Goal: Information Seeking & Learning: Learn about a topic

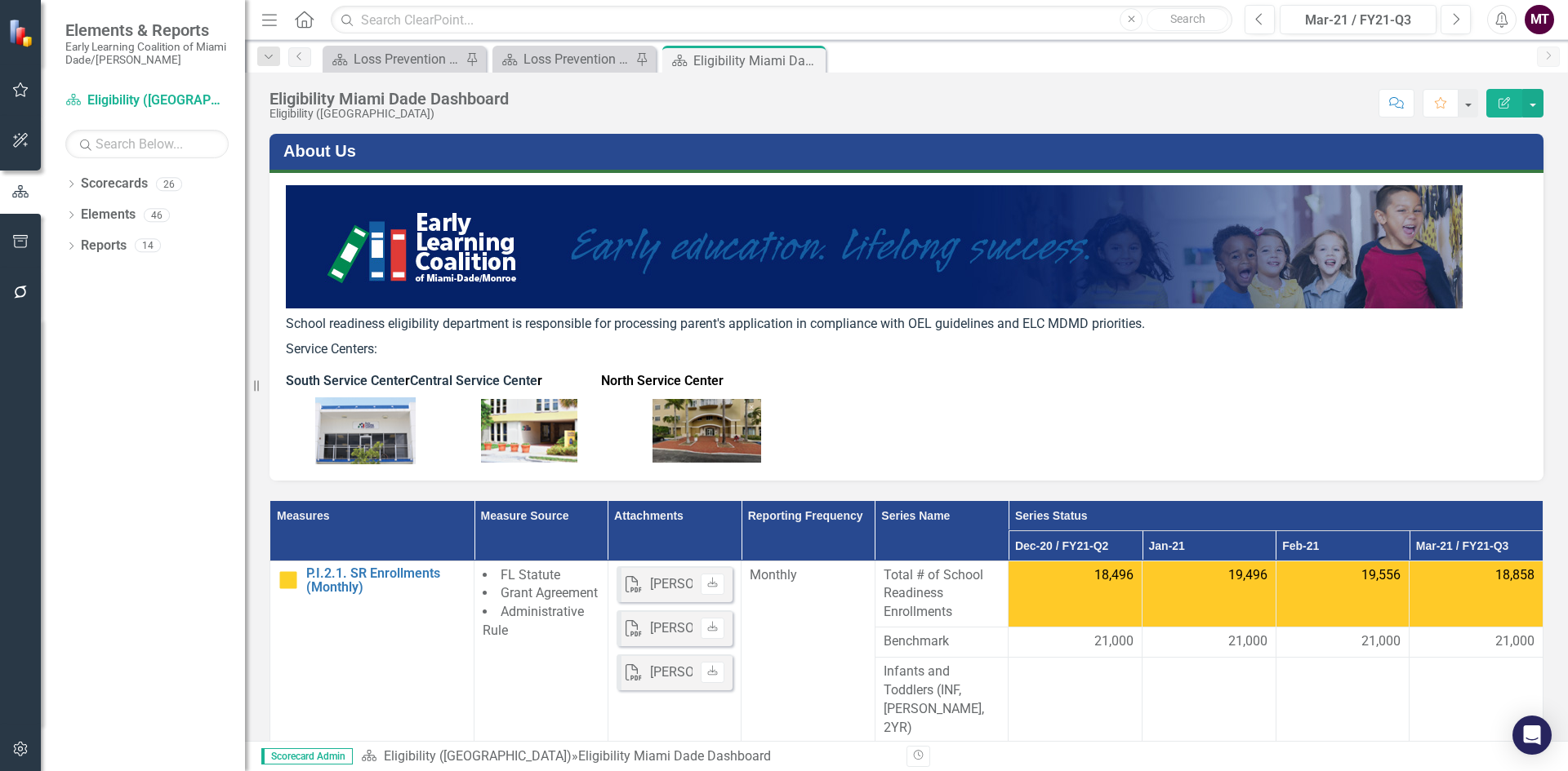
drag, startPoint x: 813, startPoint y: 61, endPoint x: 1180, endPoint y: 31, distance: 368.2
click at [0, 0] on icon "Close" at bounding box center [0, 0] width 0 height 0
click at [813, 59] on icon "Close" at bounding box center [809, 61] width 16 height 13
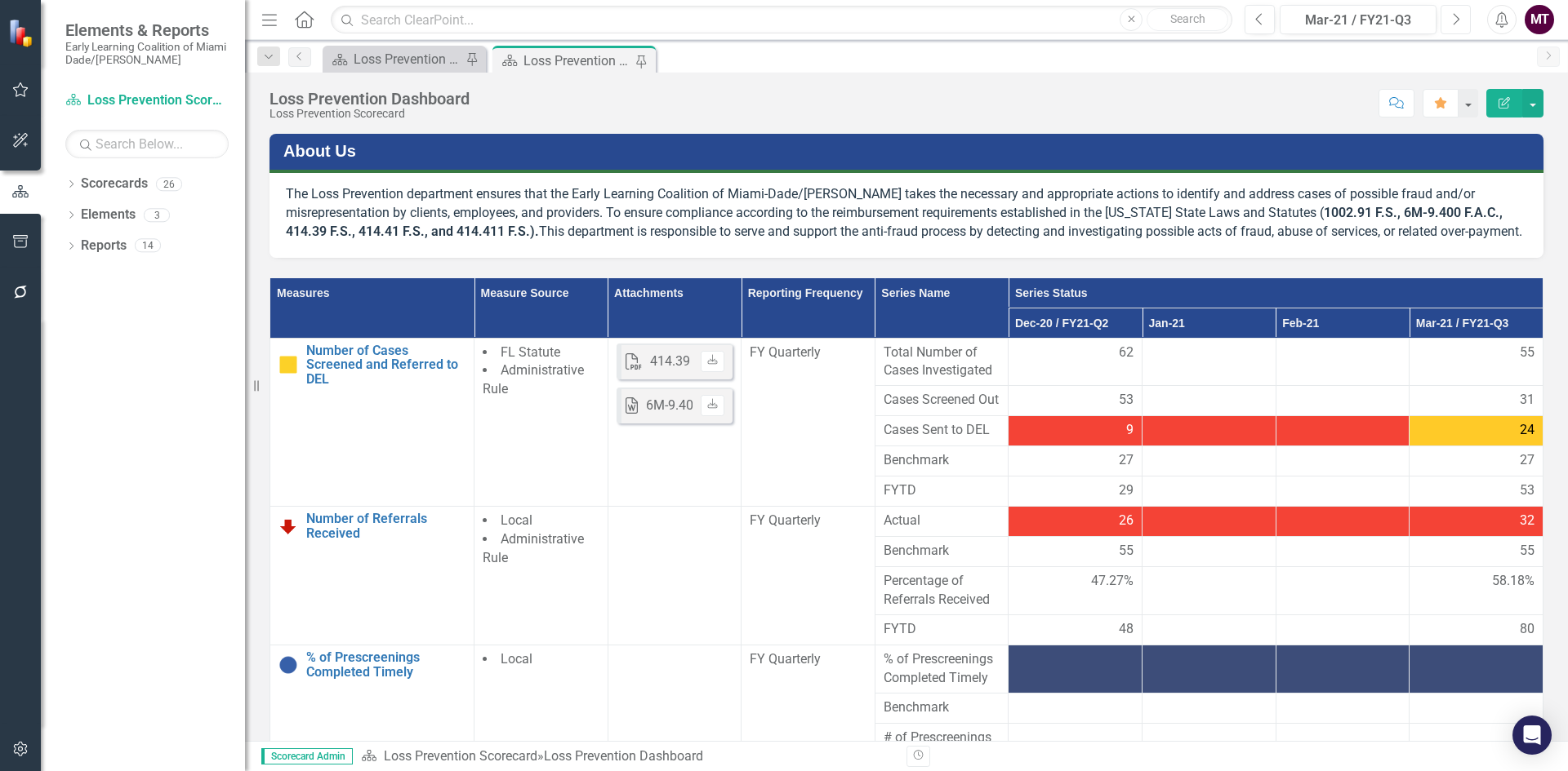
click at [1454, 13] on icon "Next" at bounding box center [1455, 19] width 9 height 14
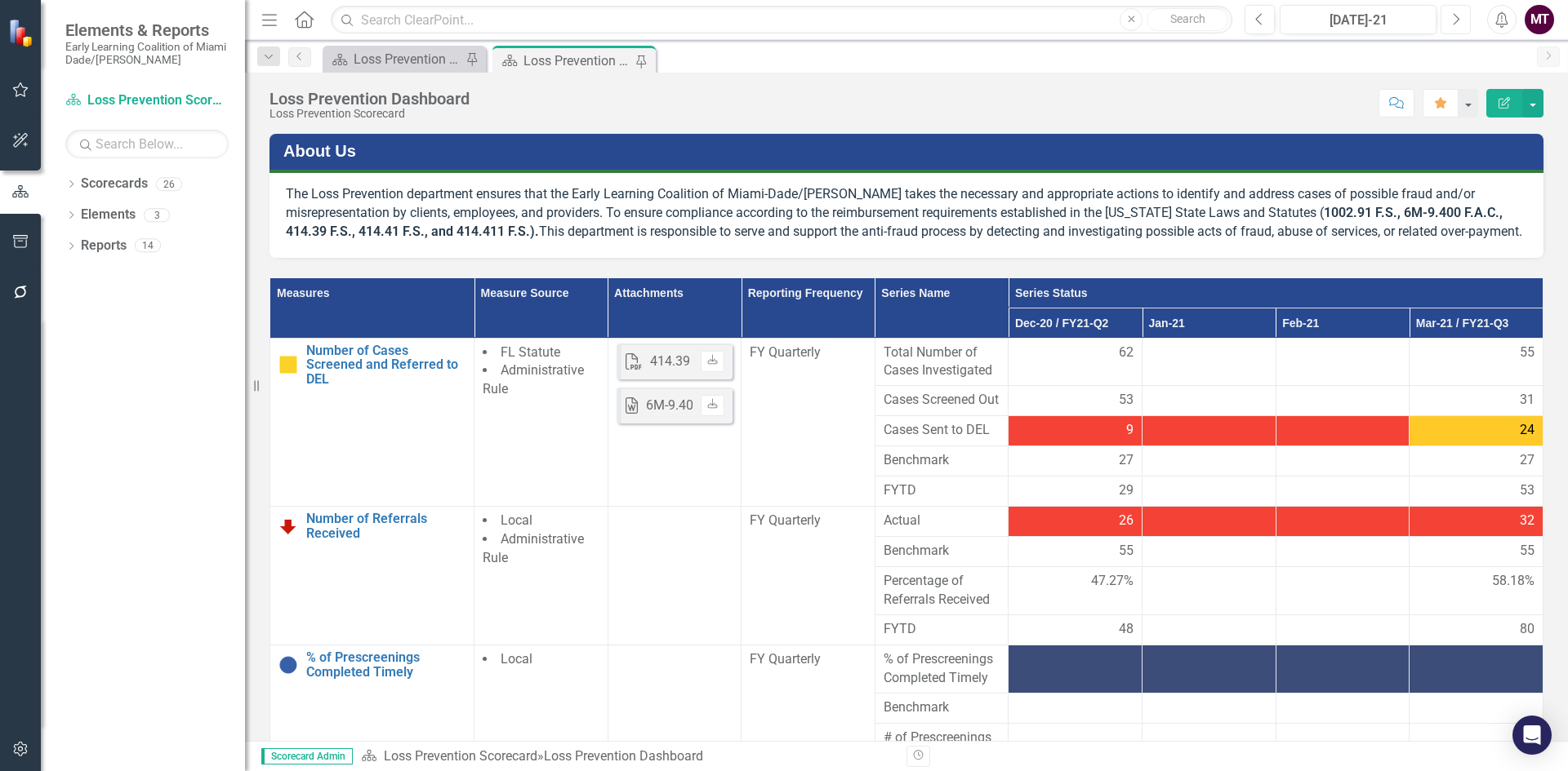
click at [1454, 13] on icon "Next" at bounding box center [1455, 19] width 9 height 14
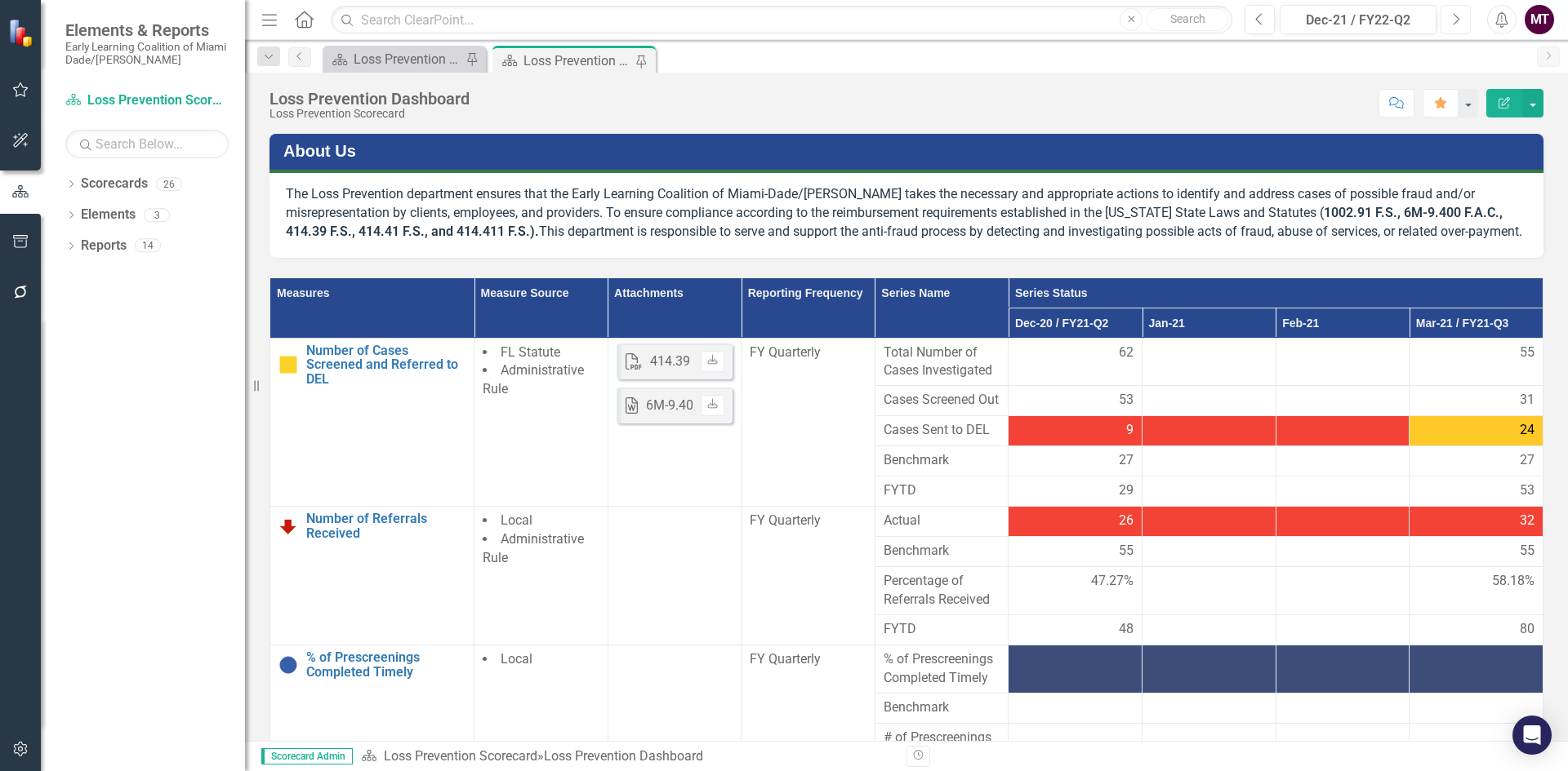
click at [1454, 13] on icon "Next" at bounding box center [1455, 19] width 9 height 14
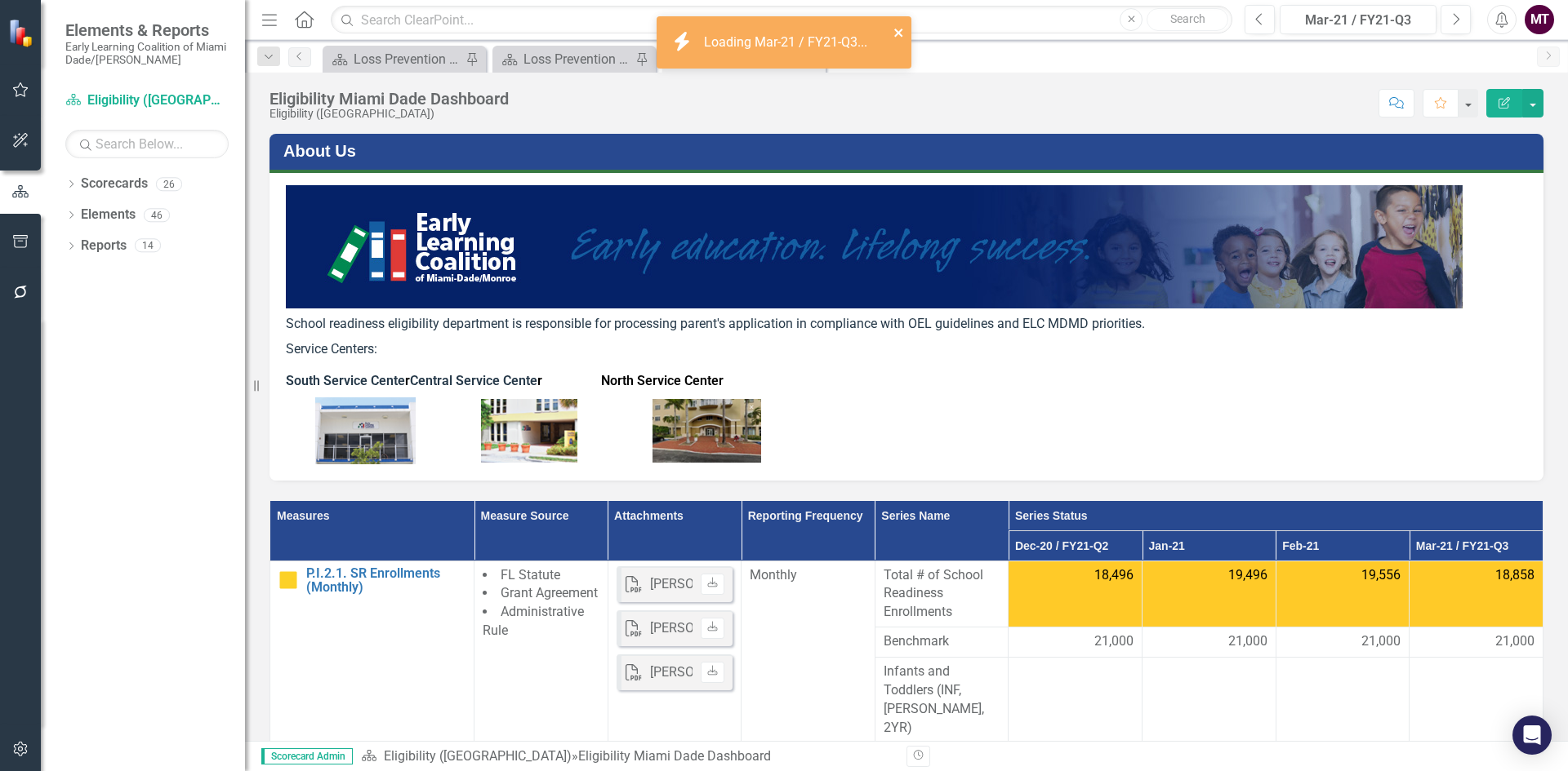
click at [899, 31] on icon "close" at bounding box center [898, 33] width 8 height 8
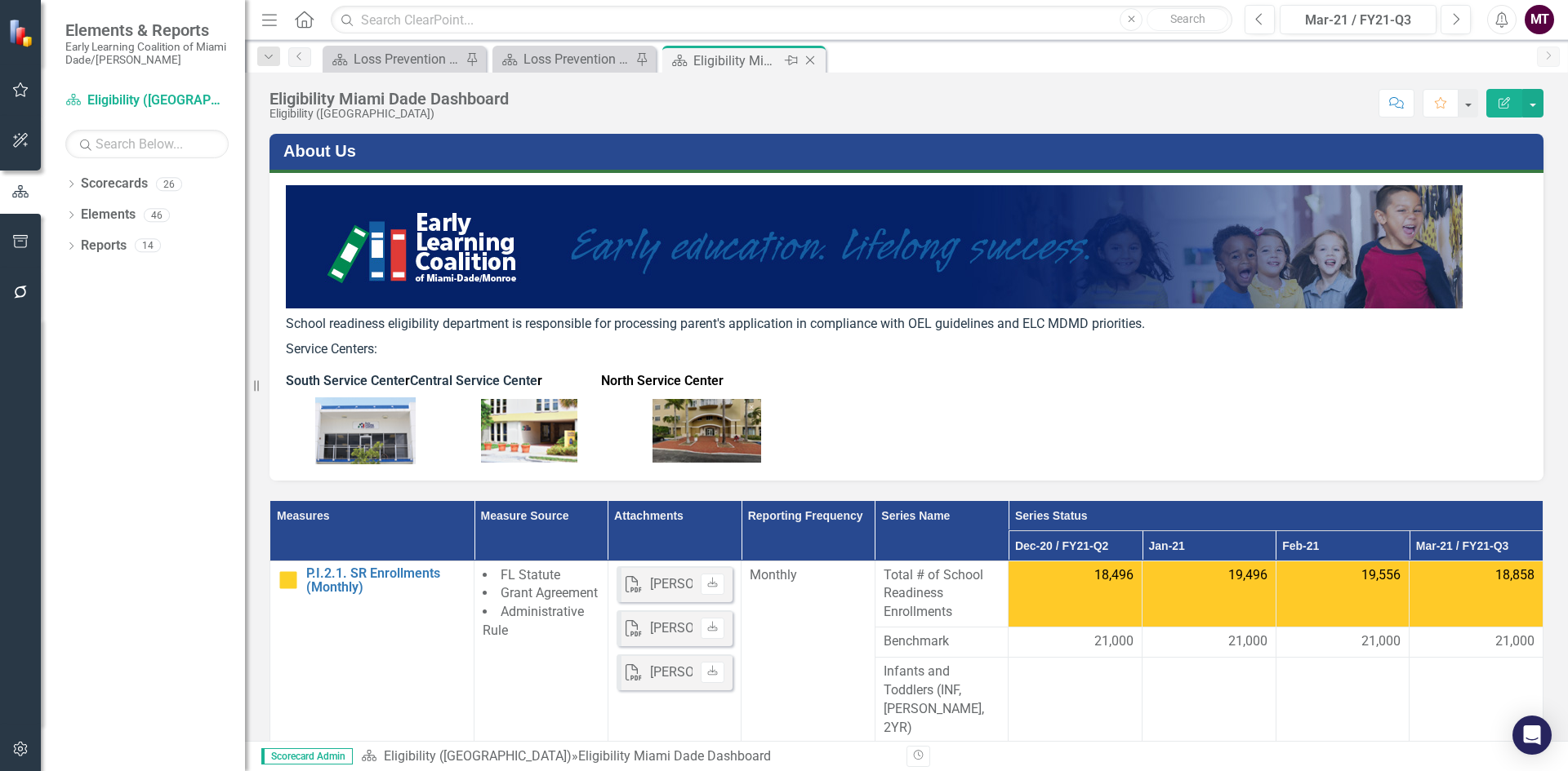
click at [814, 60] on icon "Close" at bounding box center [809, 61] width 16 height 13
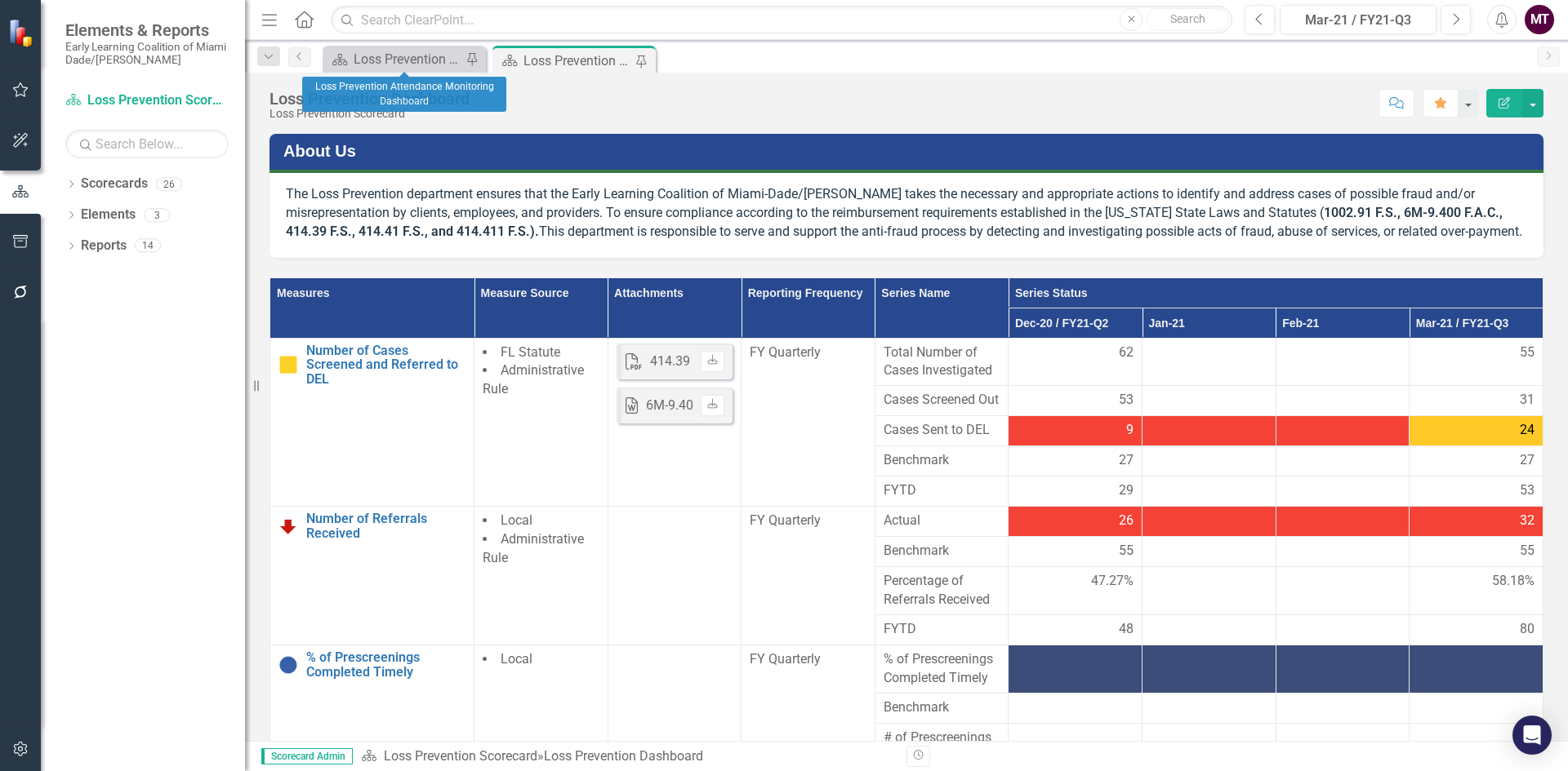
click at [410, 47] on div "Scorecard Loss Prevention Attendance Monitoring Dashboard Pin" at bounding box center [404, 59] width 163 height 27
click at [426, 62] on div "Loss Prevention Attendance Monitoring Dashboard" at bounding box center [407, 59] width 108 height 20
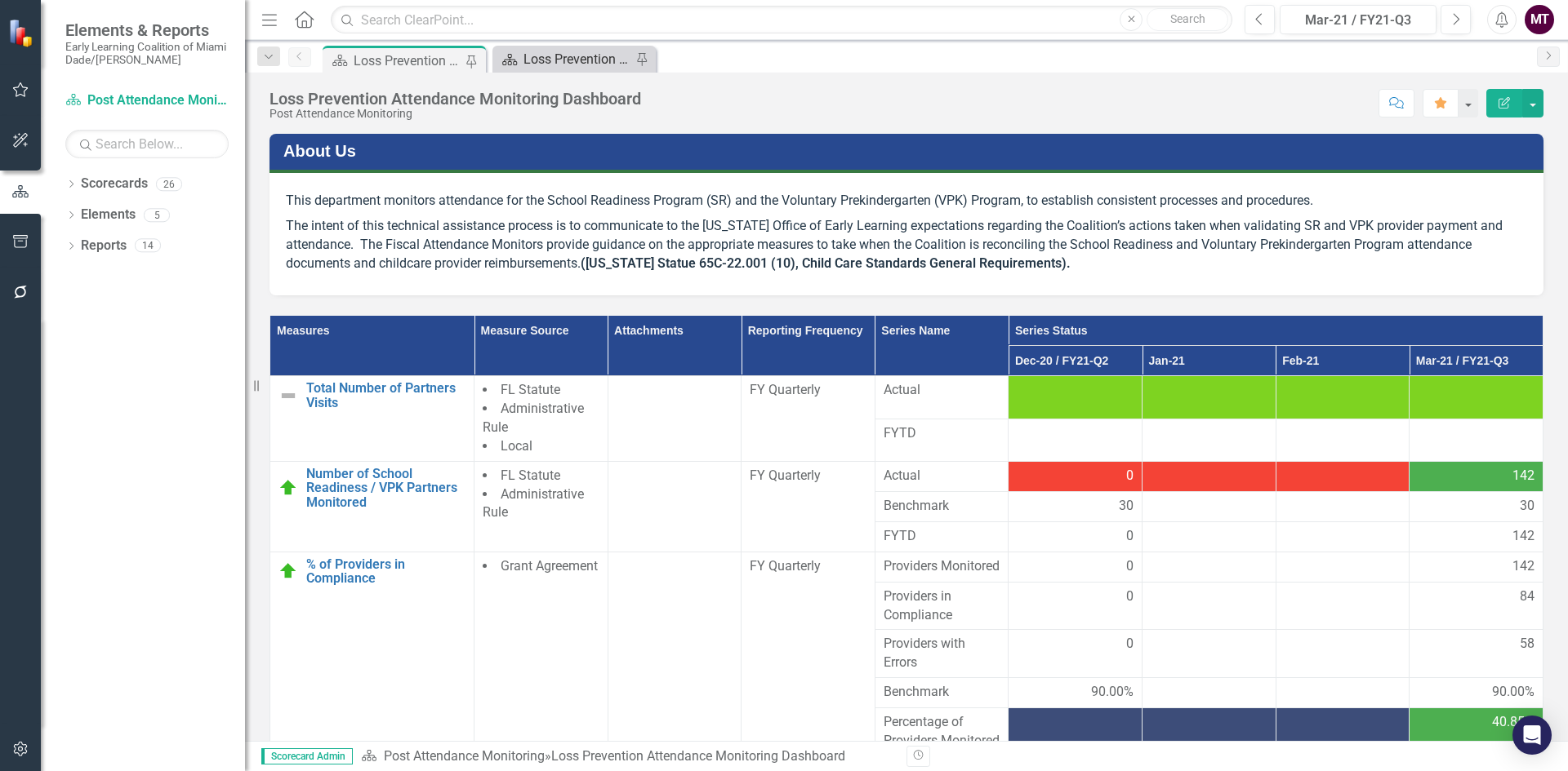
click at [559, 52] on div "Loss Prevention Dashboard" at bounding box center [577, 59] width 108 height 20
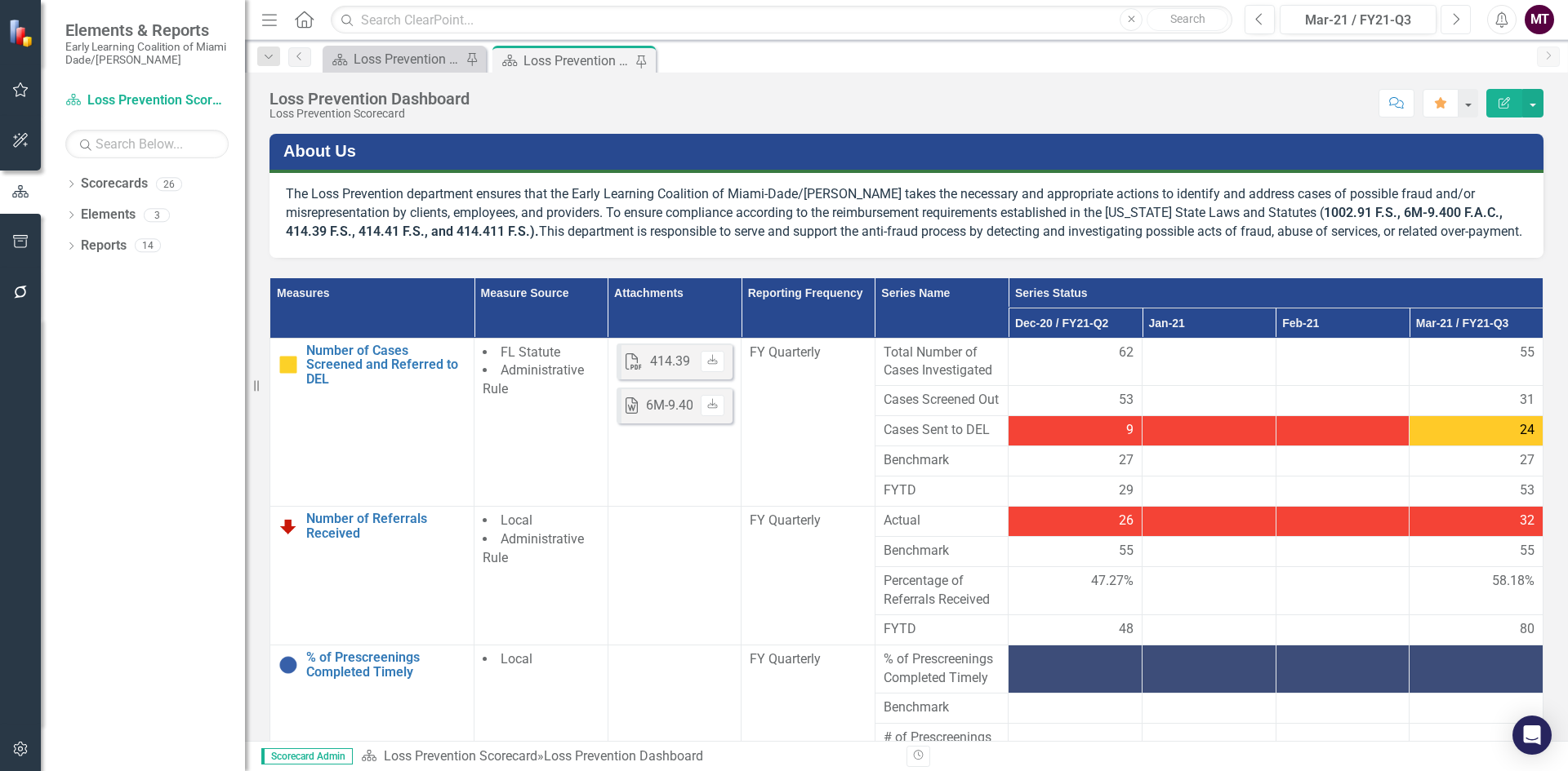
click at [1459, 18] on icon "Next" at bounding box center [1455, 19] width 9 height 14
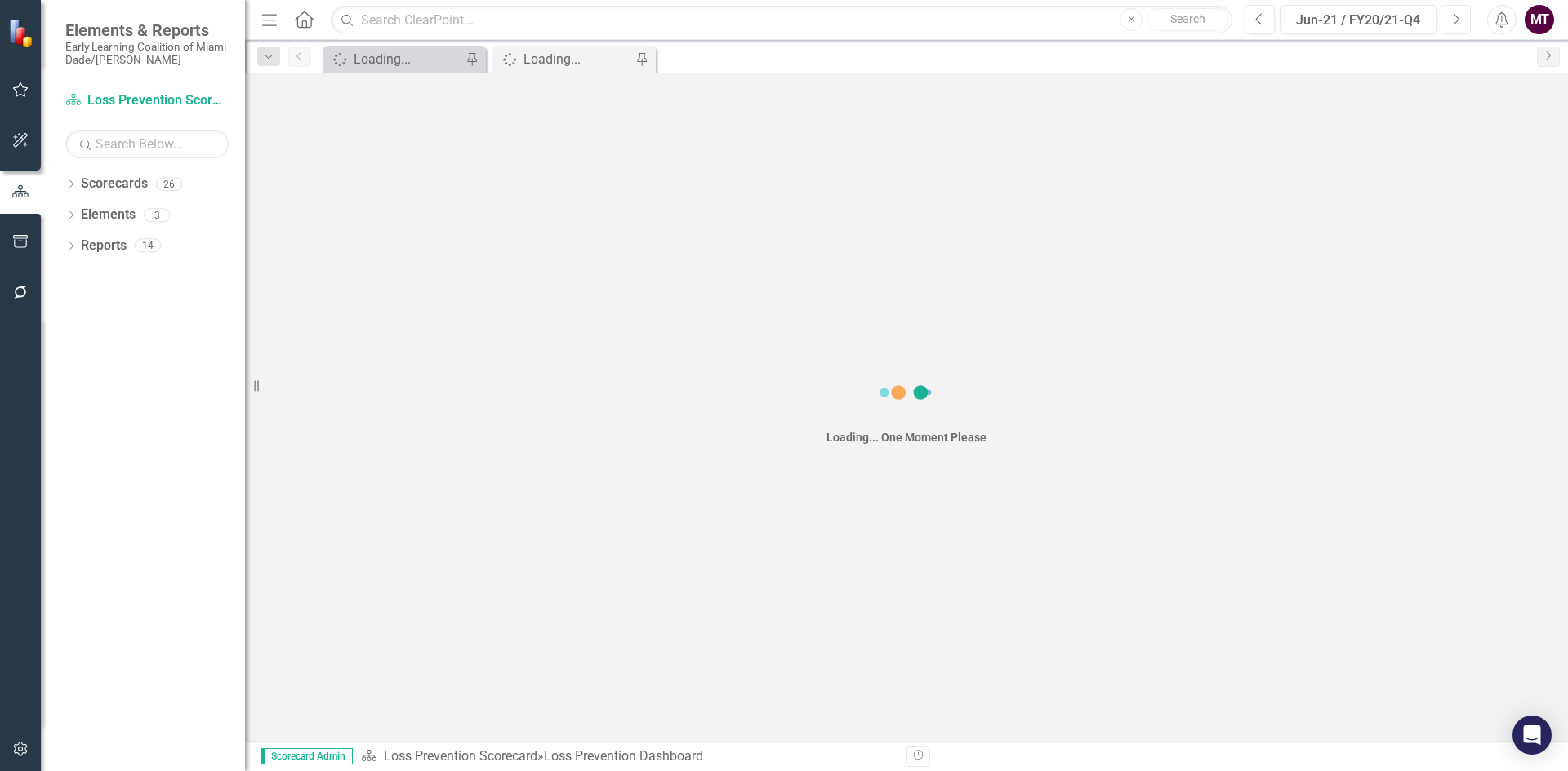
click at [1459, 18] on icon "Next" at bounding box center [1455, 19] width 9 height 14
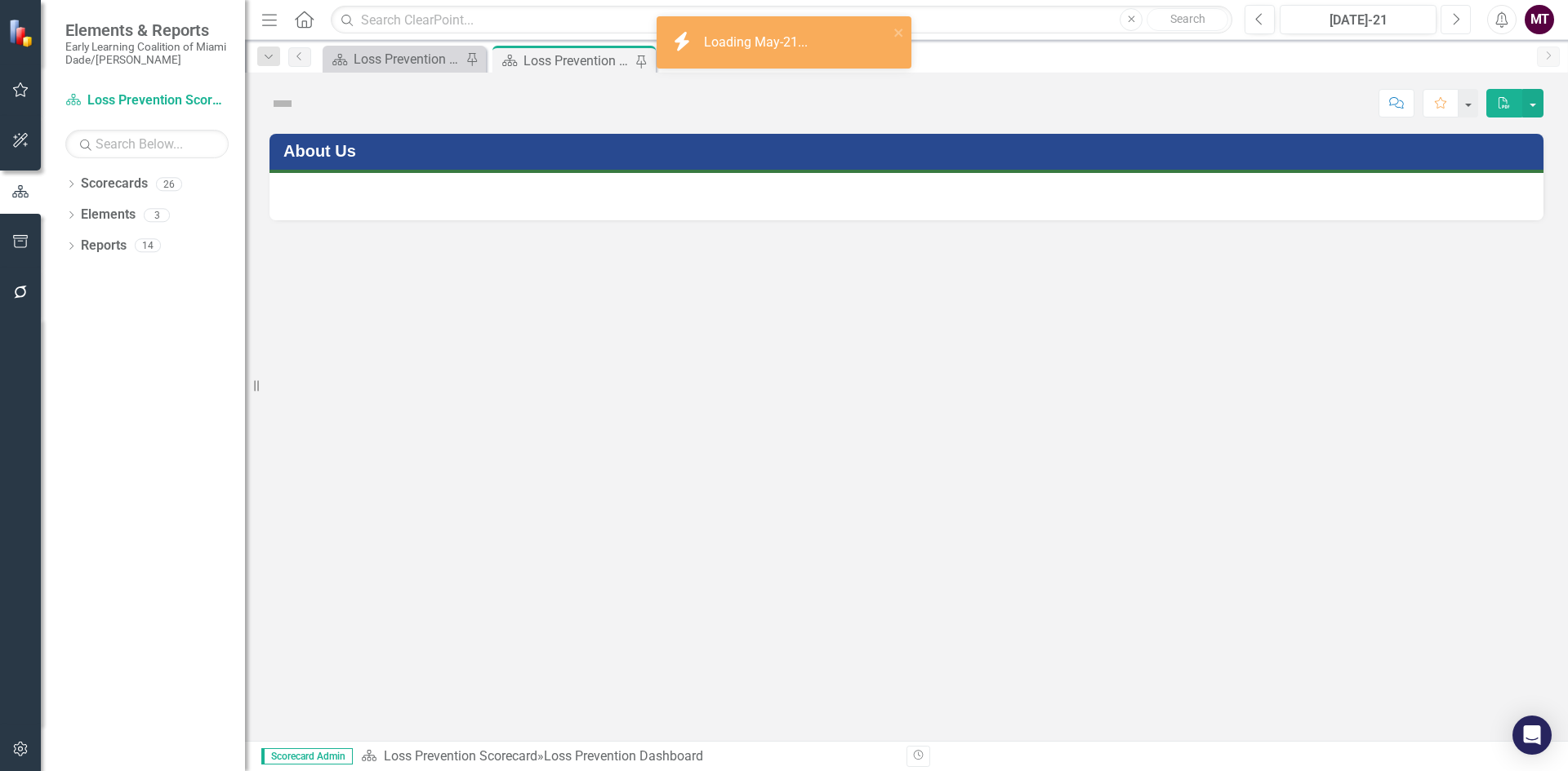
click at [1459, 18] on icon "Next" at bounding box center [1455, 19] width 9 height 14
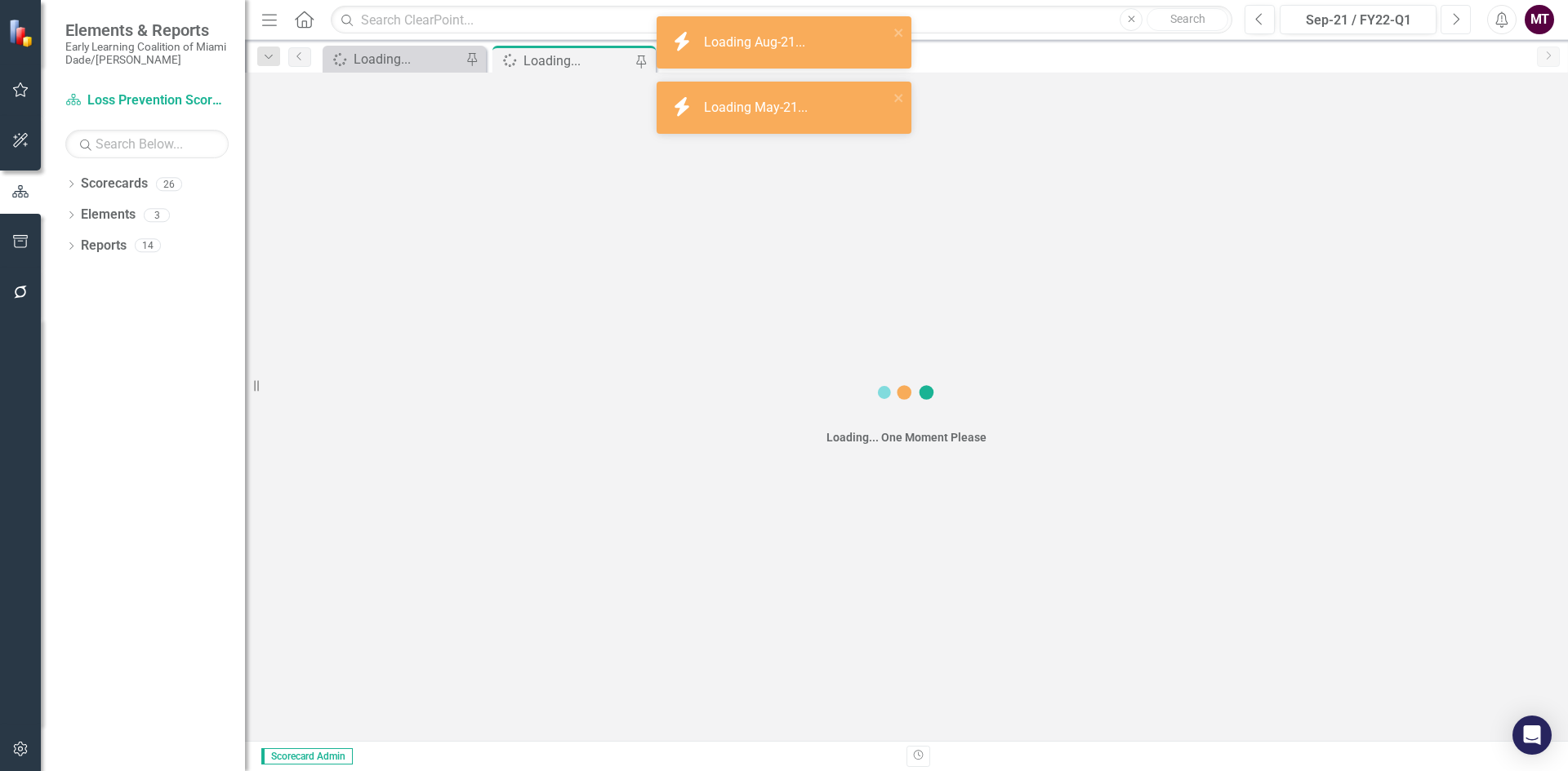
click at [1459, 18] on icon "Next" at bounding box center [1455, 19] width 9 height 14
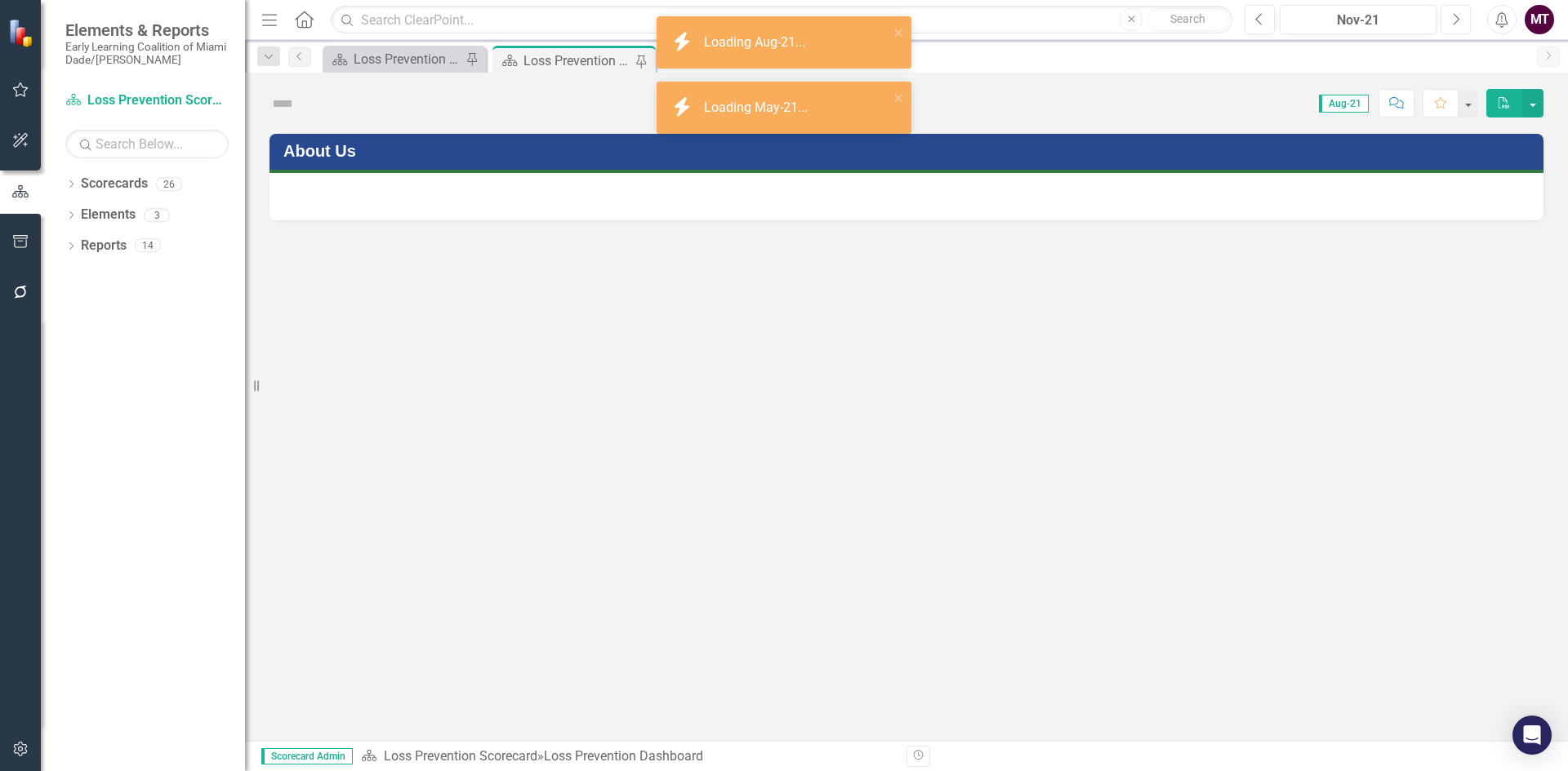
click at [1459, 18] on icon "Next" at bounding box center [1455, 19] width 9 height 14
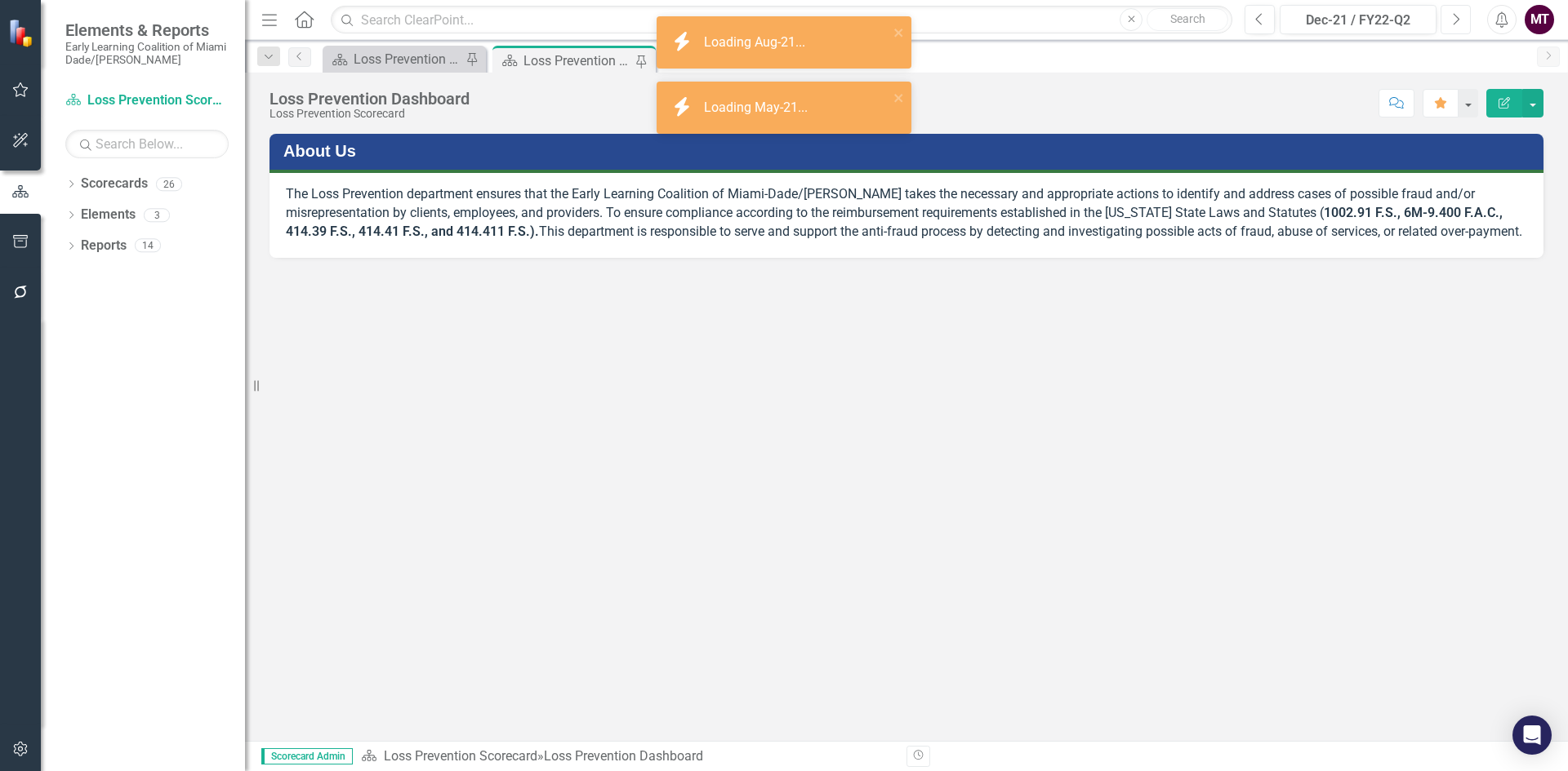
click at [1459, 18] on icon "Next" at bounding box center [1455, 19] width 9 height 14
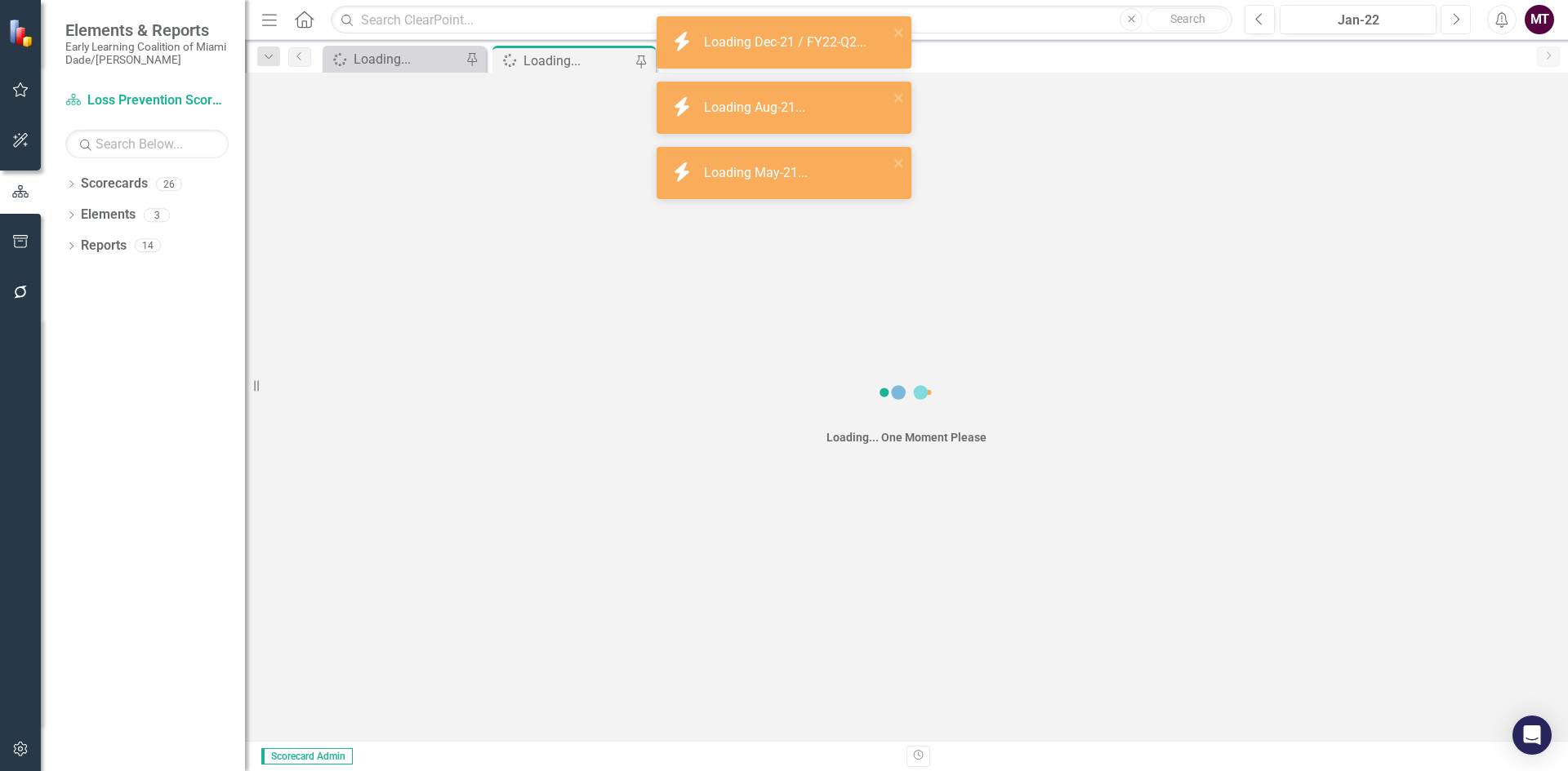
click at [1459, 18] on icon "Next" at bounding box center [1455, 19] width 9 height 14
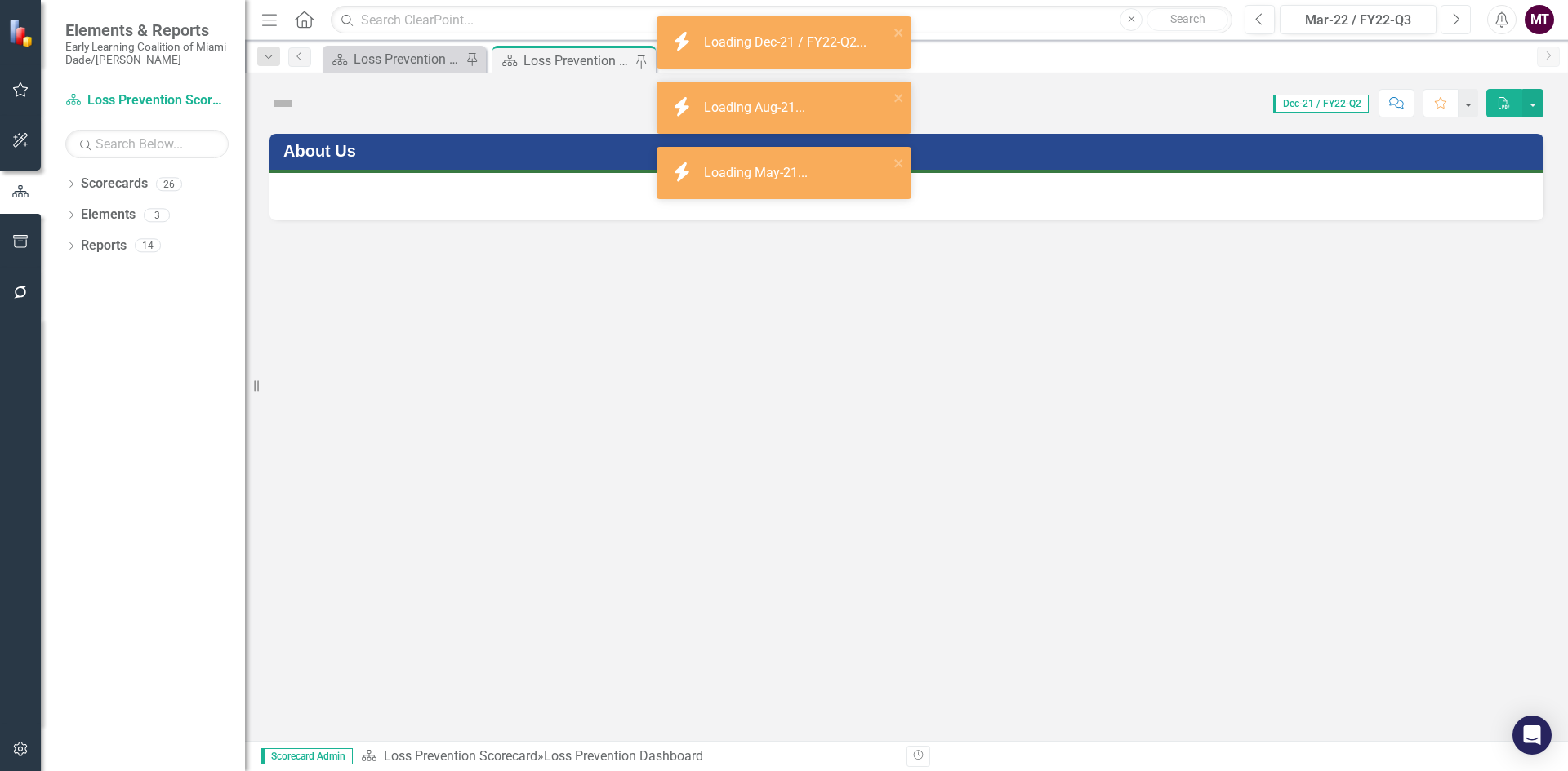
click at [1459, 18] on icon "Next" at bounding box center [1455, 19] width 9 height 14
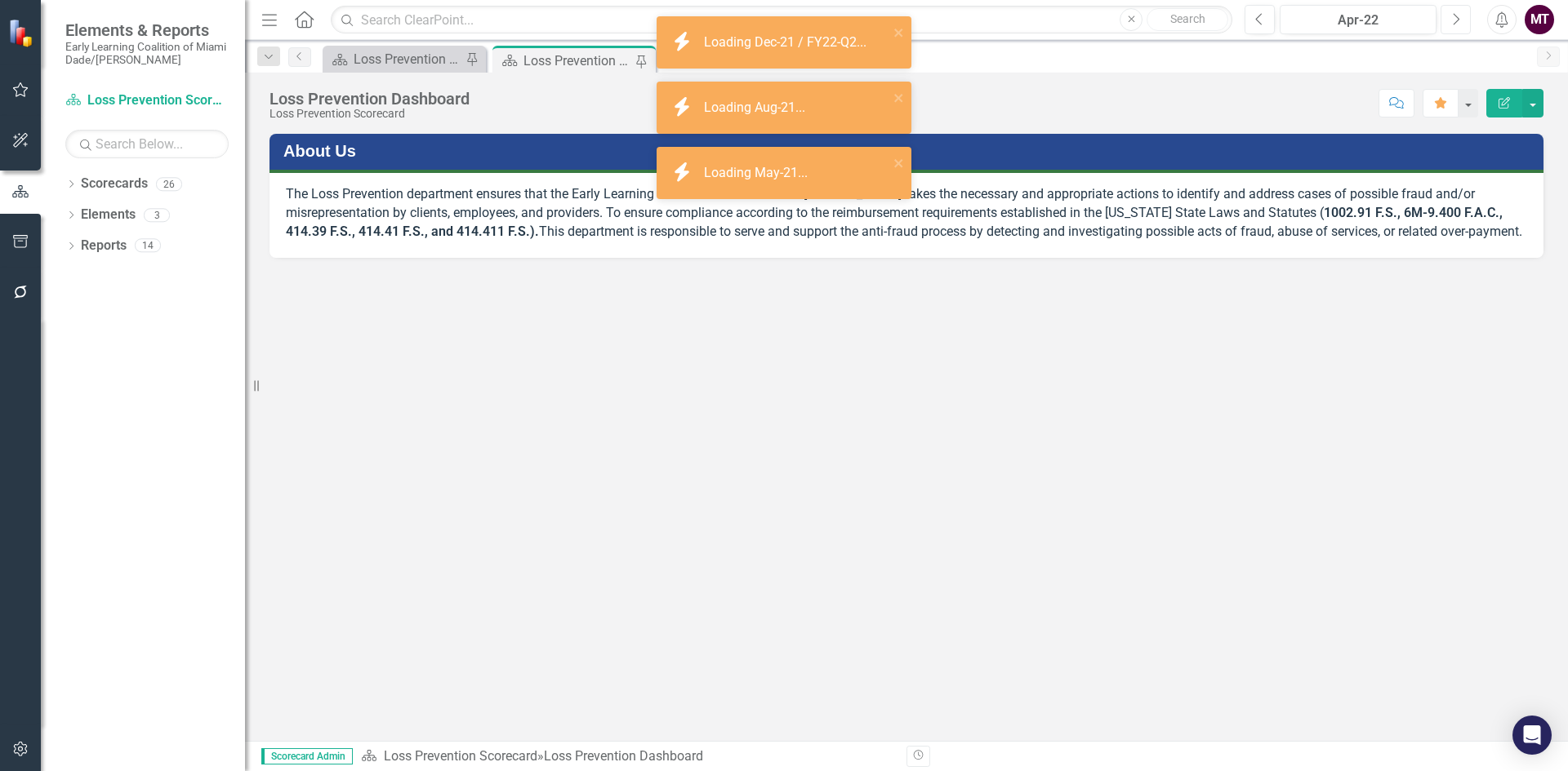
click at [1459, 18] on icon "Next" at bounding box center [1455, 19] width 9 height 14
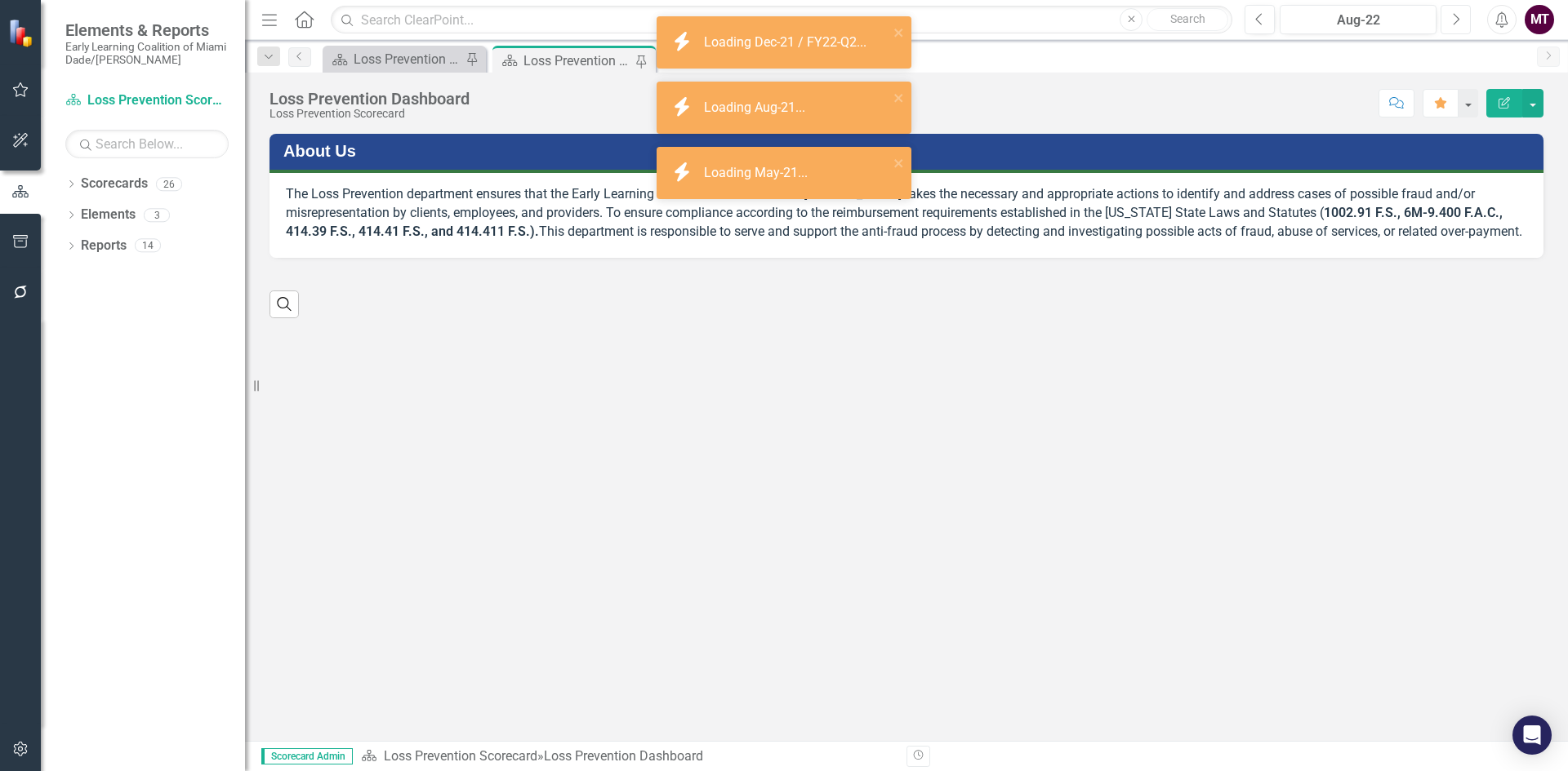
click at [1459, 18] on icon "Next" at bounding box center [1455, 19] width 9 height 14
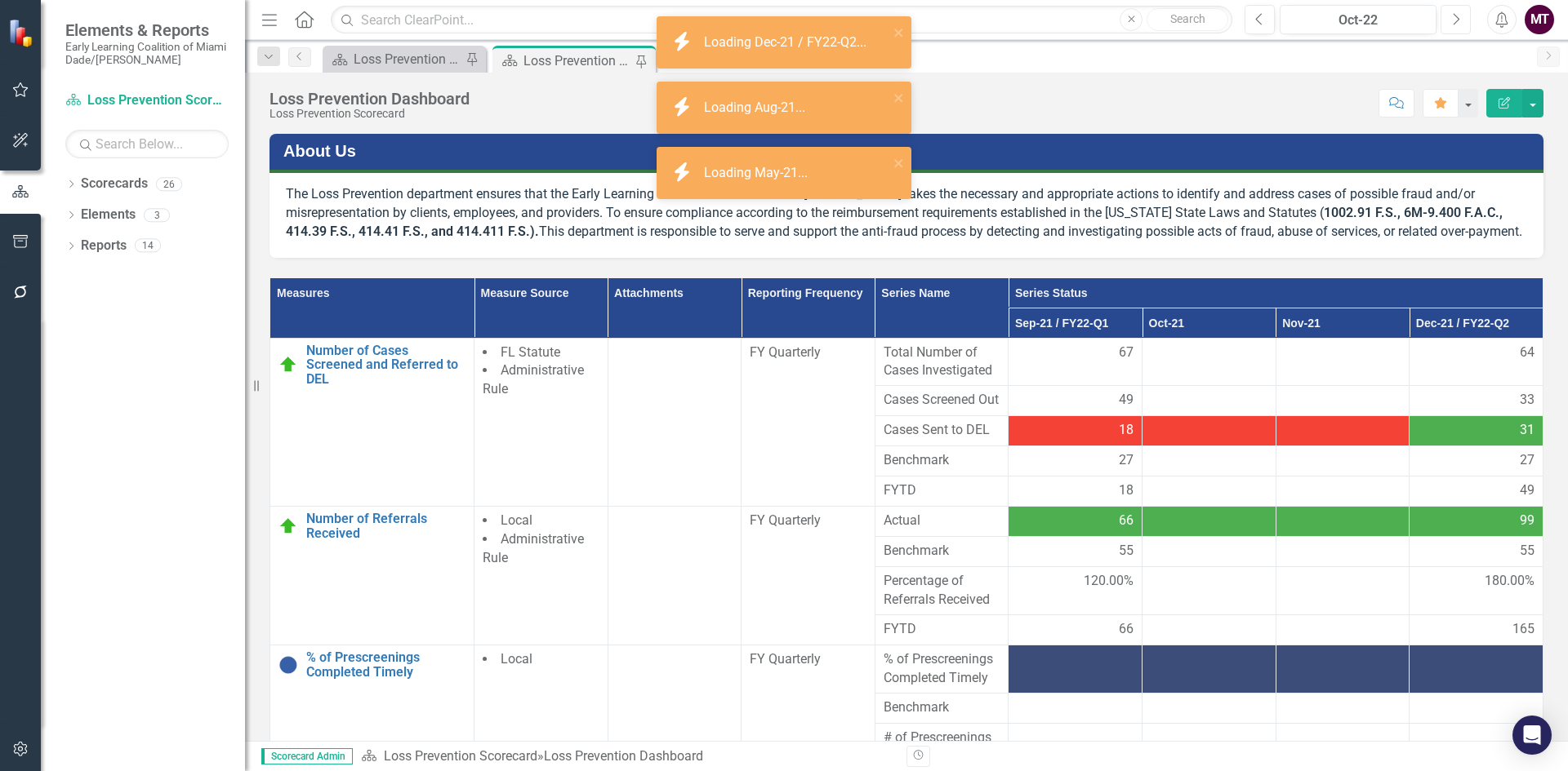
click at [1459, 18] on icon "Next" at bounding box center [1455, 19] width 9 height 14
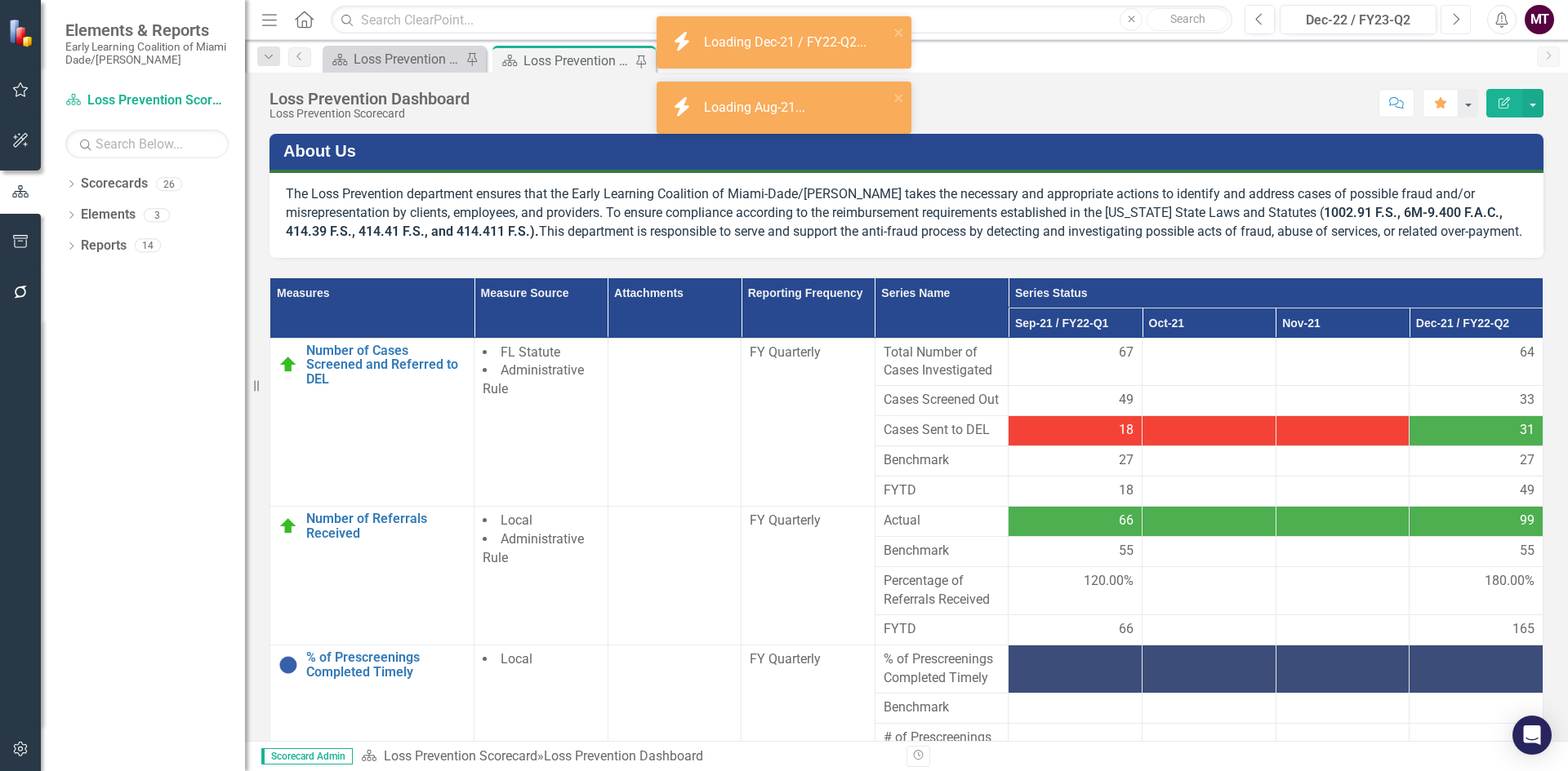
click at [1459, 18] on icon "Next" at bounding box center [1455, 19] width 9 height 14
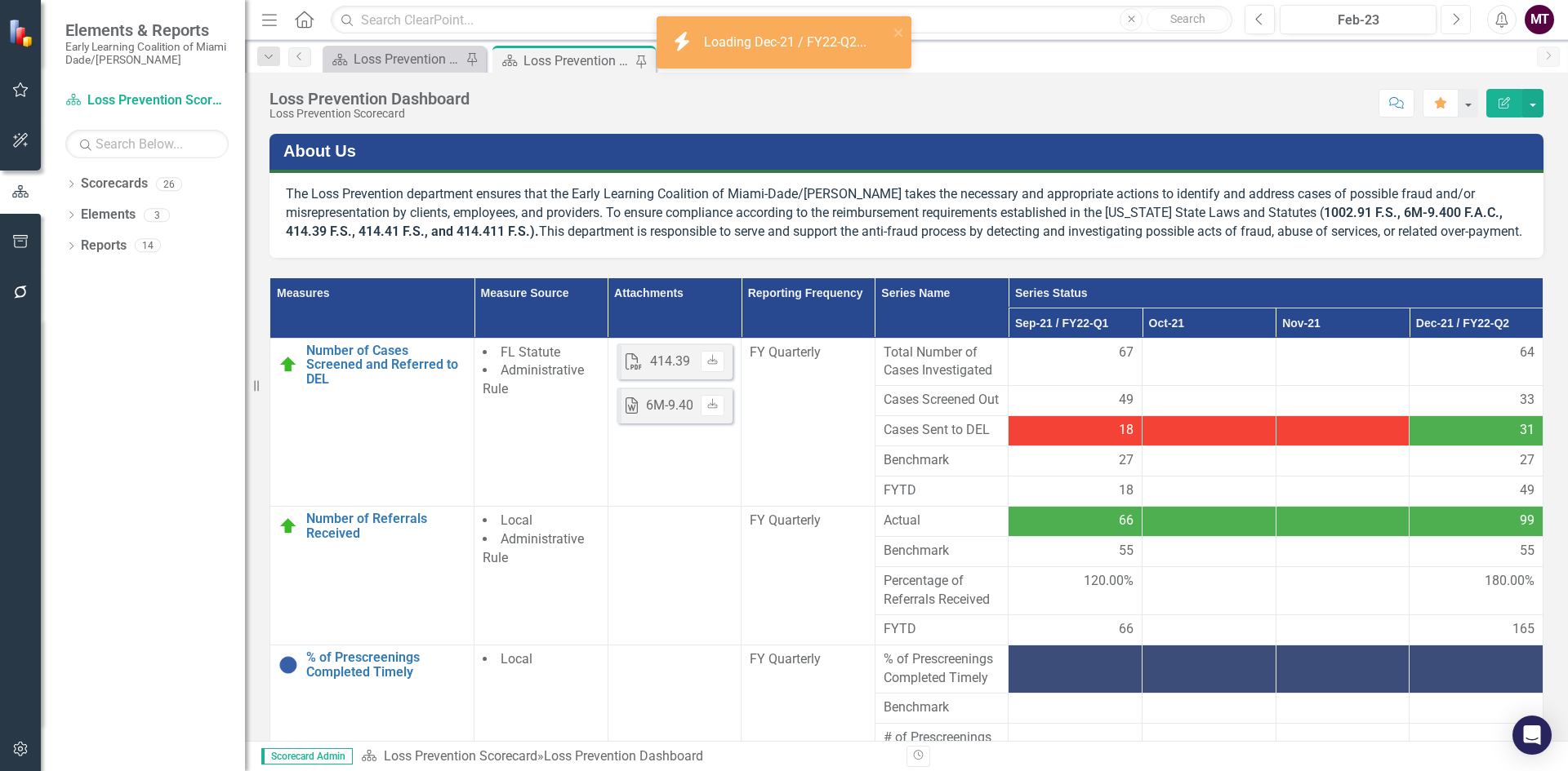
click at [1459, 18] on icon "Next" at bounding box center [1455, 19] width 9 height 14
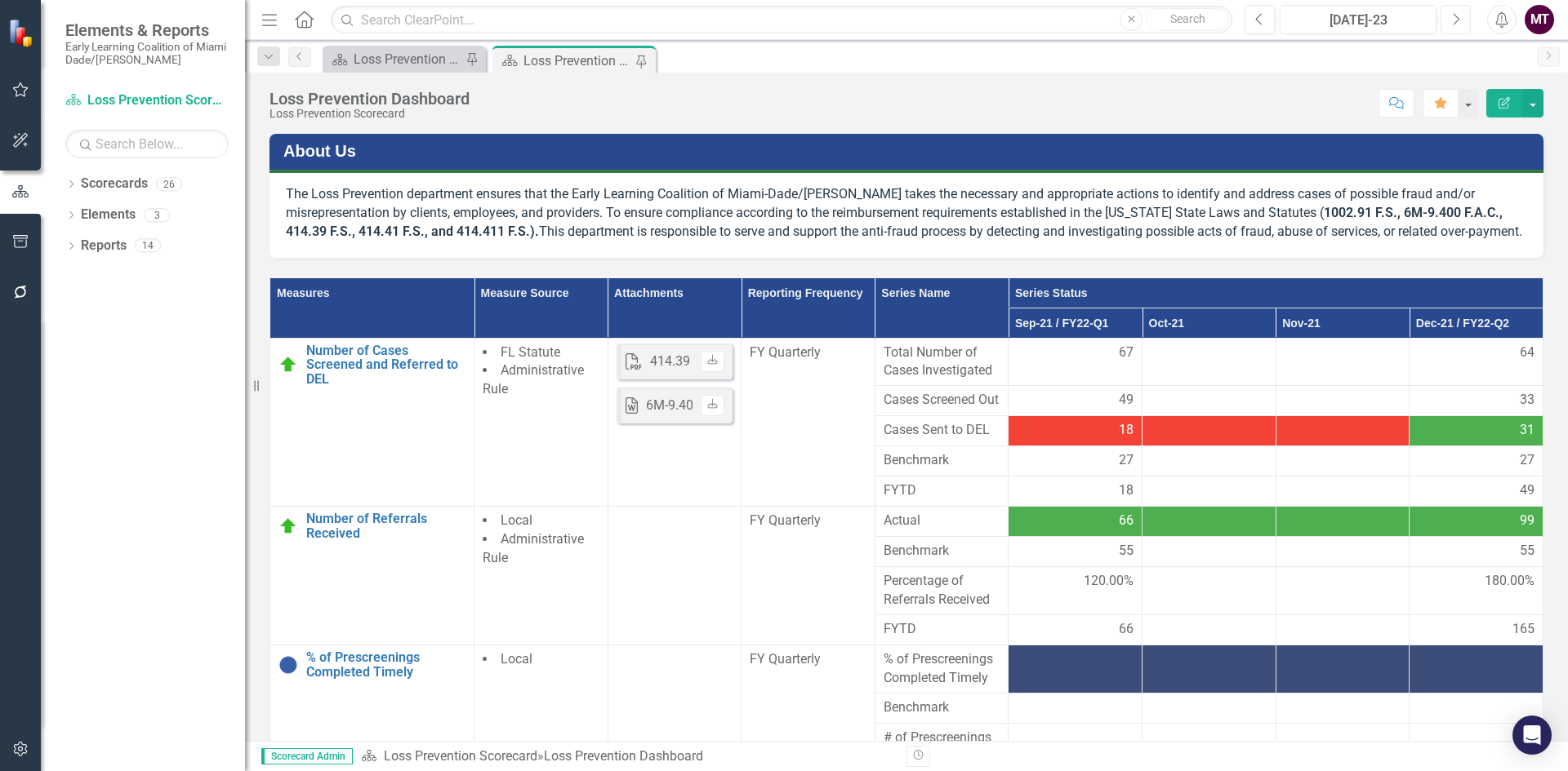
click at [1459, 18] on icon "Next" at bounding box center [1455, 19] width 9 height 14
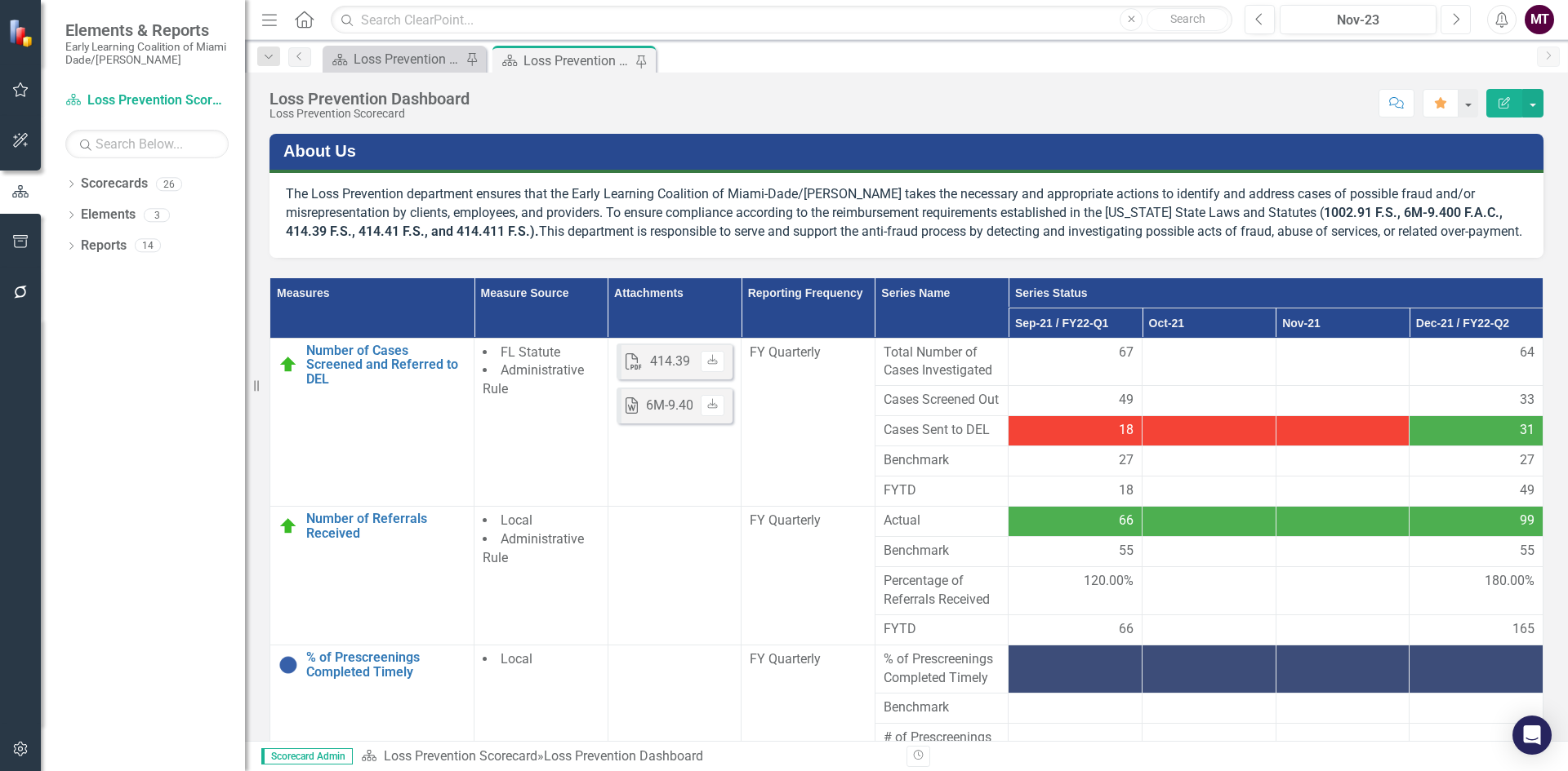
click at [1459, 18] on icon "Next" at bounding box center [1455, 19] width 9 height 14
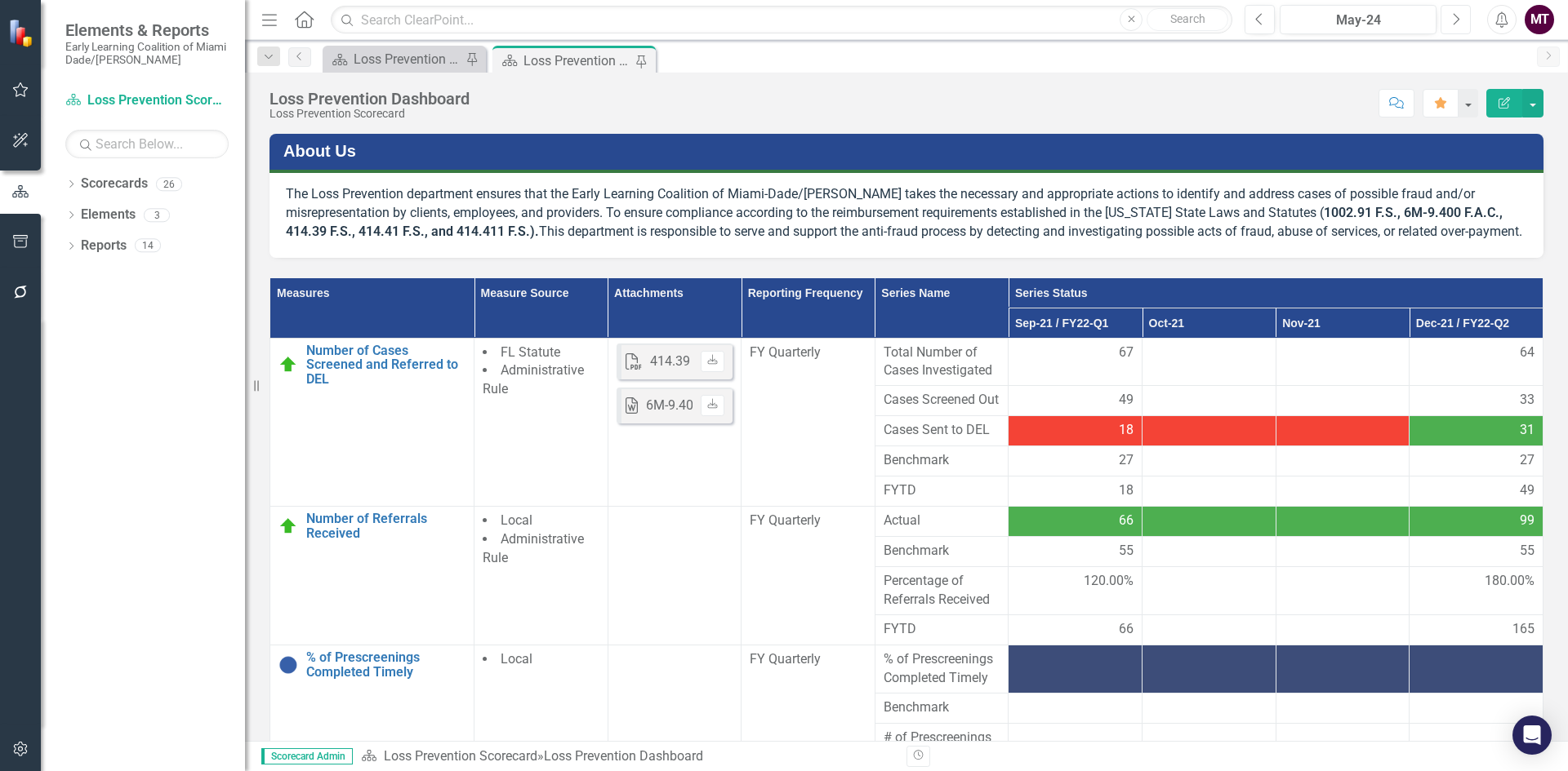
click at [1459, 18] on icon "Next" at bounding box center [1455, 19] width 9 height 14
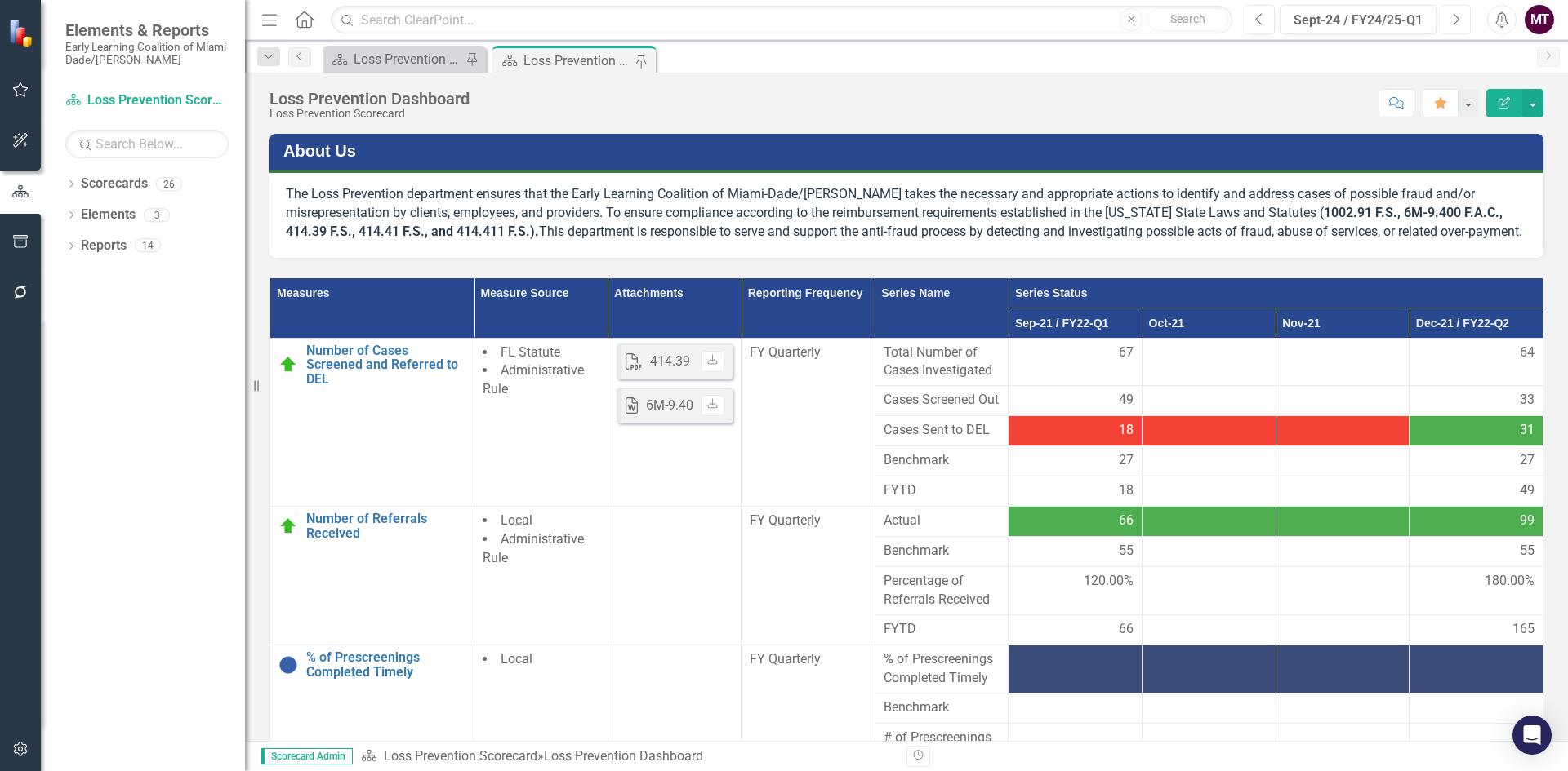
click at [1459, 18] on icon "Next" at bounding box center [1455, 19] width 9 height 14
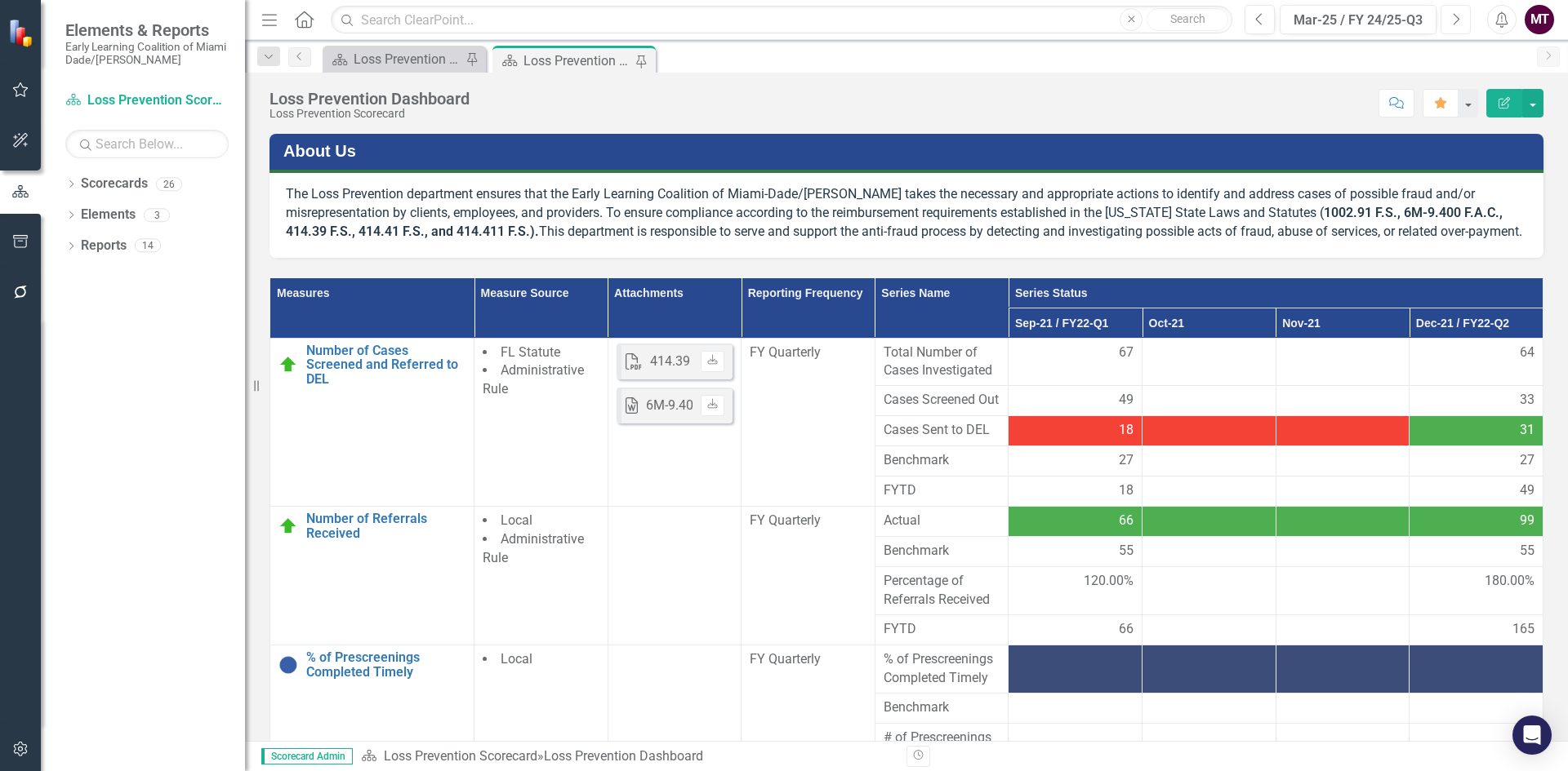
click at [1459, 18] on icon "Next" at bounding box center [1455, 19] width 9 height 14
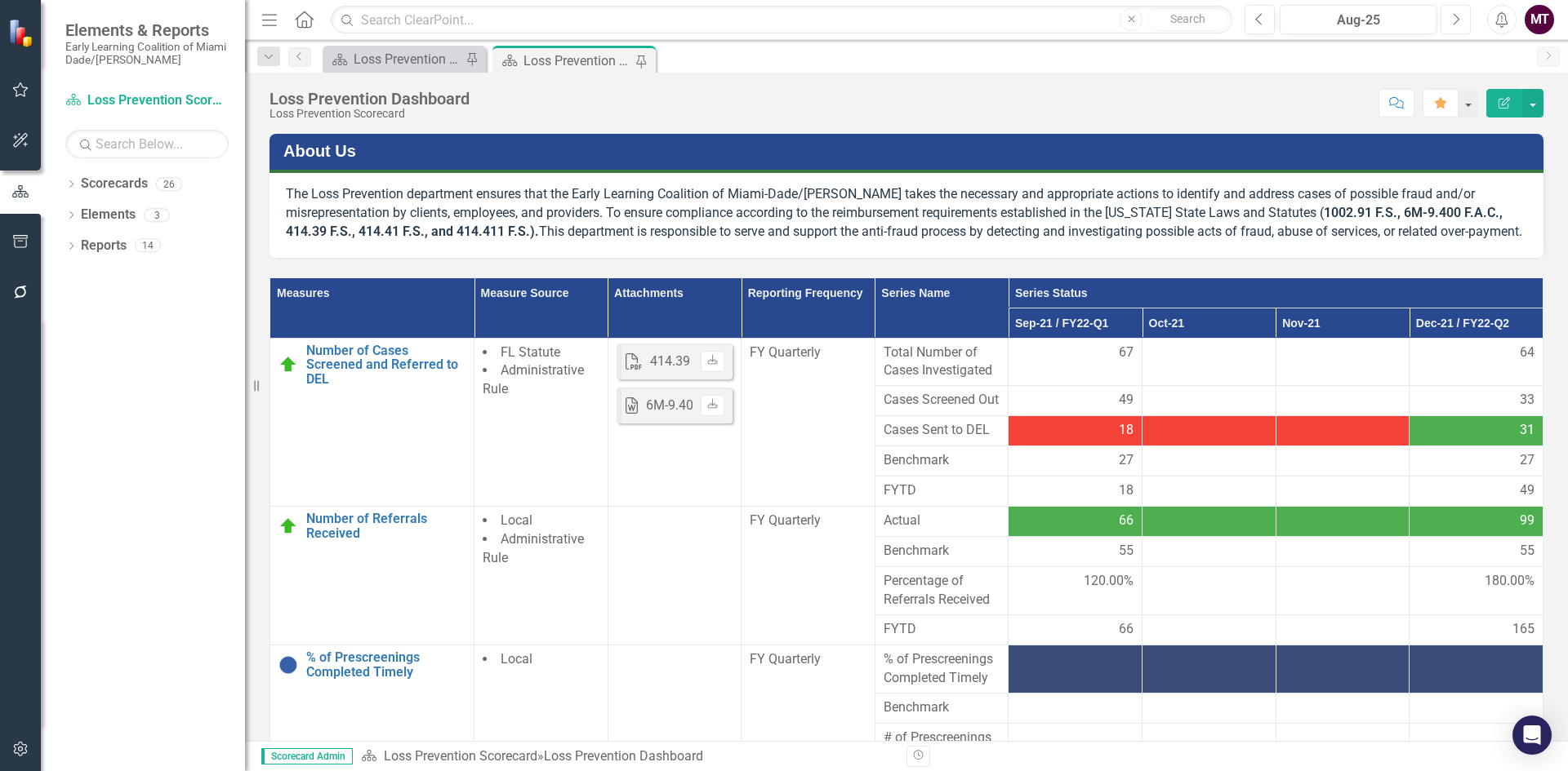
click at [1459, 18] on icon "Next" at bounding box center [1455, 19] width 9 height 14
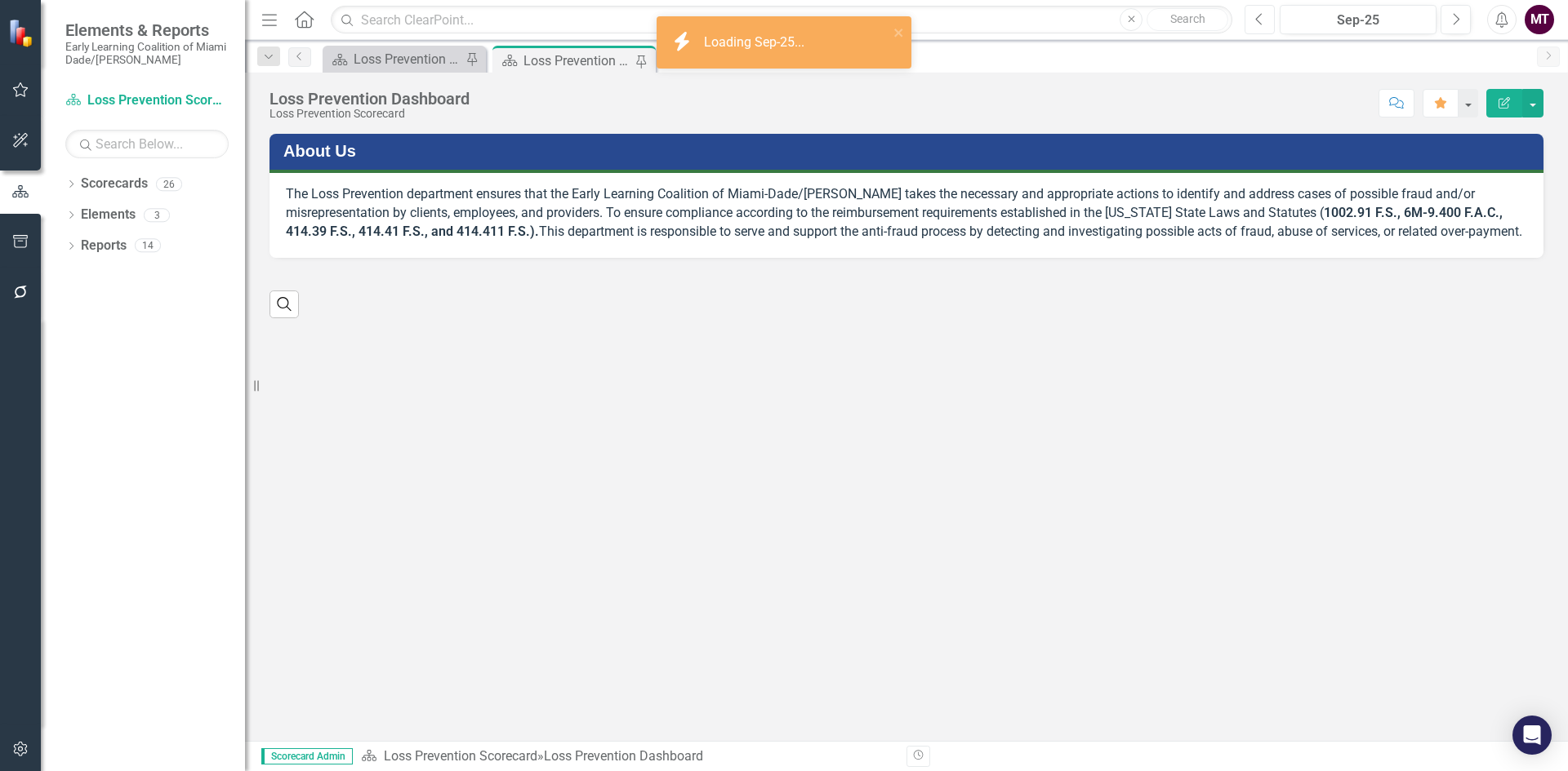
click at [1265, 20] on button "Previous" at bounding box center [1259, 19] width 30 height 29
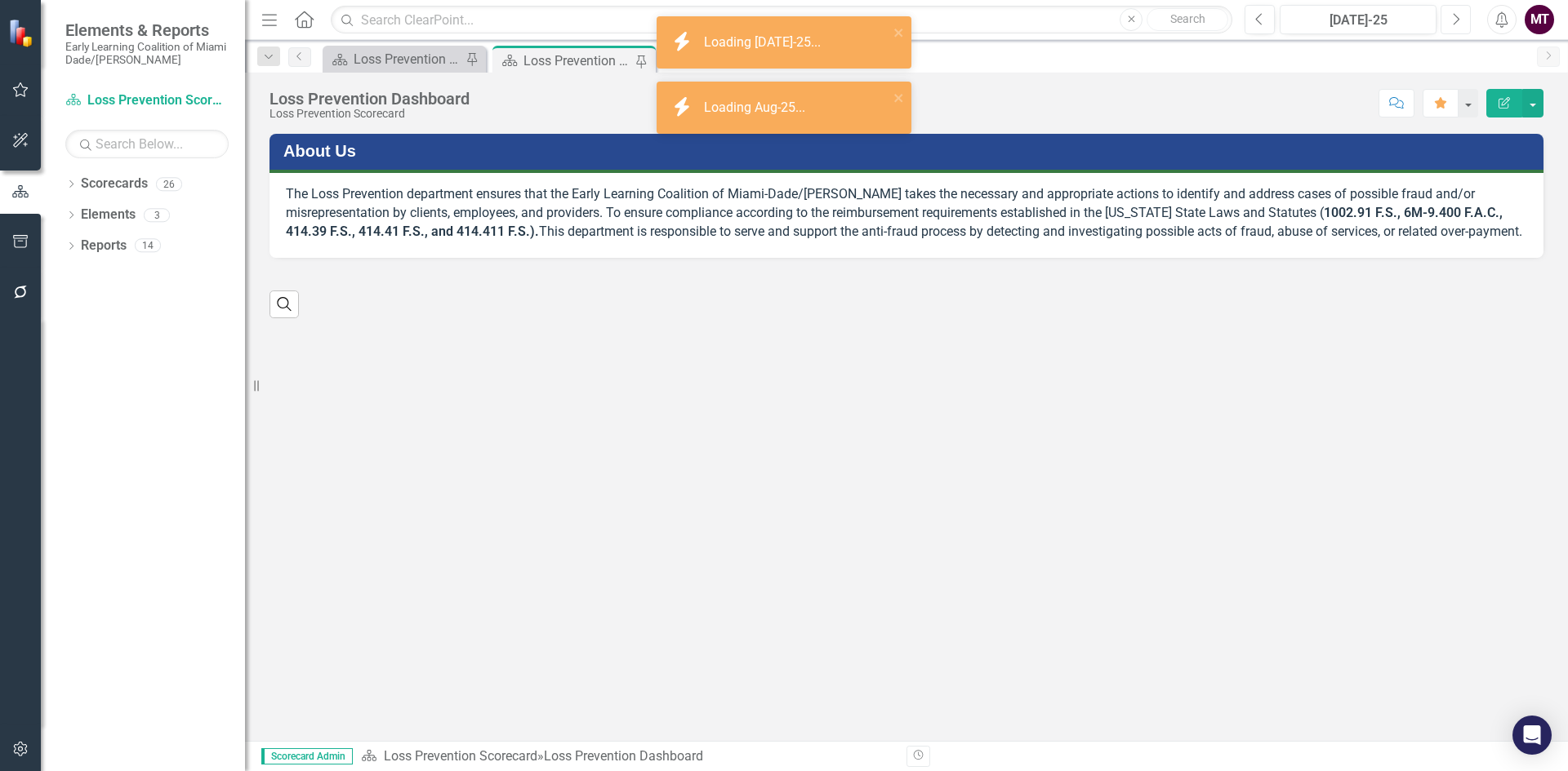
click at [1454, 21] on icon "Next" at bounding box center [1455, 19] width 9 height 14
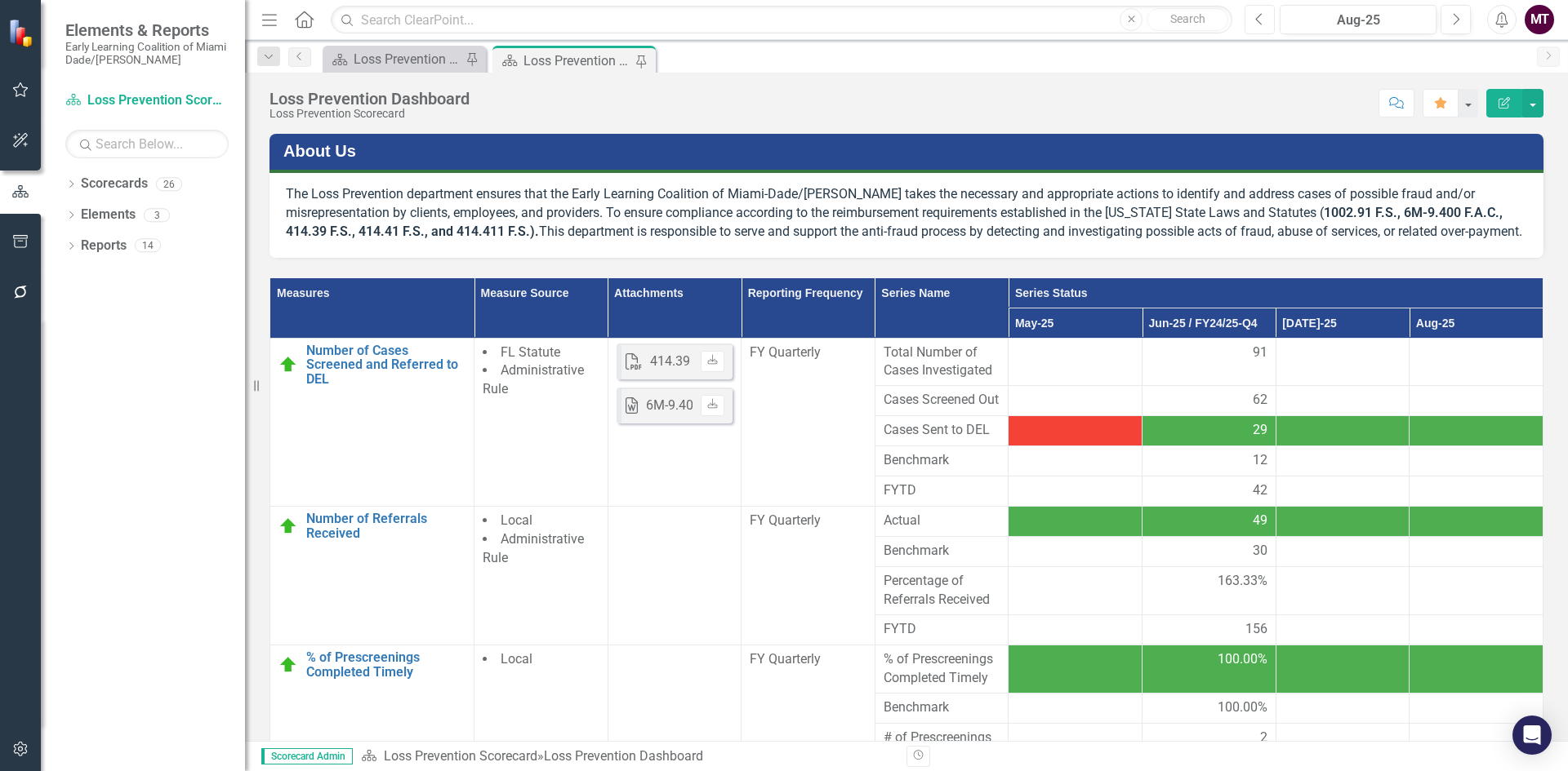
click at [1261, 18] on icon "Previous" at bounding box center [1259, 19] width 9 height 14
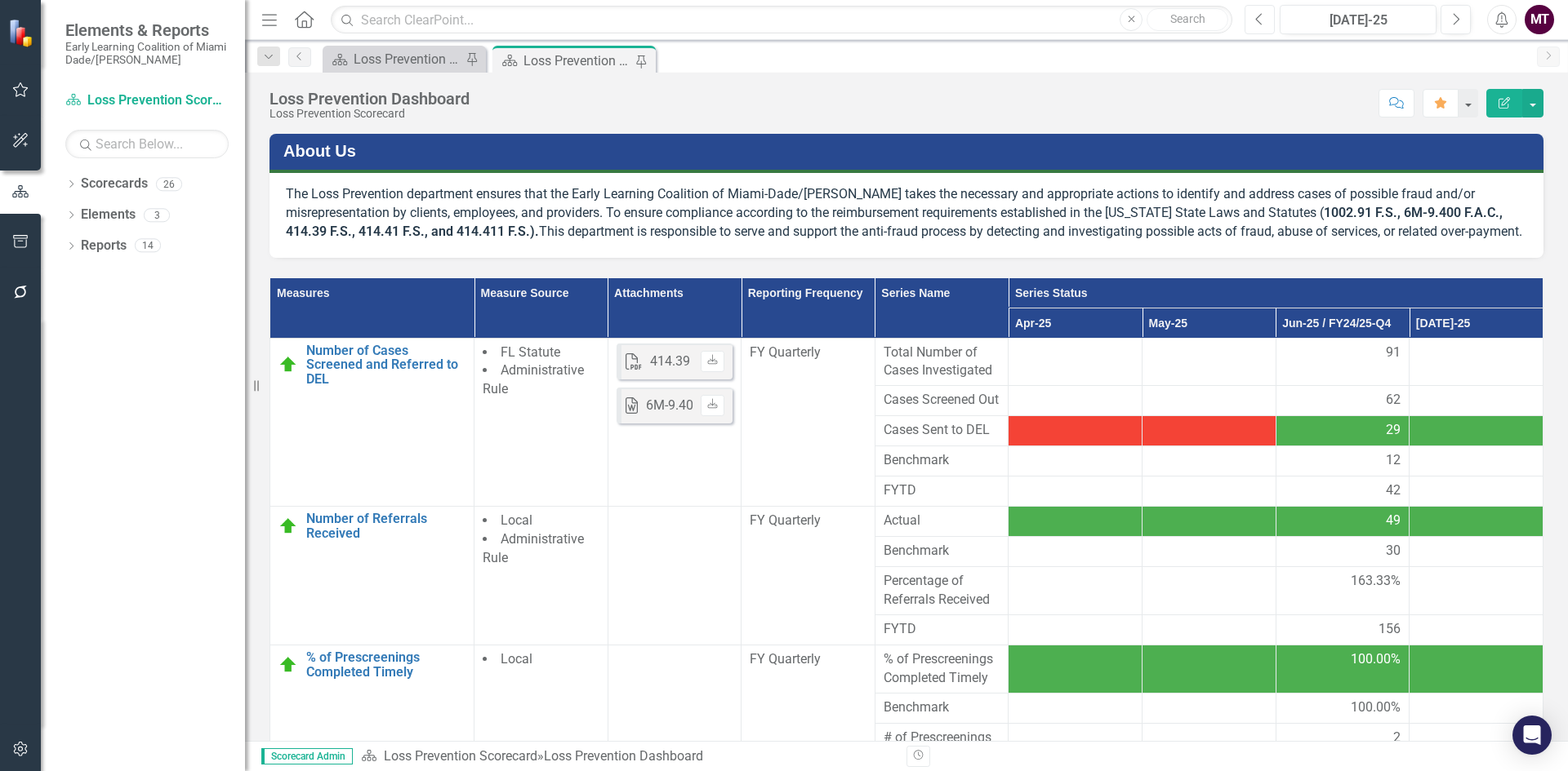
click at [1261, 18] on icon "Previous" at bounding box center [1259, 19] width 9 height 14
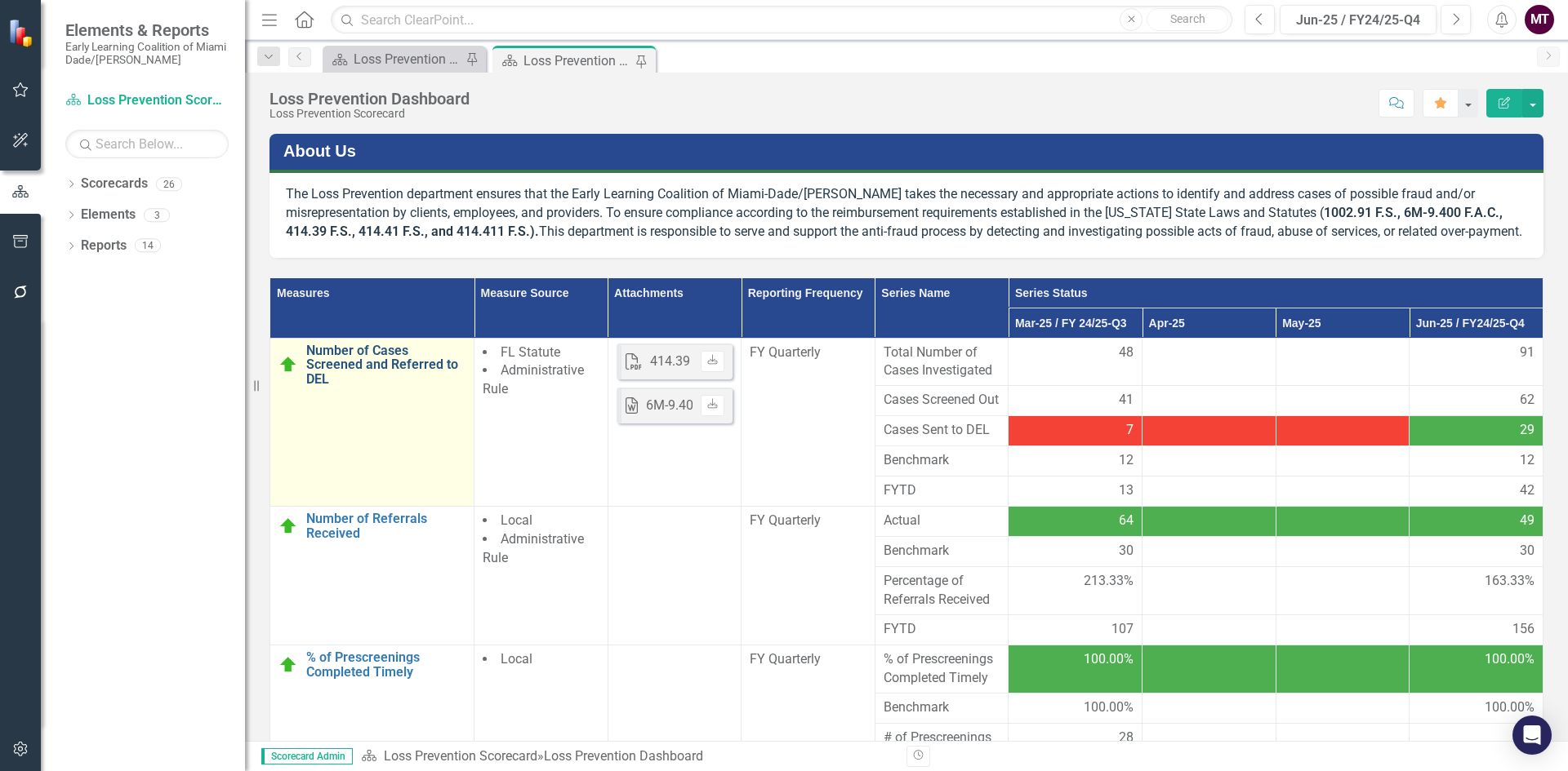
click at [381, 380] on link "Number of Cases Screened and Referred to DEL" at bounding box center [385, 365] width 159 height 43
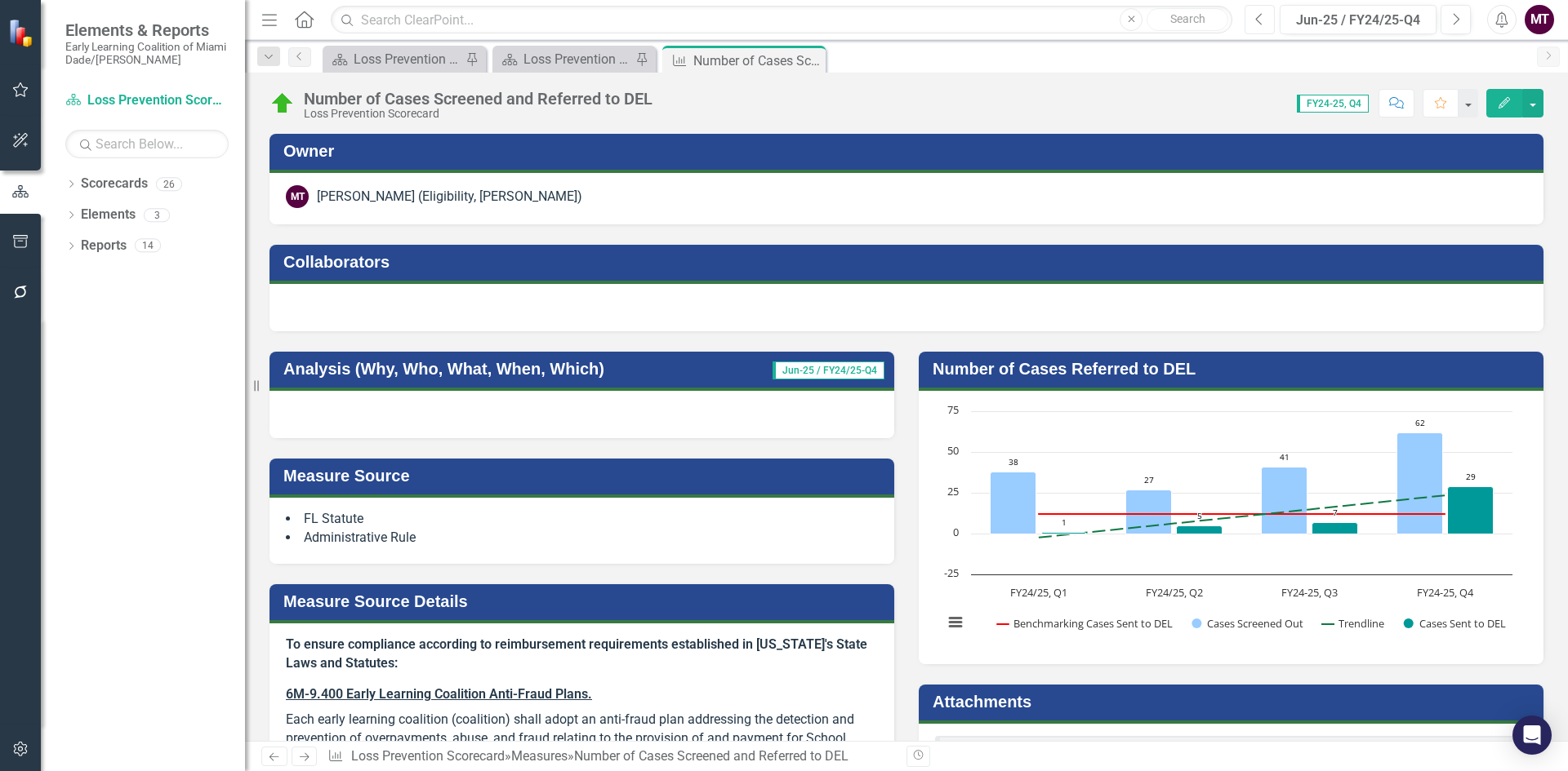
click at [1260, 28] on button "Previous" at bounding box center [1259, 19] width 30 height 29
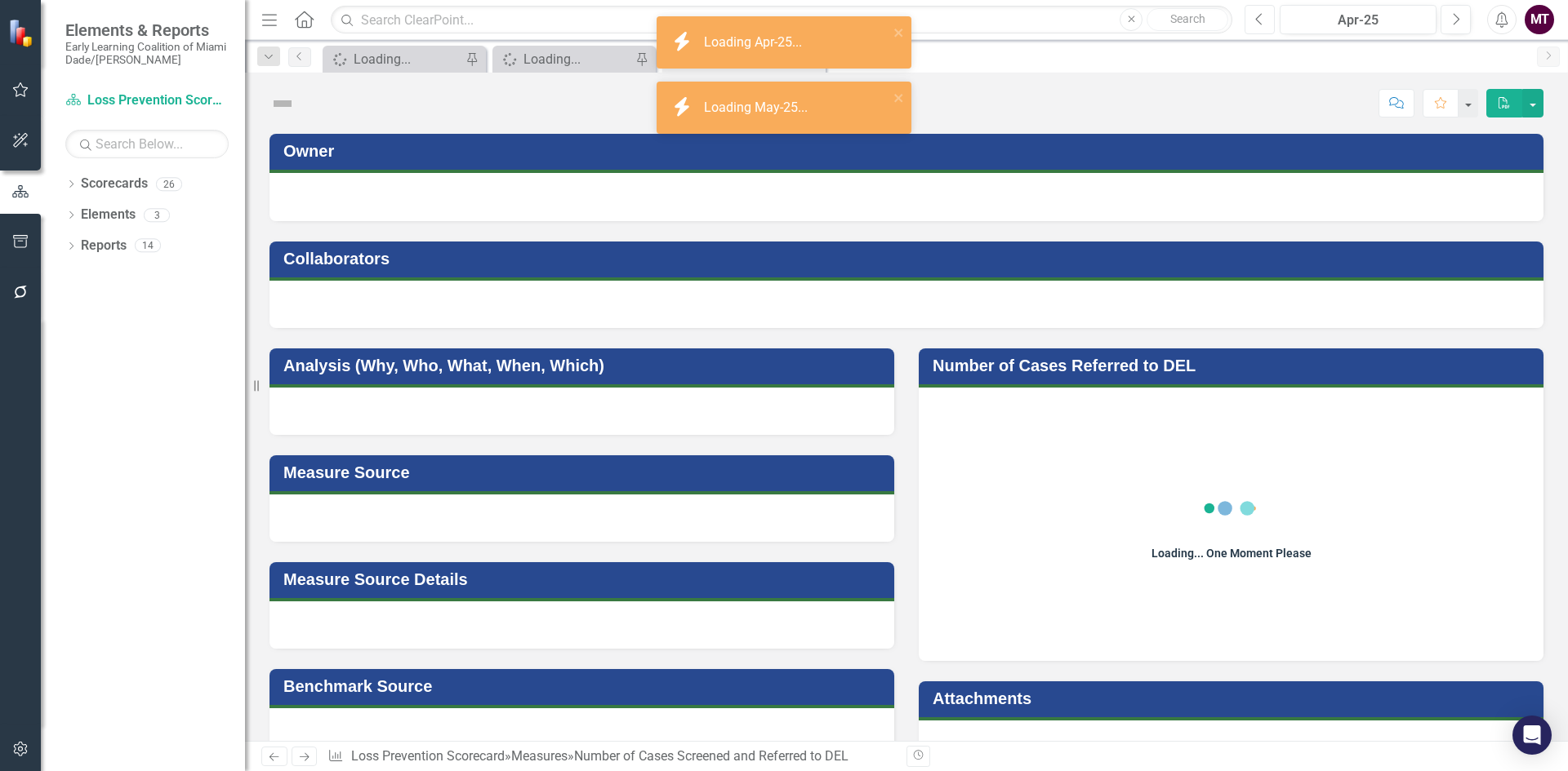
click at [1259, 28] on button "Previous" at bounding box center [1259, 19] width 30 height 29
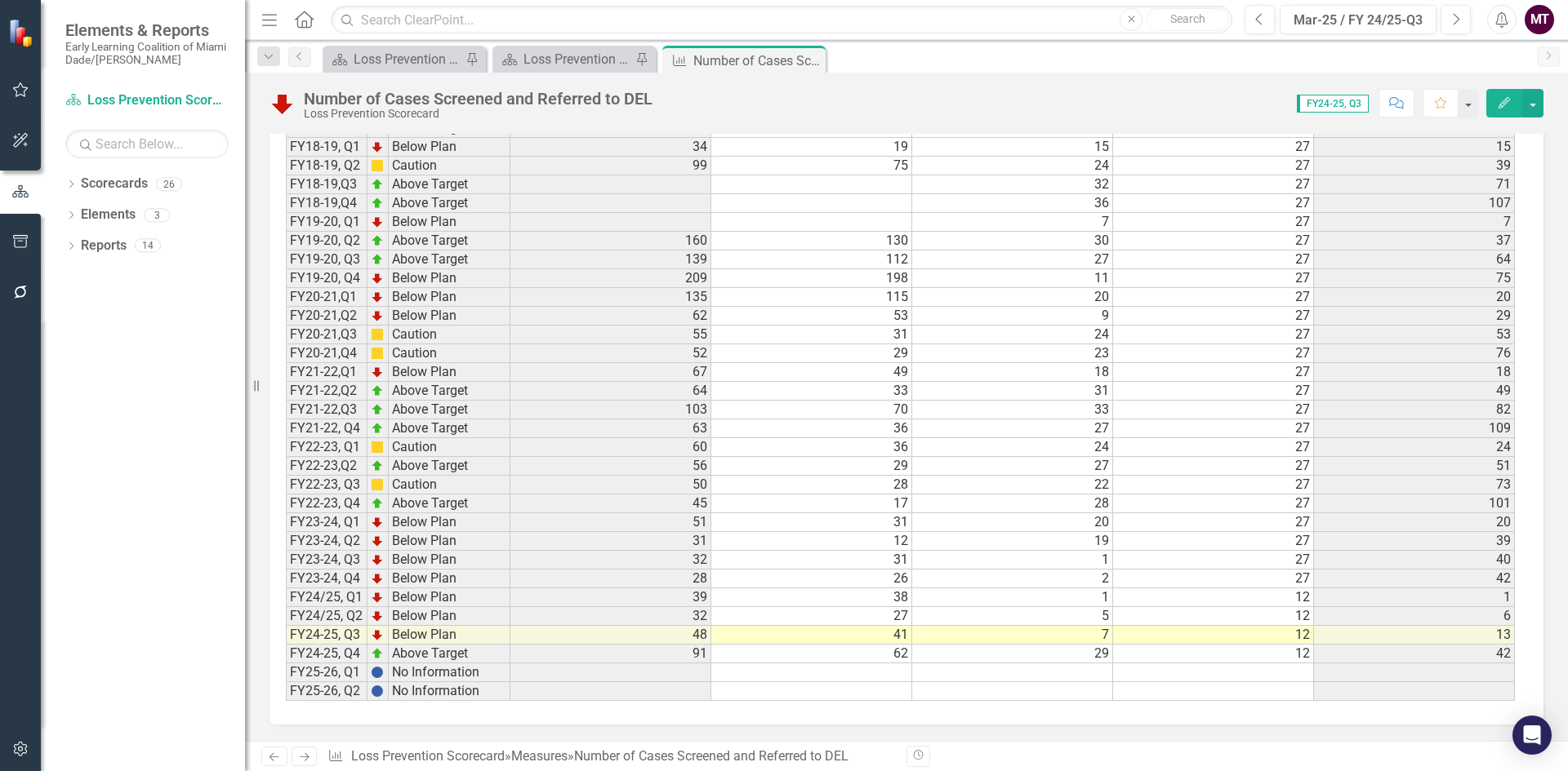
scroll to position [1832, 0]
click at [589, 61] on div "Loss Prevention Dashboard" at bounding box center [577, 59] width 108 height 20
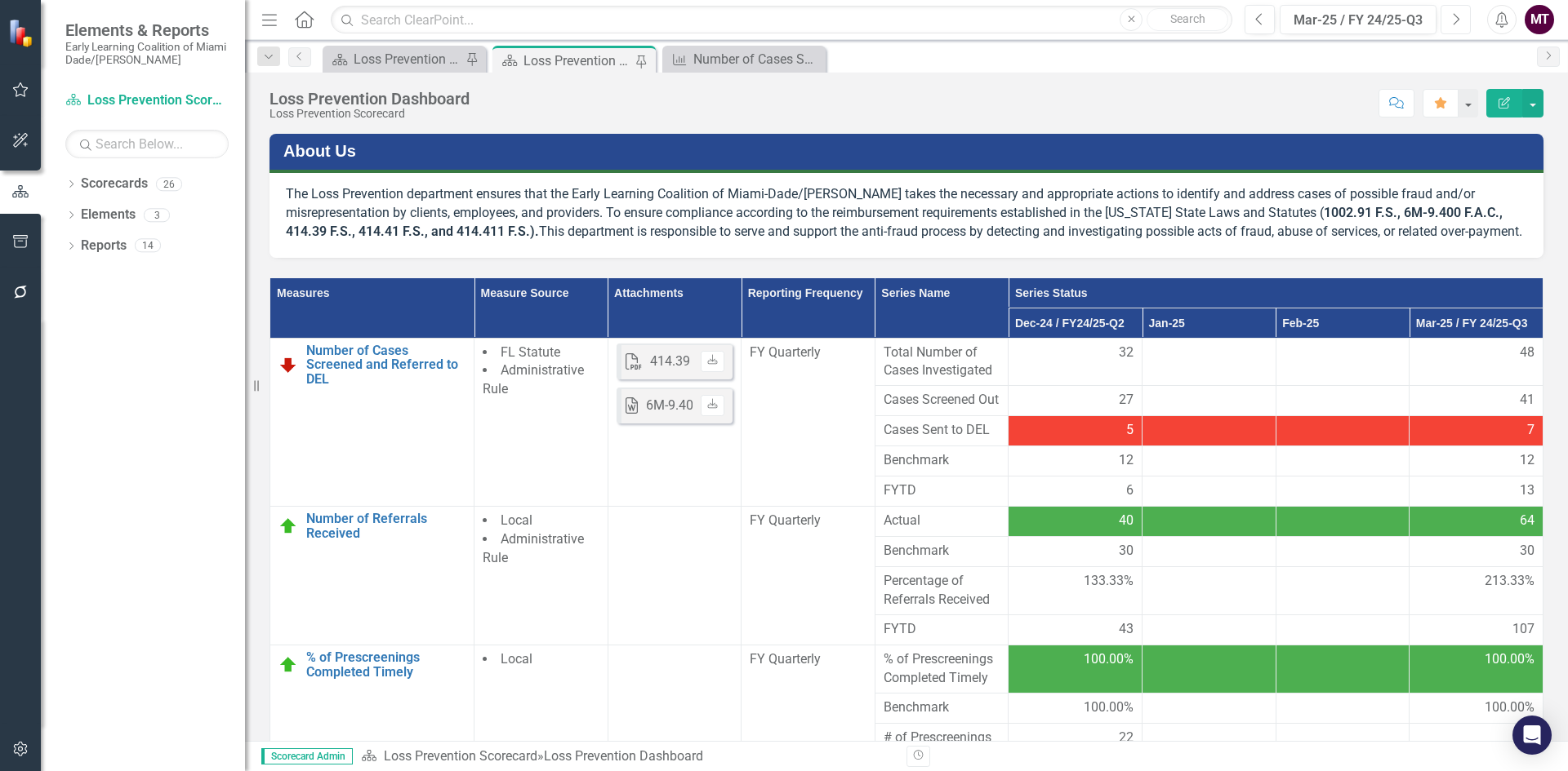
click at [1453, 22] on icon "Next" at bounding box center [1455, 19] width 9 height 14
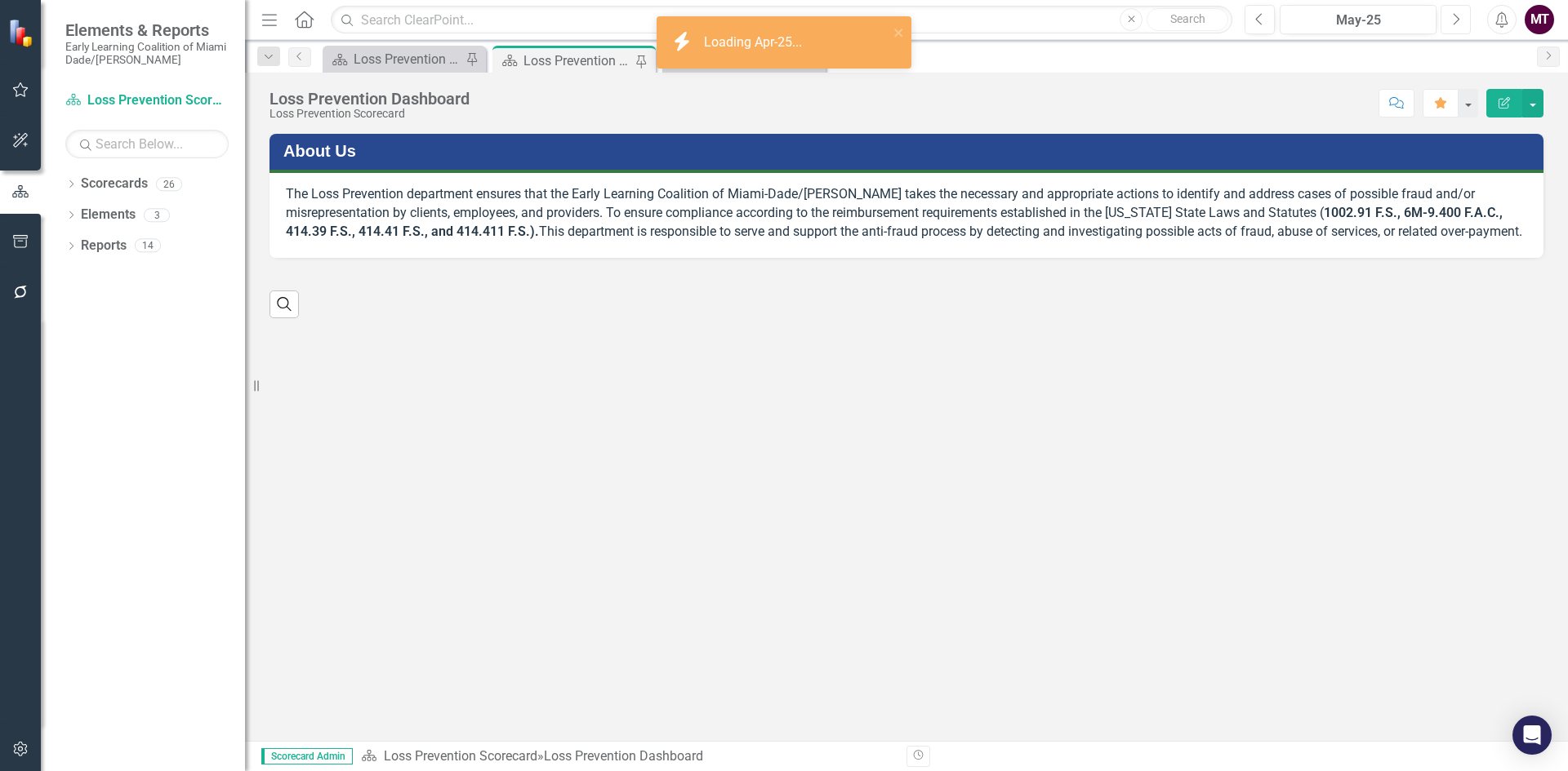
click at [1453, 22] on icon "Next" at bounding box center [1455, 19] width 9 height 14
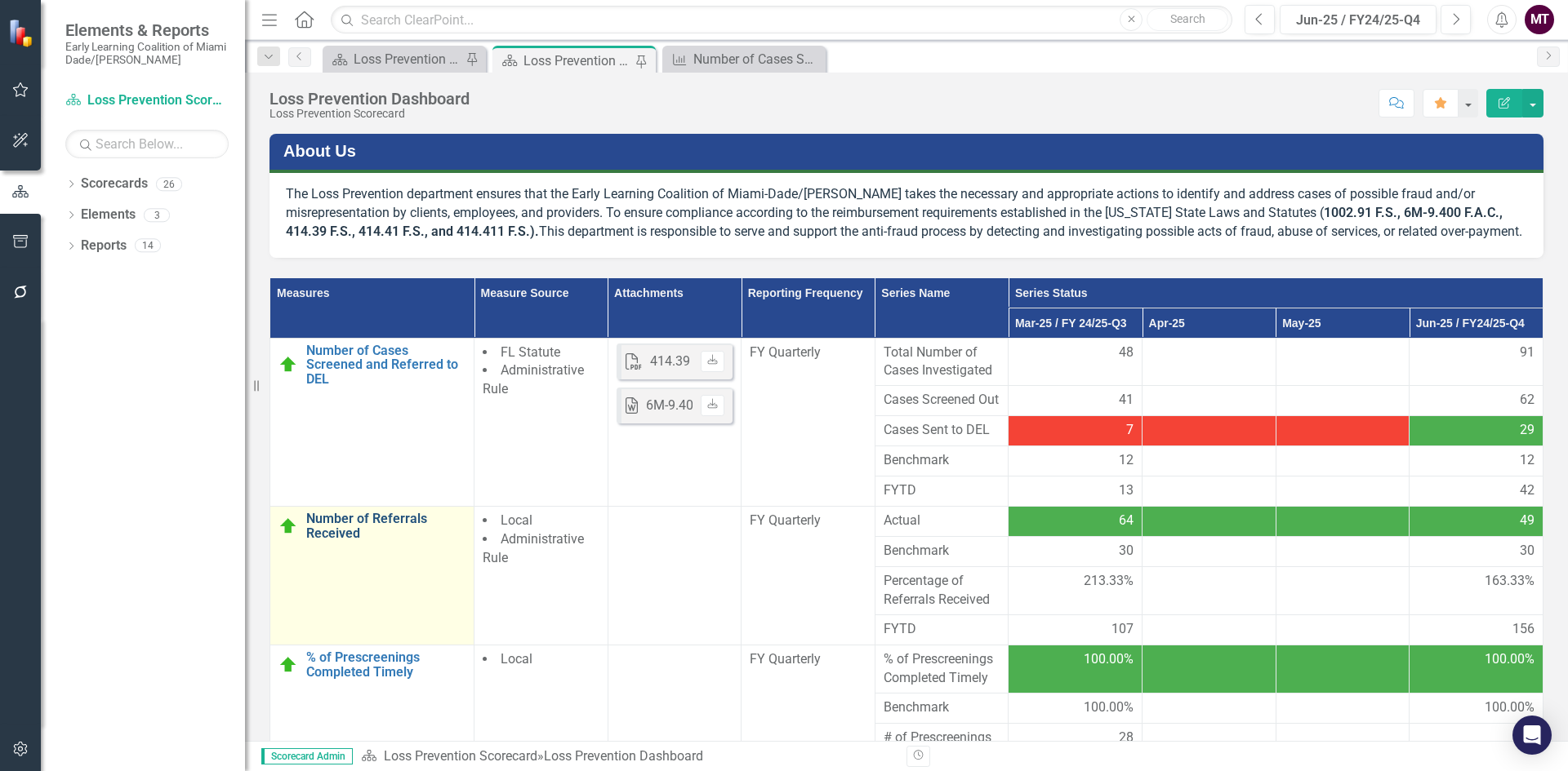
click at [336, 541] on link "Number of Referrals Received" at bounding box center [385, 526] width 159 height 29
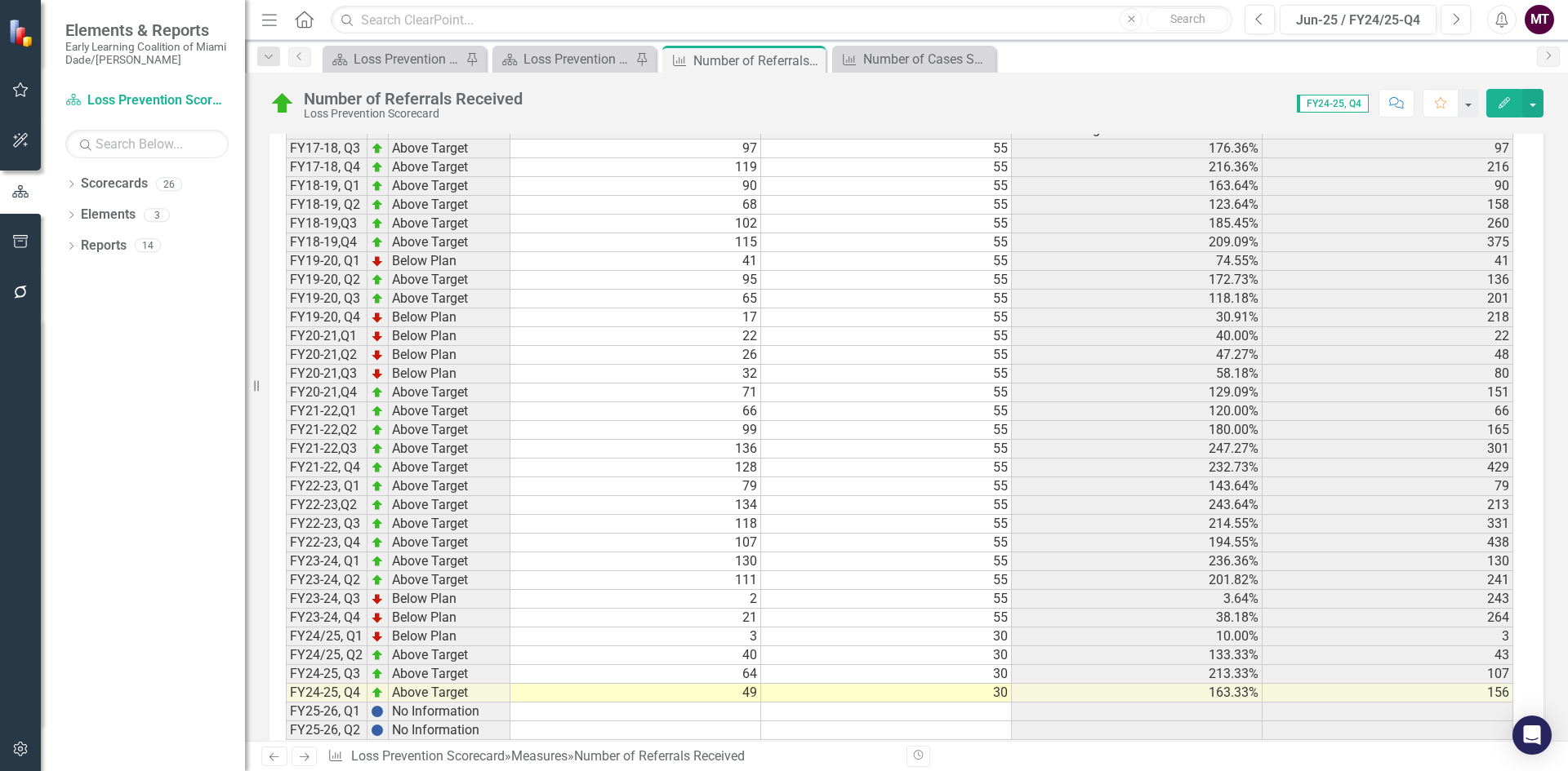
scroll to position [1076, 0]
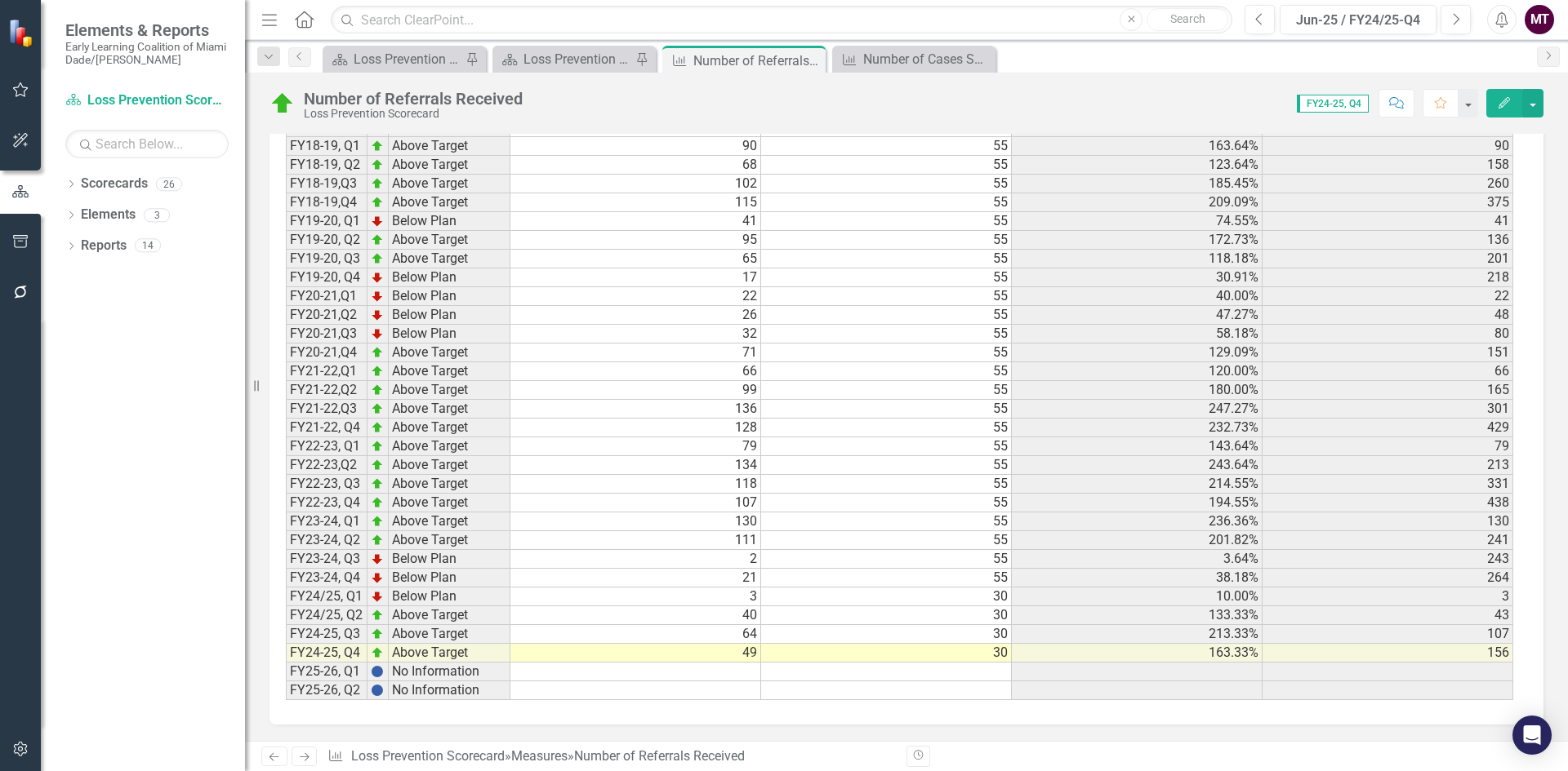
click at [1104, 595] on td "10.00%" at bounding box center [1137, 597] width 251 height 18
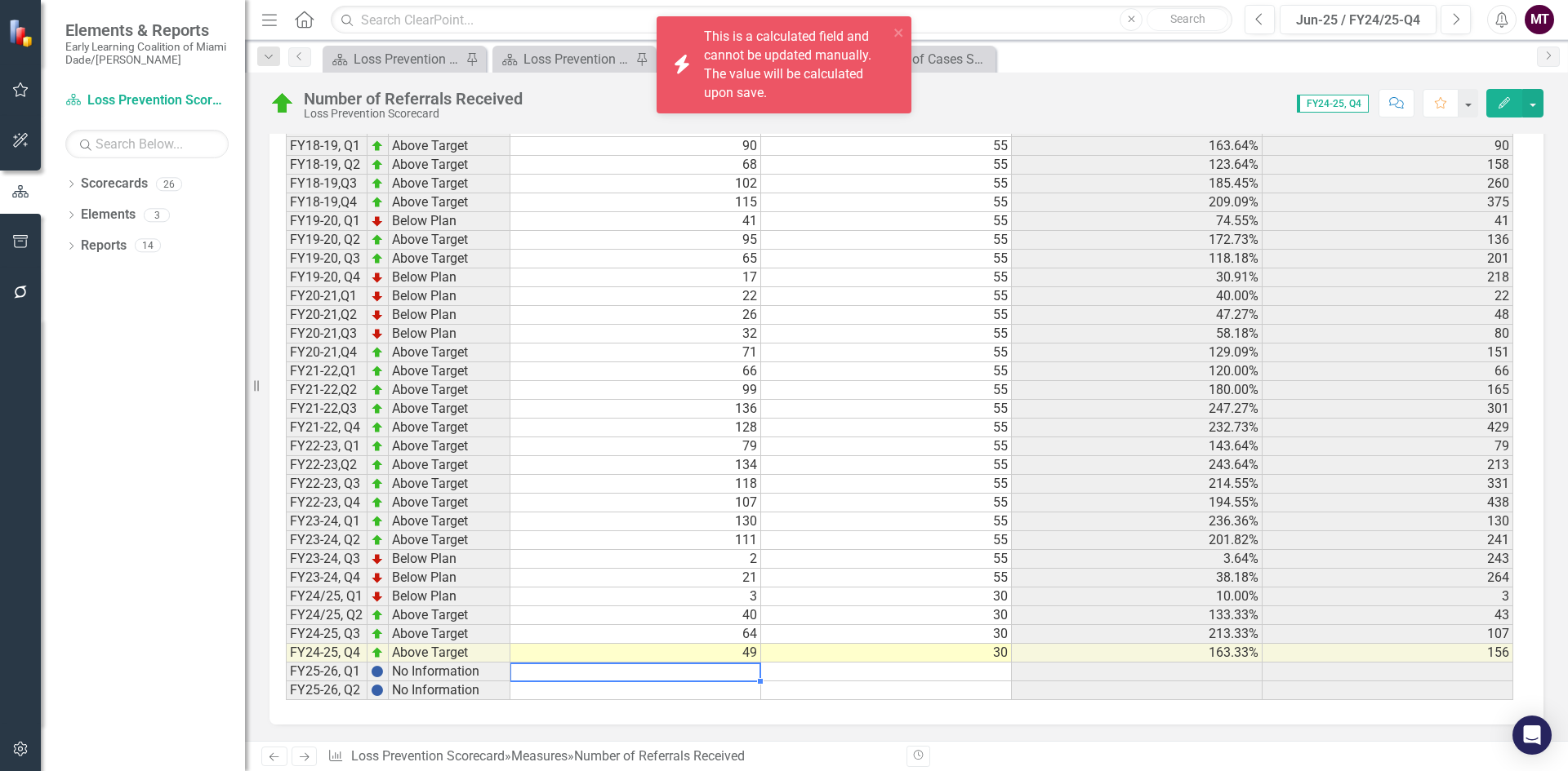
click at [718, 671] on td at bounding box center [636, 672] width 251 height 18
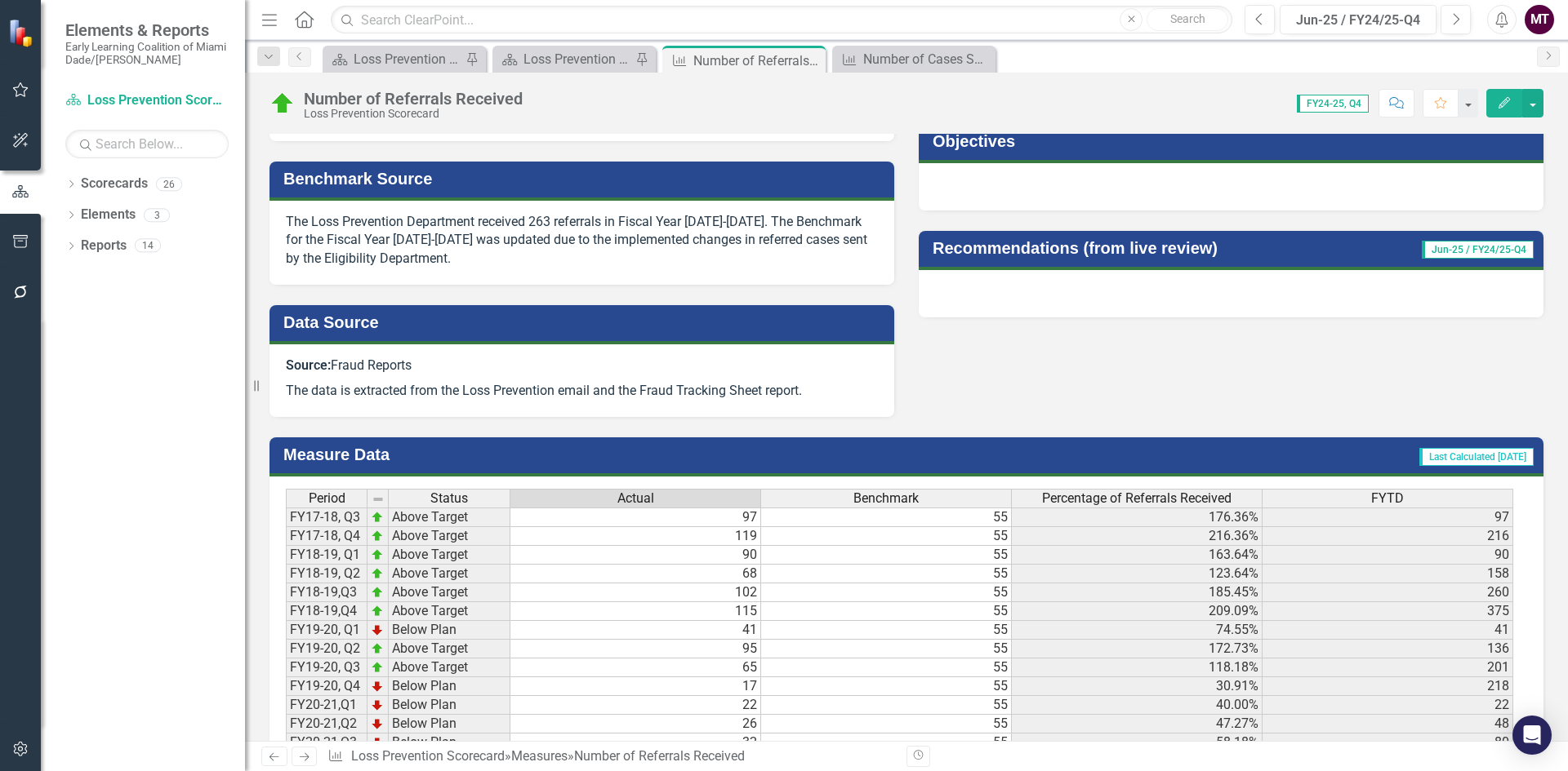
scroll to position [261, 0]
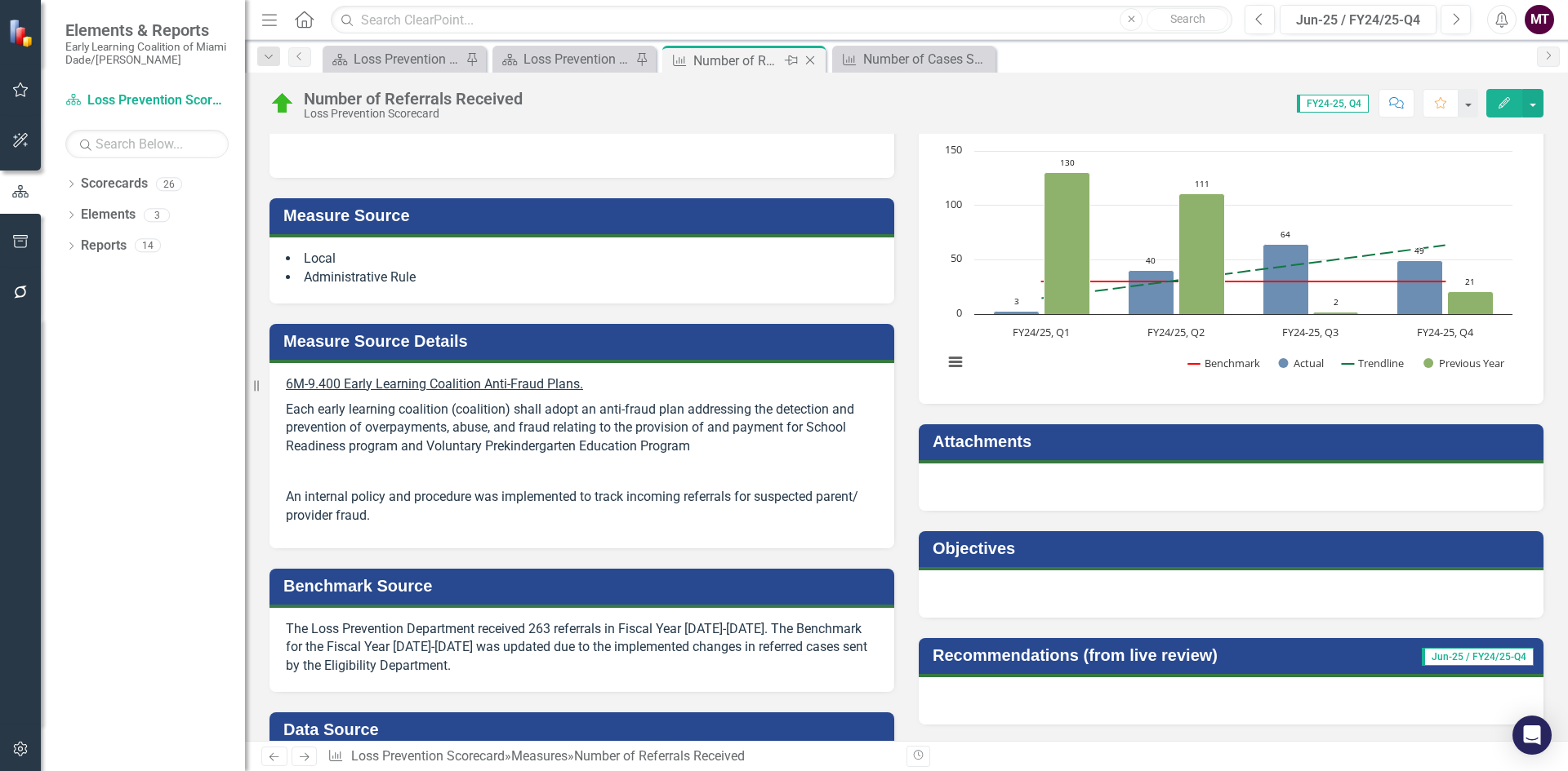
click at [811, 60] on icon at bounding box center [810, 61] width 9 height 9
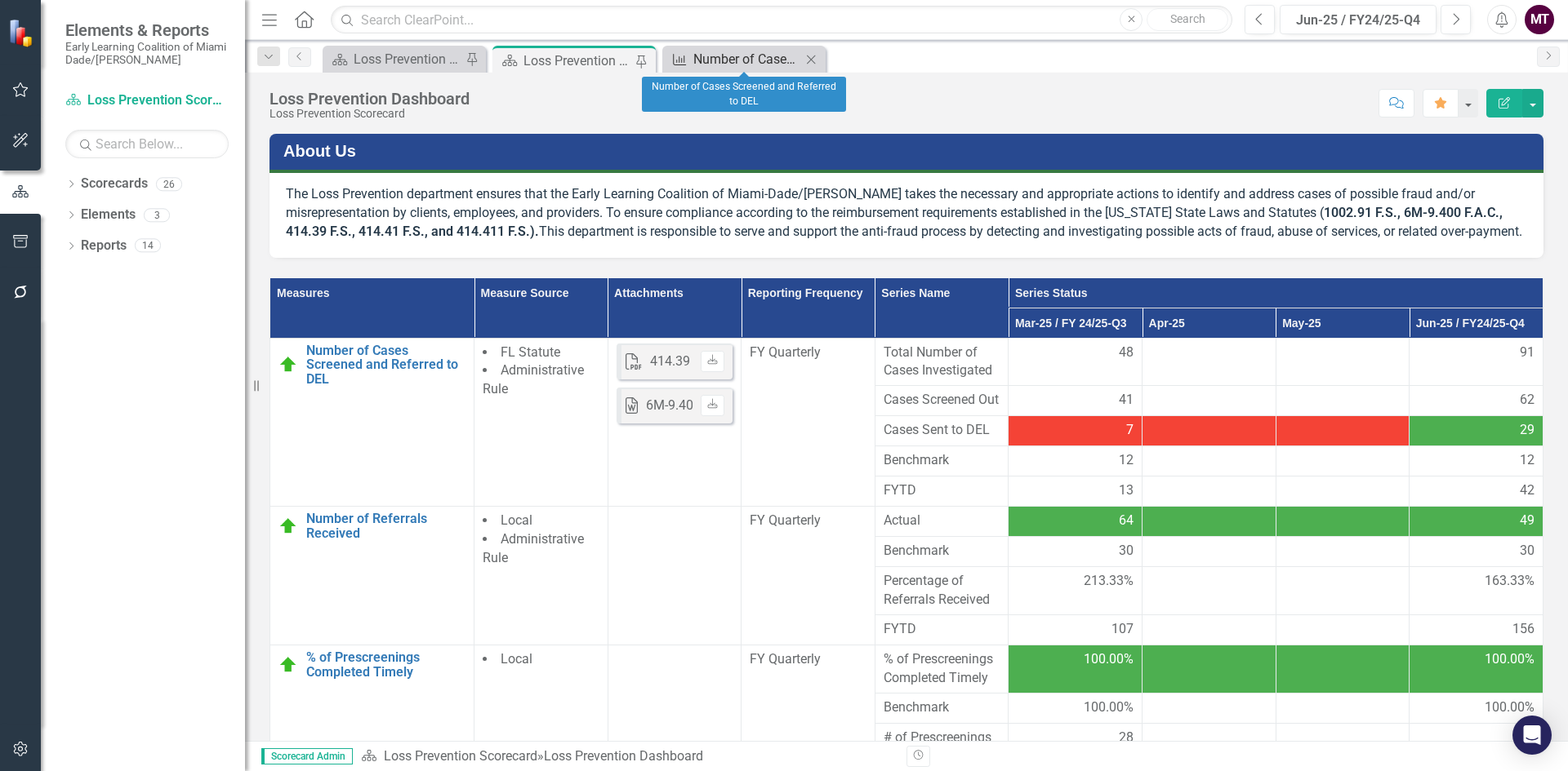
click at [740, 68] on div "Number of Cases Screened and Referred to DEL" at bounding box center [747, 59] width 108 height 20
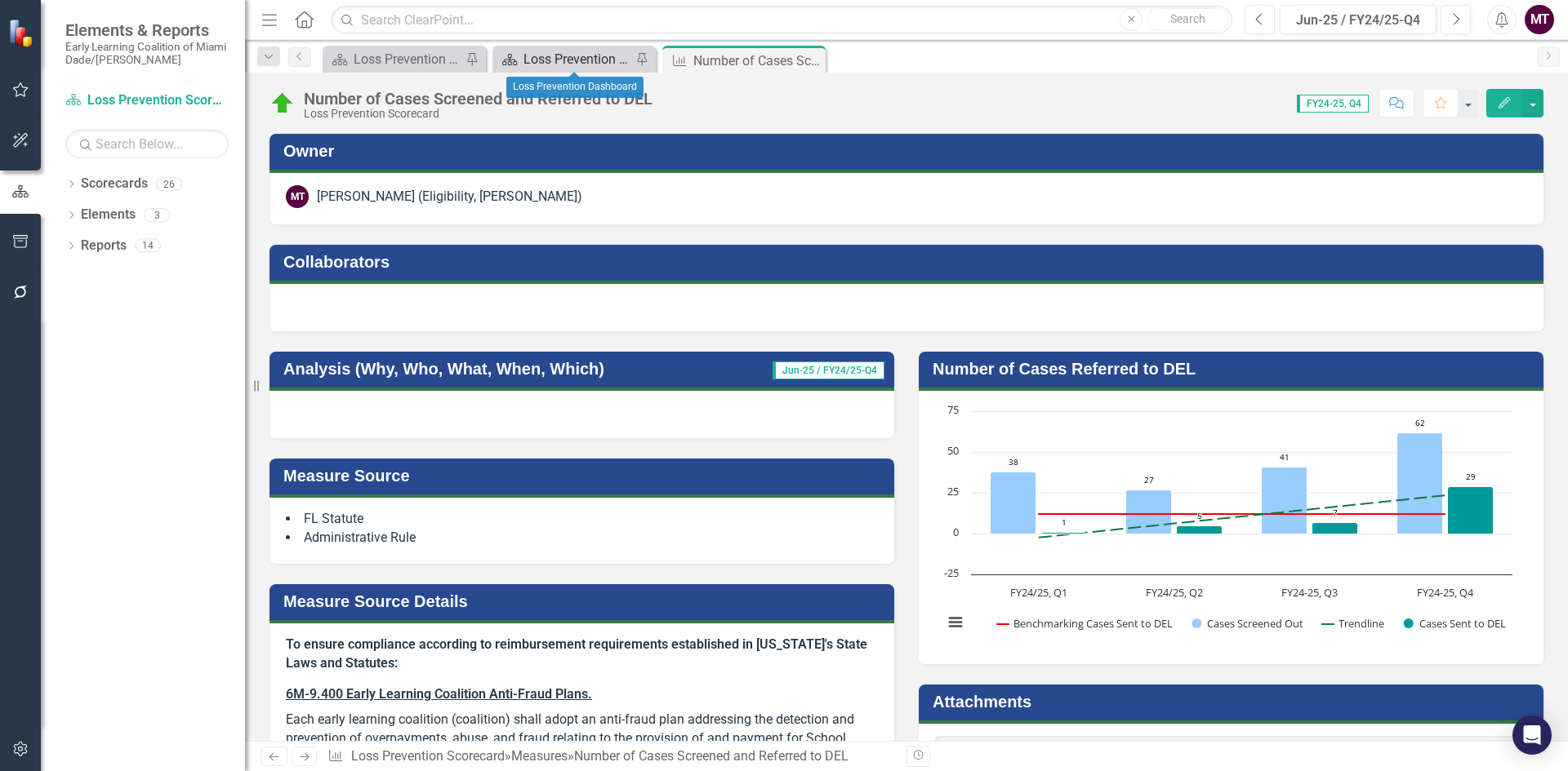
click at [527, 57] on div "Loss Prevention Dashboard" at bounding box center [577, 59] width 108 height 20
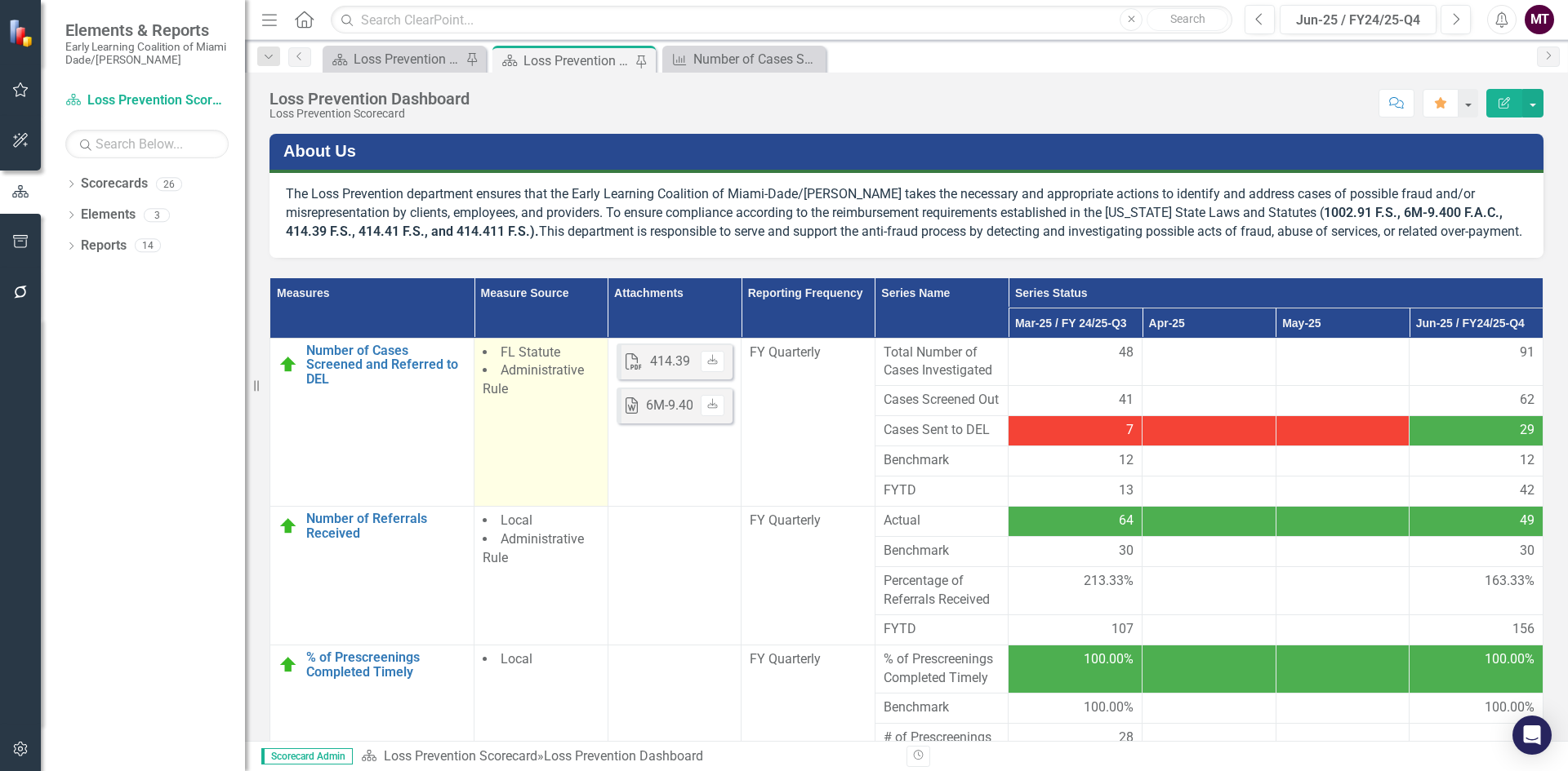
scroll to position [71, 0]
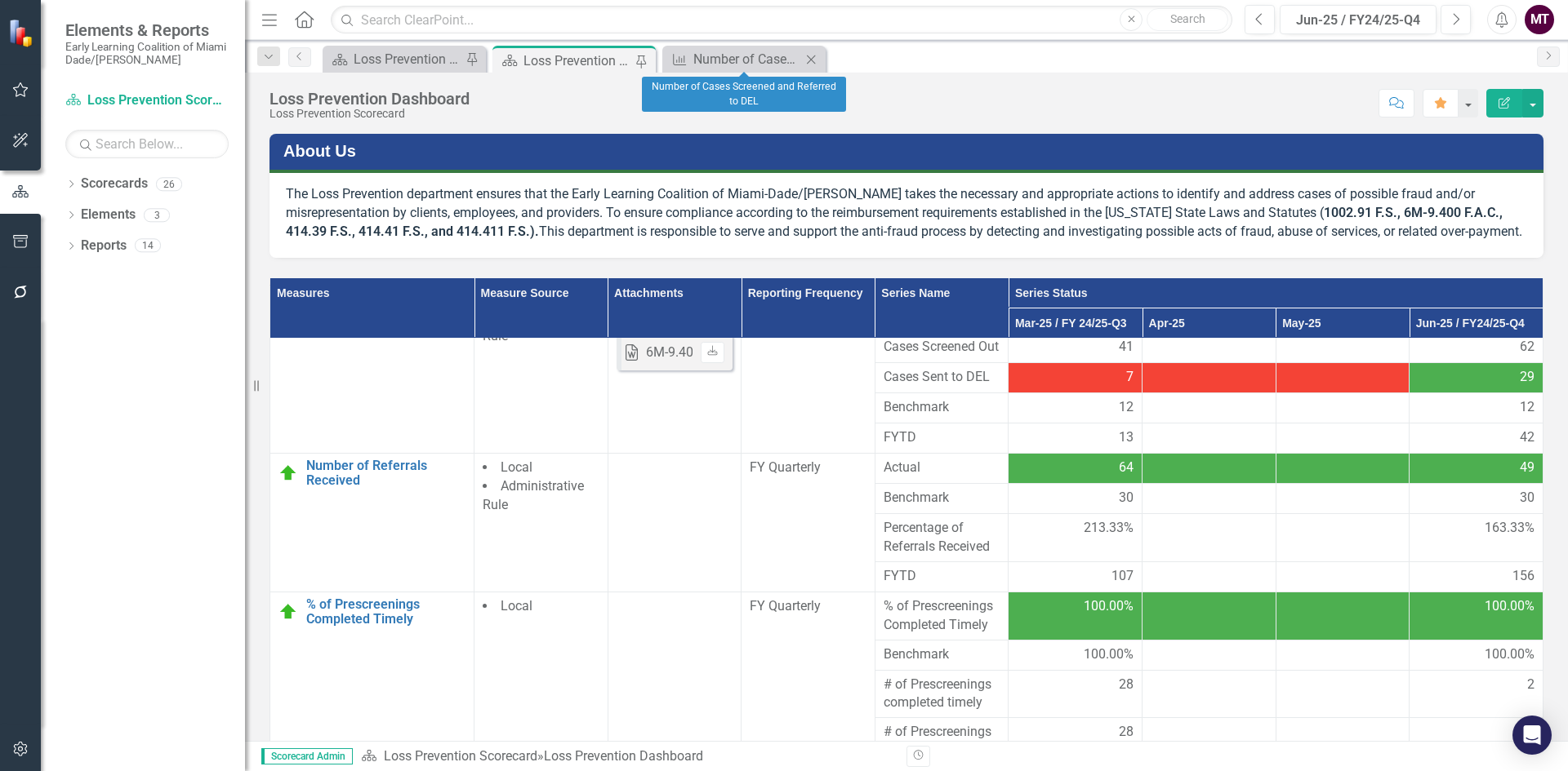
click at [809, 57] on icon at bounding box center [811, 59] width 9 height 9
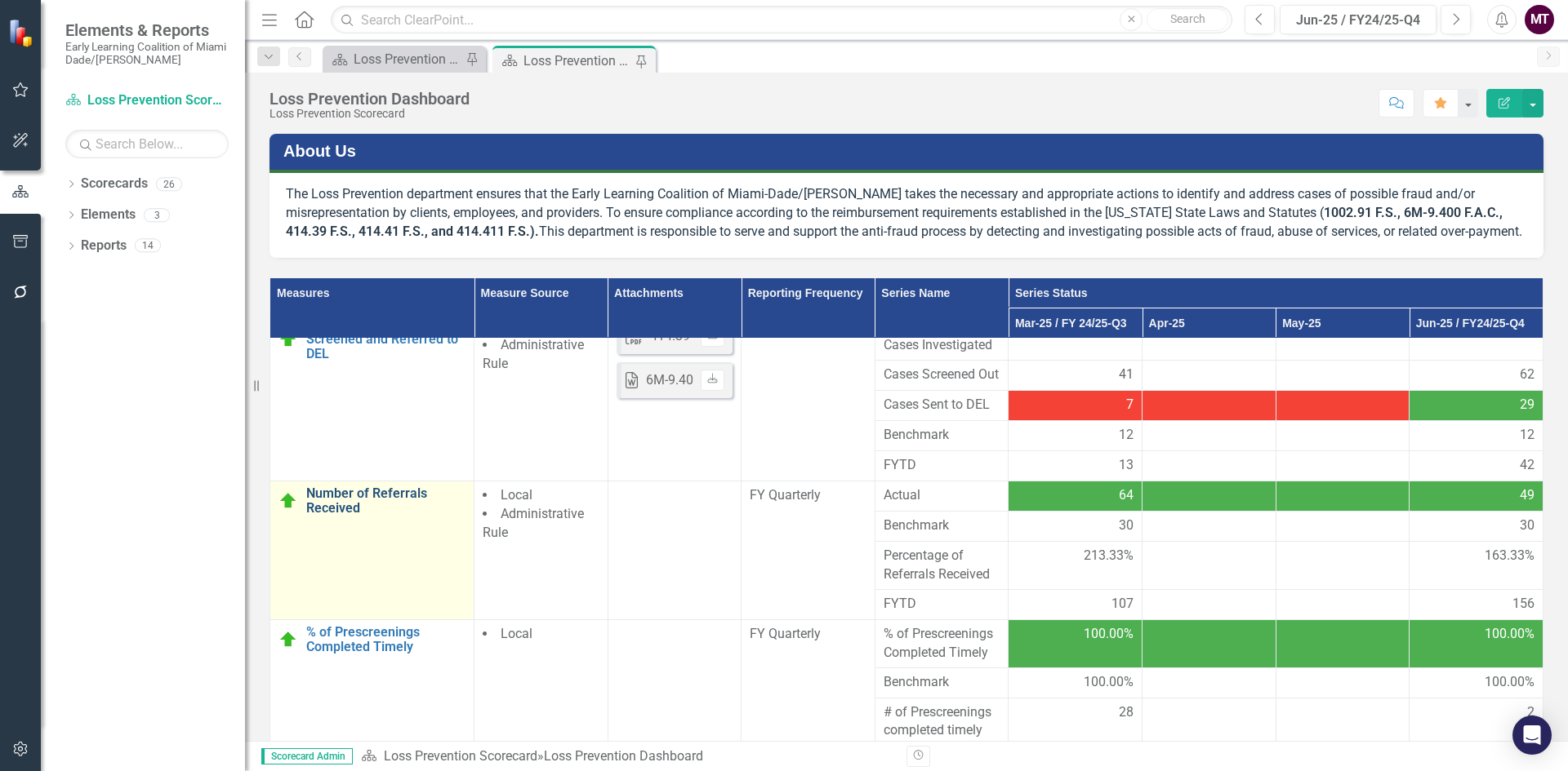
scroll to position [0, 0]
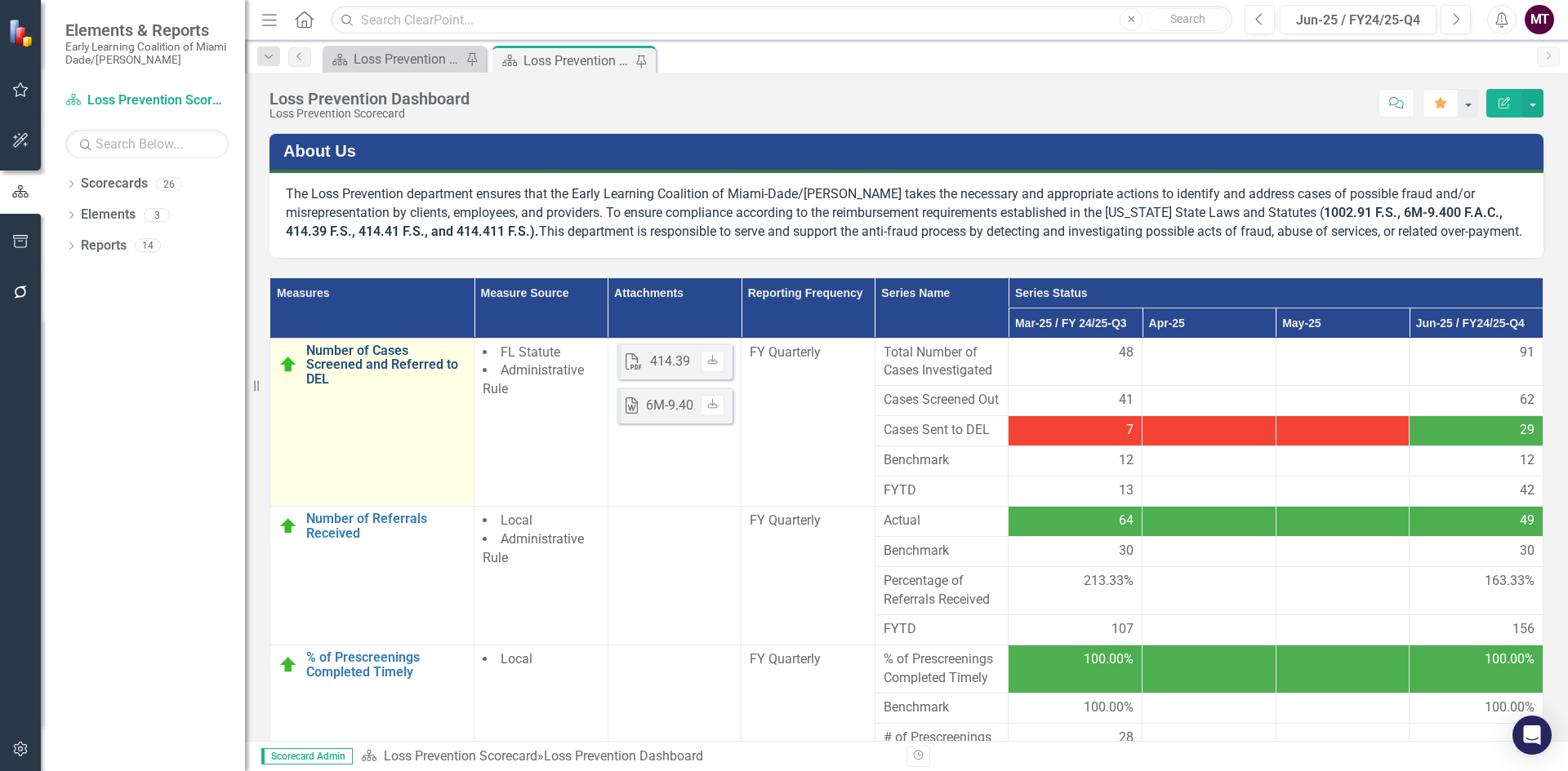
click at [368, 387] on link "Number of Cases Screened and Referred to DEL" at bounding box center [385, 365] width 159 height 43
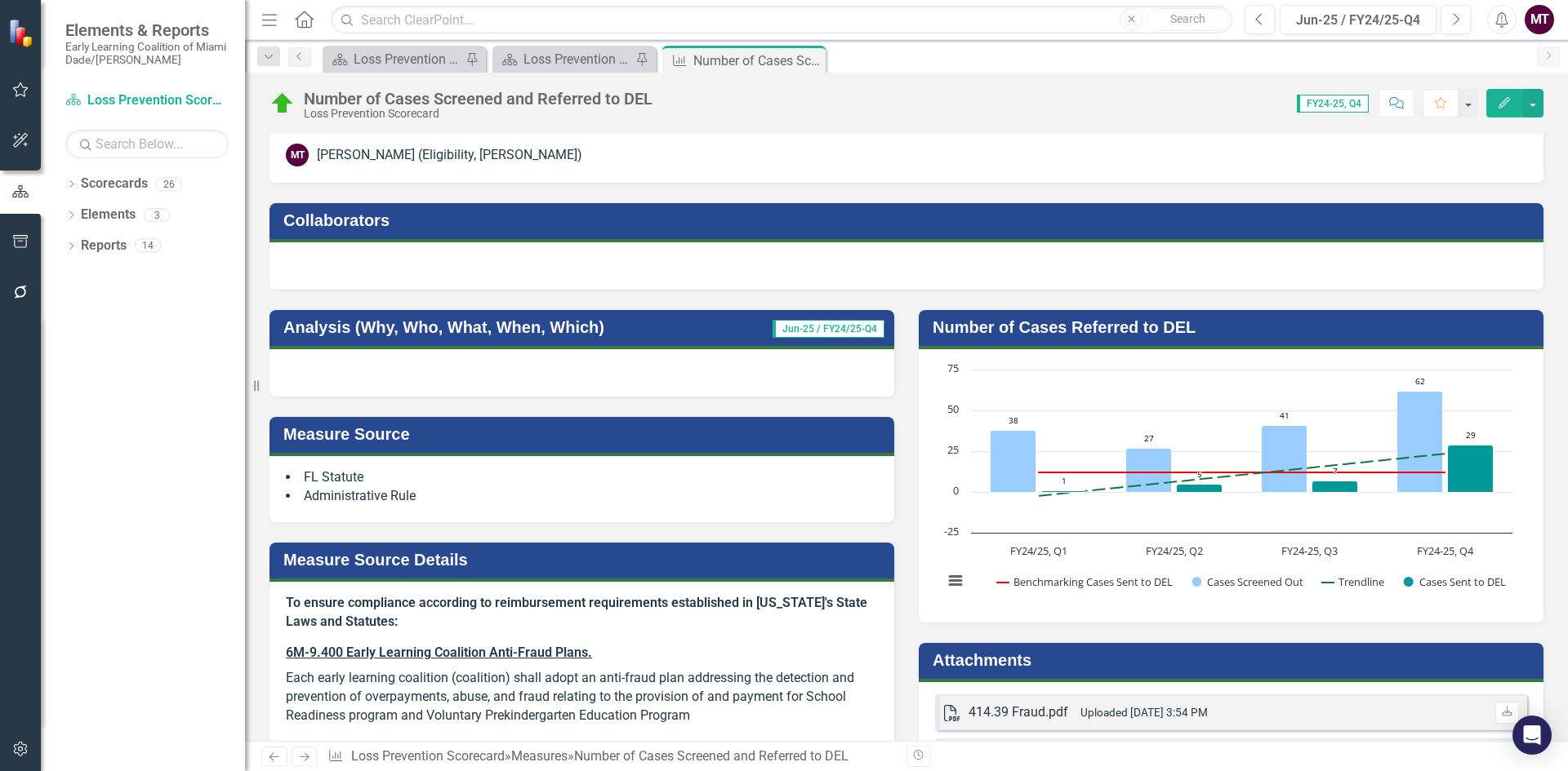
scroll to position [82, 0]
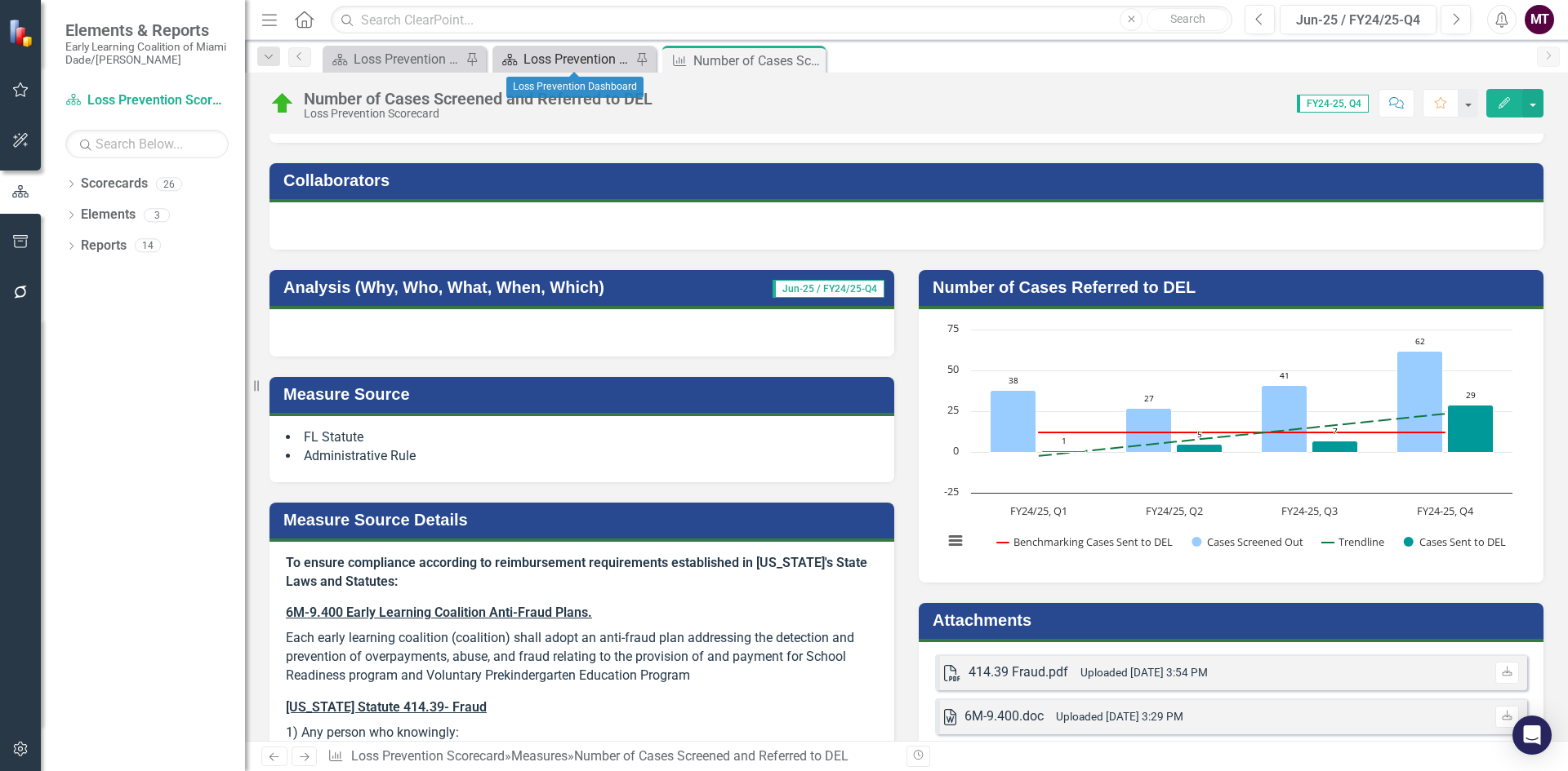
click at [601, 53] on div "Loss Prevention Dashboard" at bounding box center [577, 59] width 108 height 20
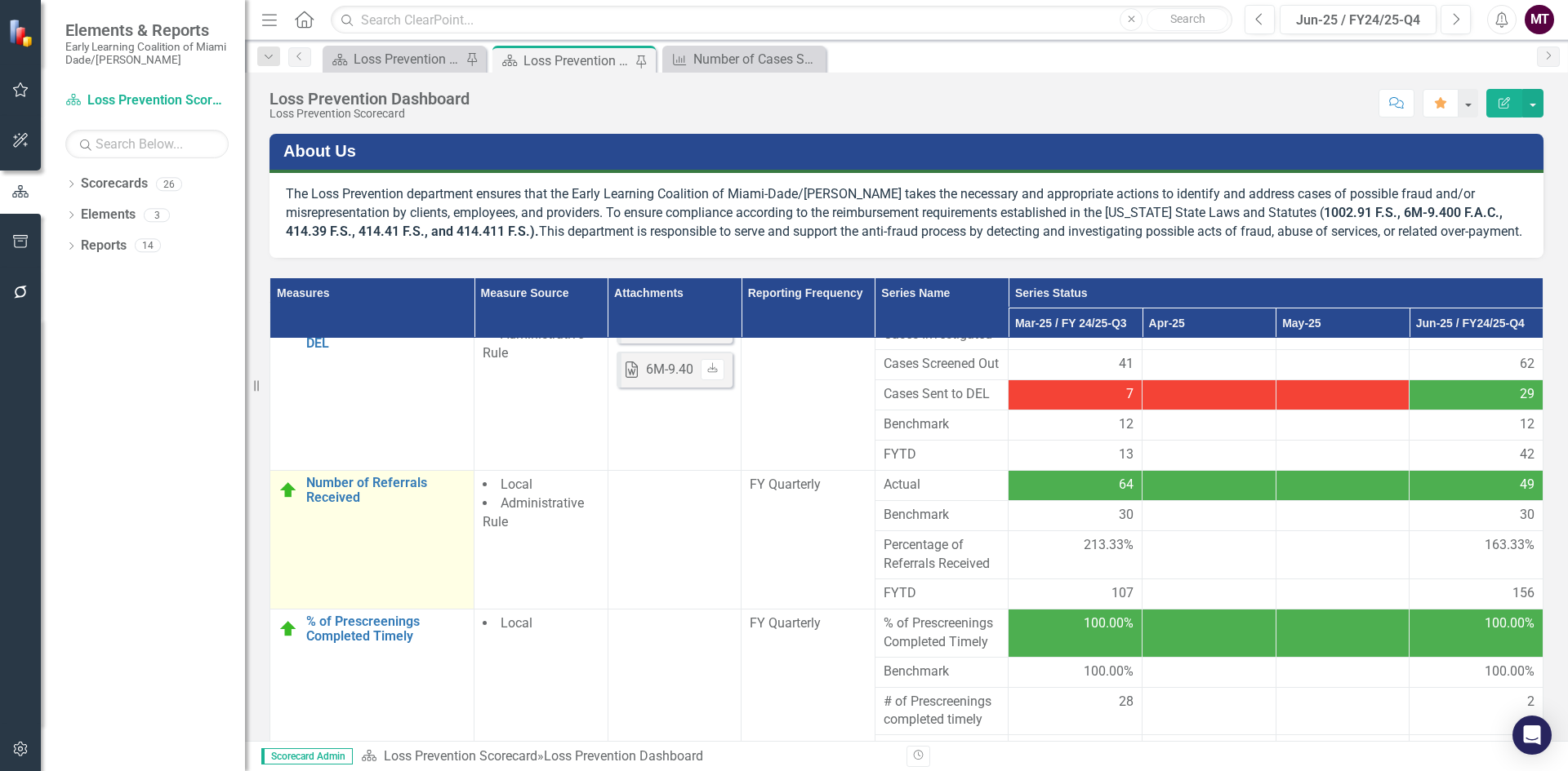
scroll to position [71, 0]
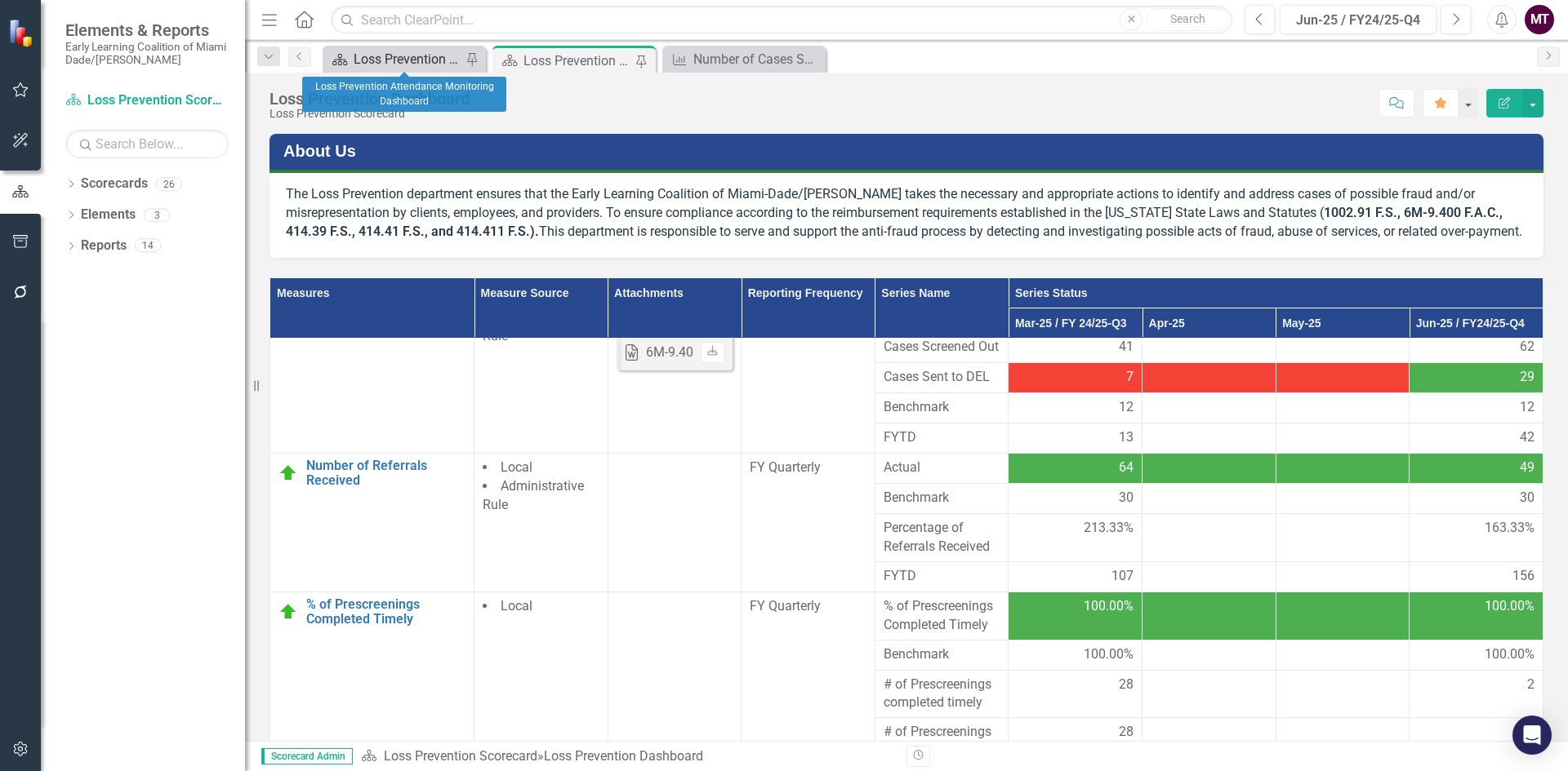
click at [420, 63] on div "Loss Prevention Attendance Monitoring Dashboard" at bounding box center [407, 59] width 108 height 20
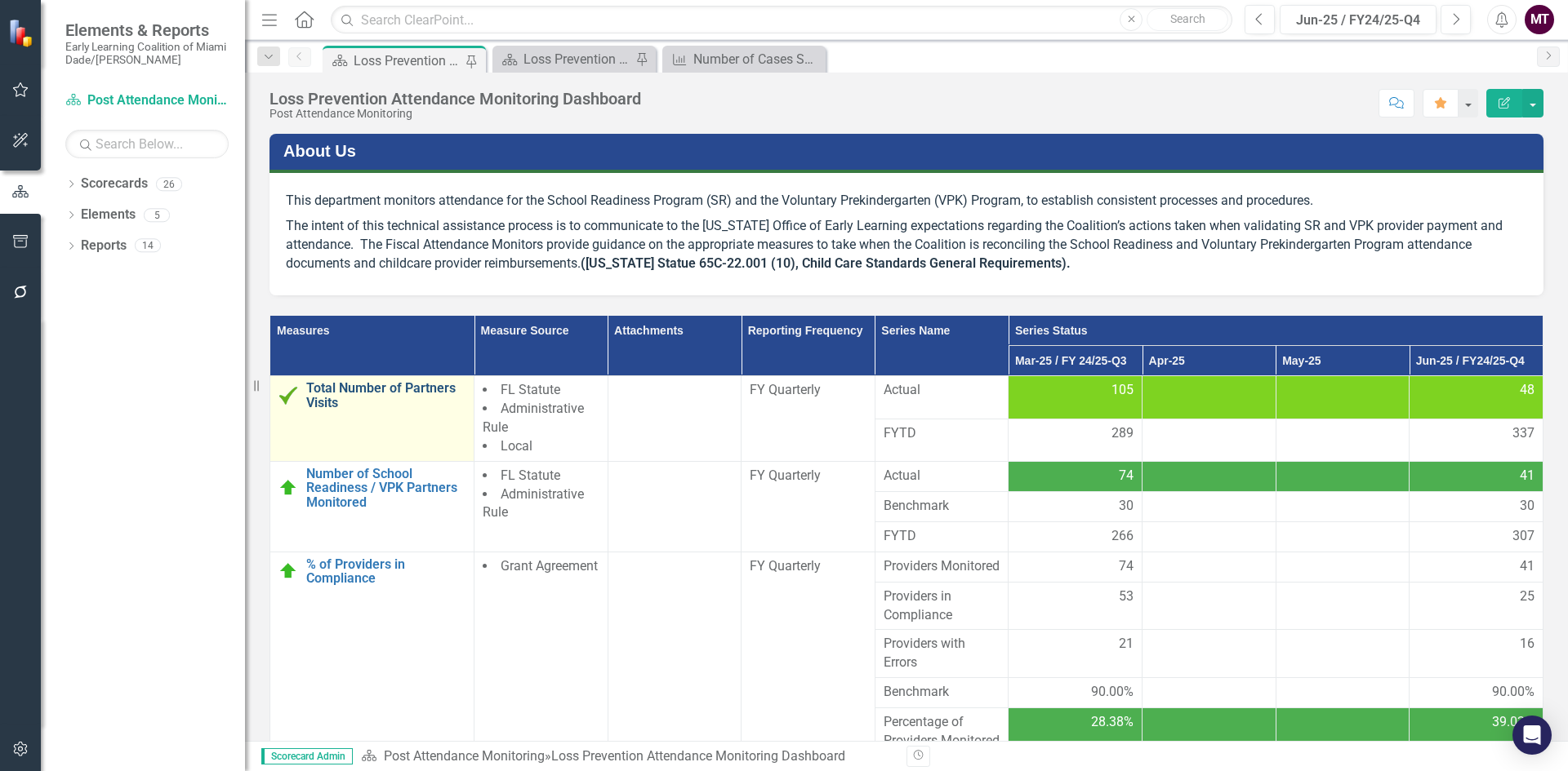
click at [326, 394] on link "Total Number of Partners Visits" at bounding box center [385, 395] width 159 height 29
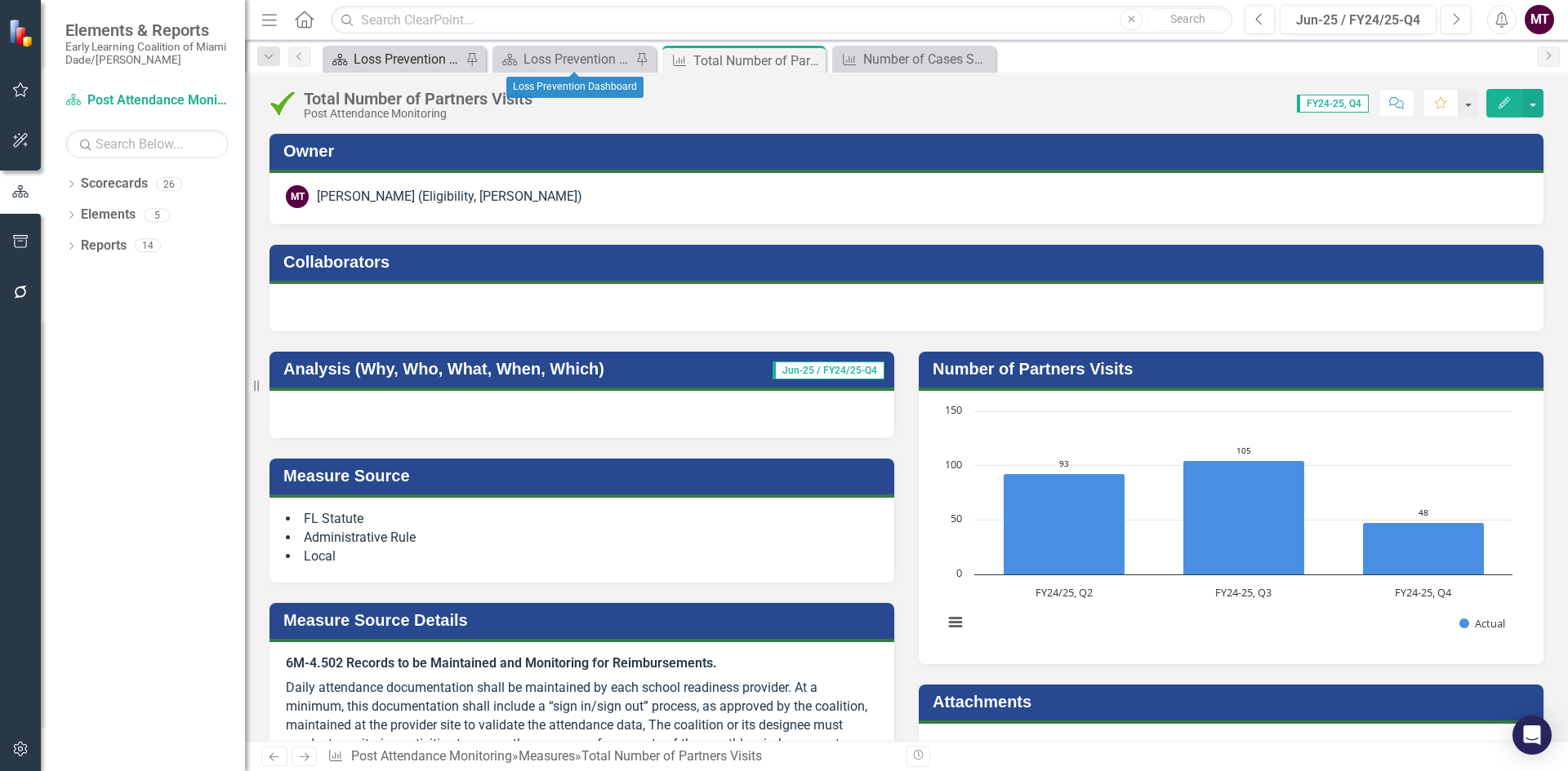
click at [422, 61] on div "Loss Prevention Attendance Monitoring Dashboard" at bounding box center [407, 59] width 108 height 20
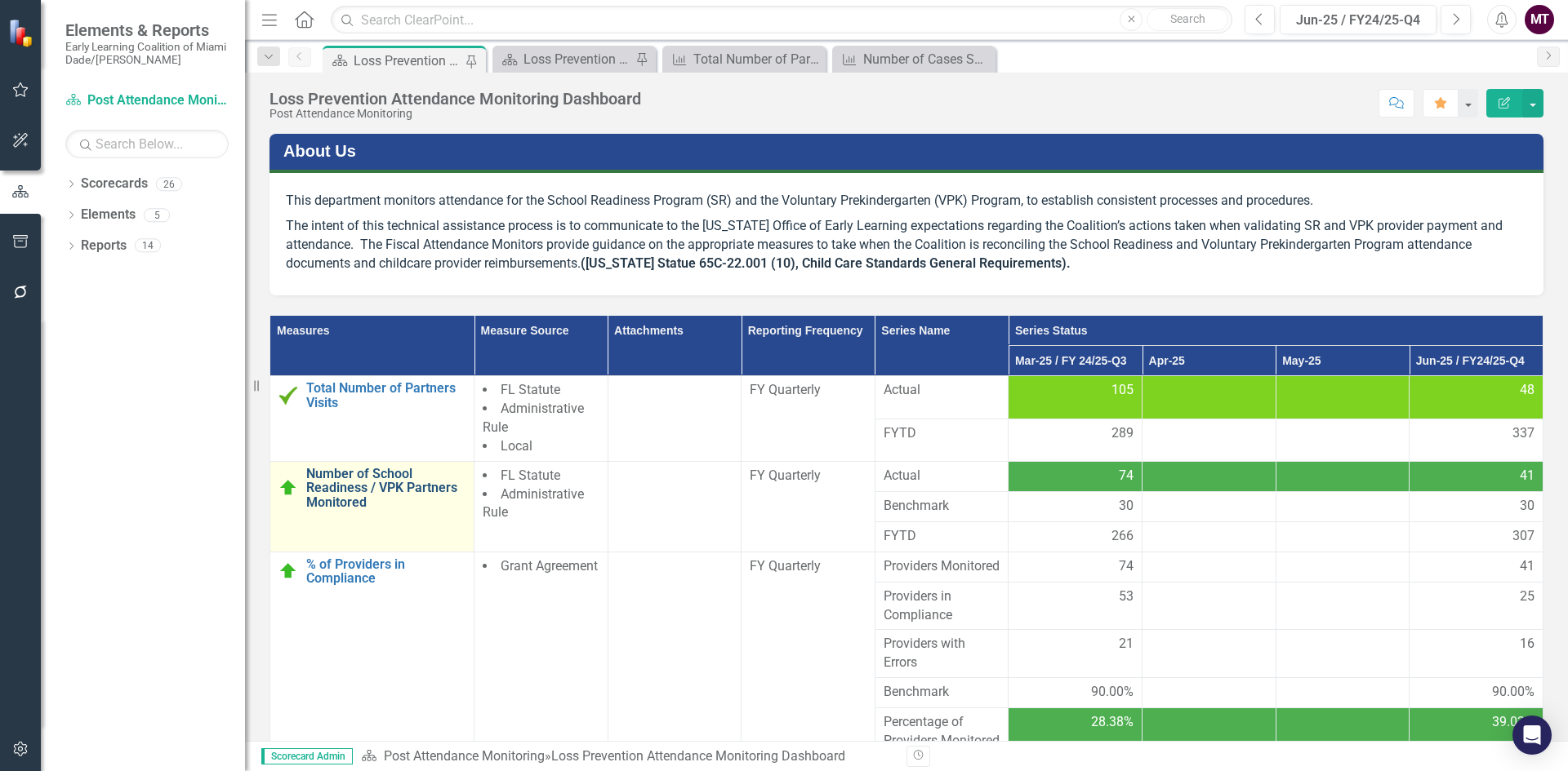
click at [353, 491] on link "Number of School Readiness / VPK Partners Monitored" at bounding box center [385, 488] width 159 height 43
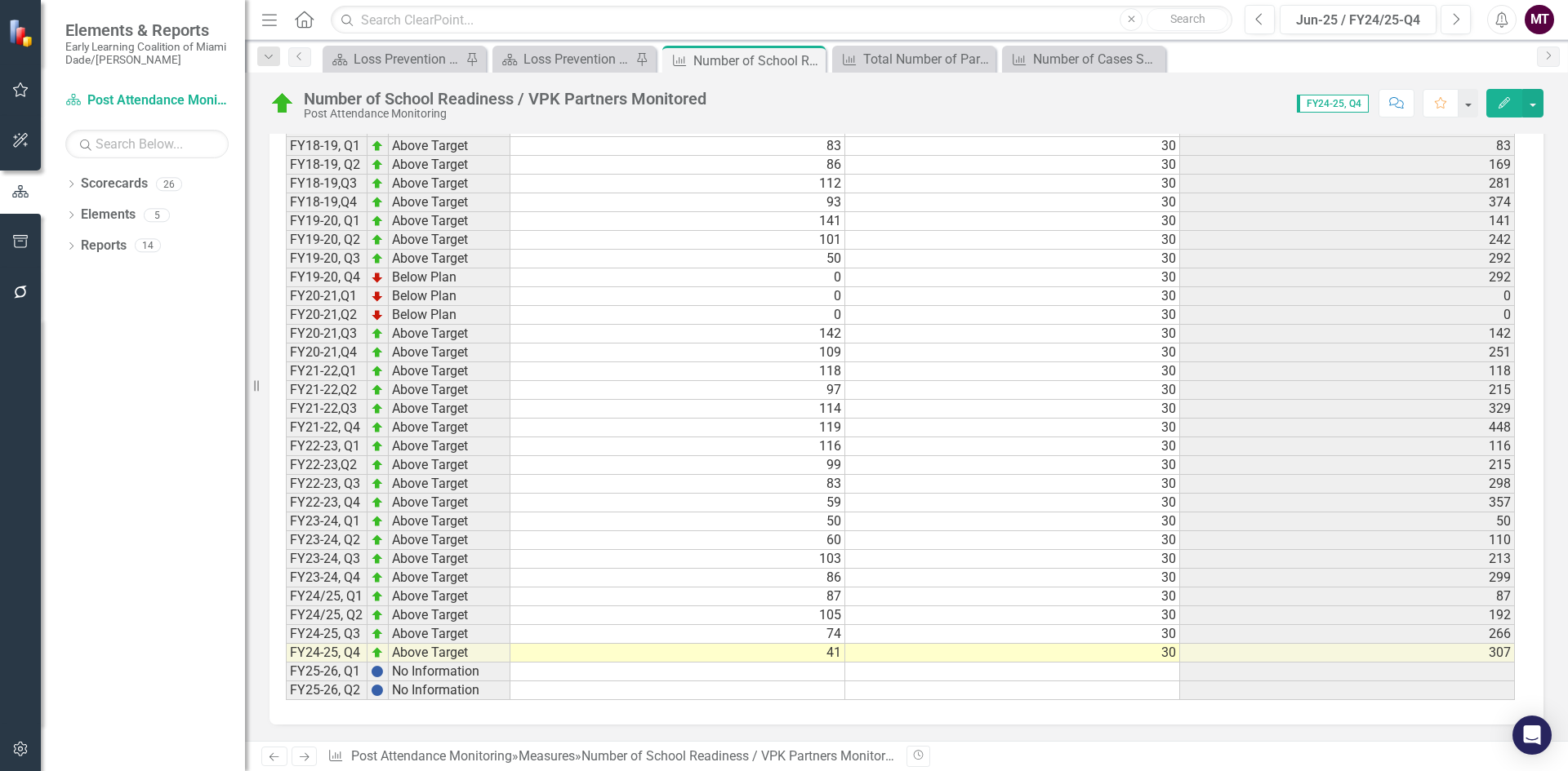
scroll to position [1382, 0]
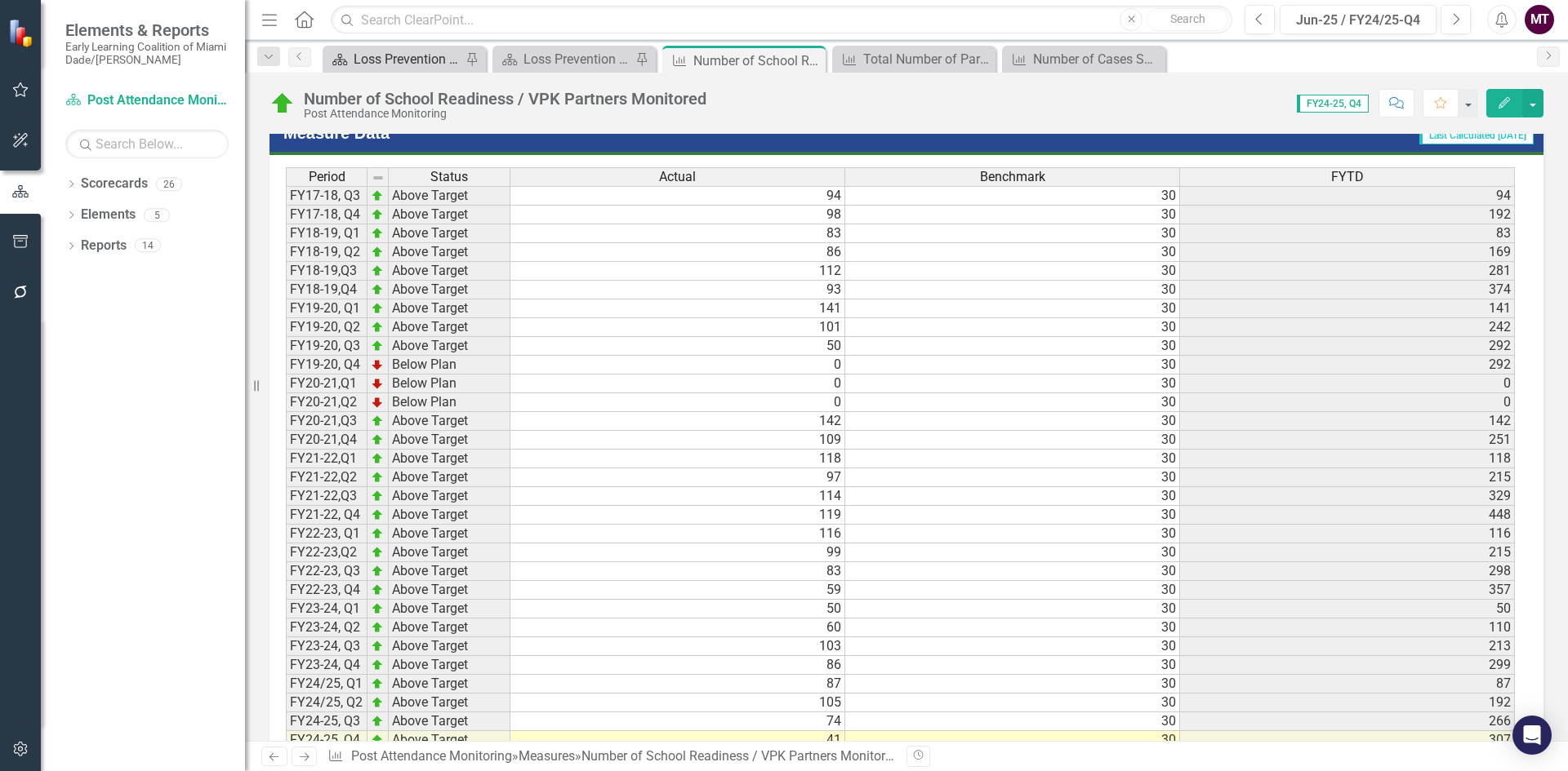
click at [393, 50] on div "Loss Prevention Attendance Monitoring Dashboard" at bounding box center [407, 59] width 108 height 20
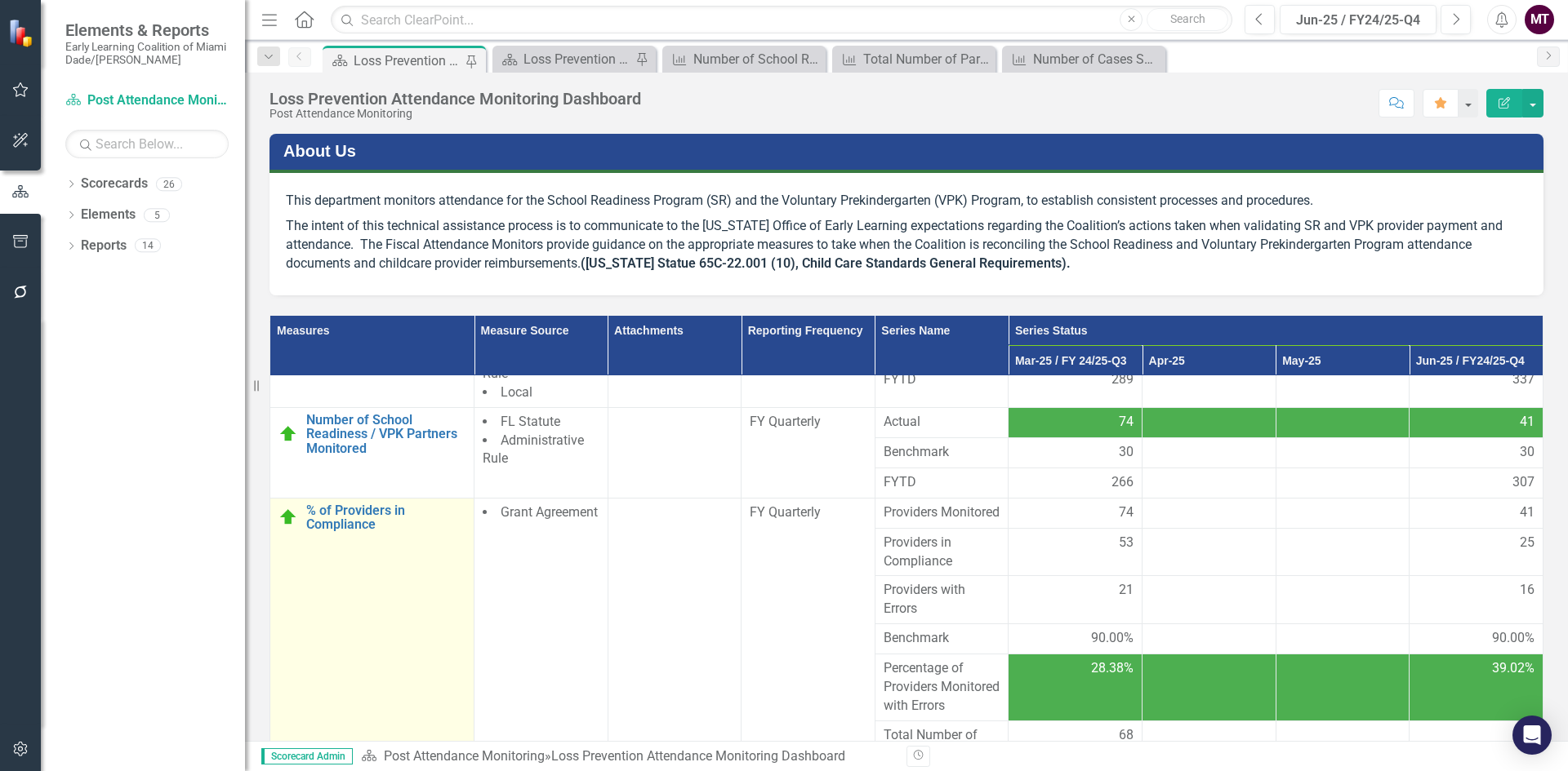
scroll to position [82, 0]
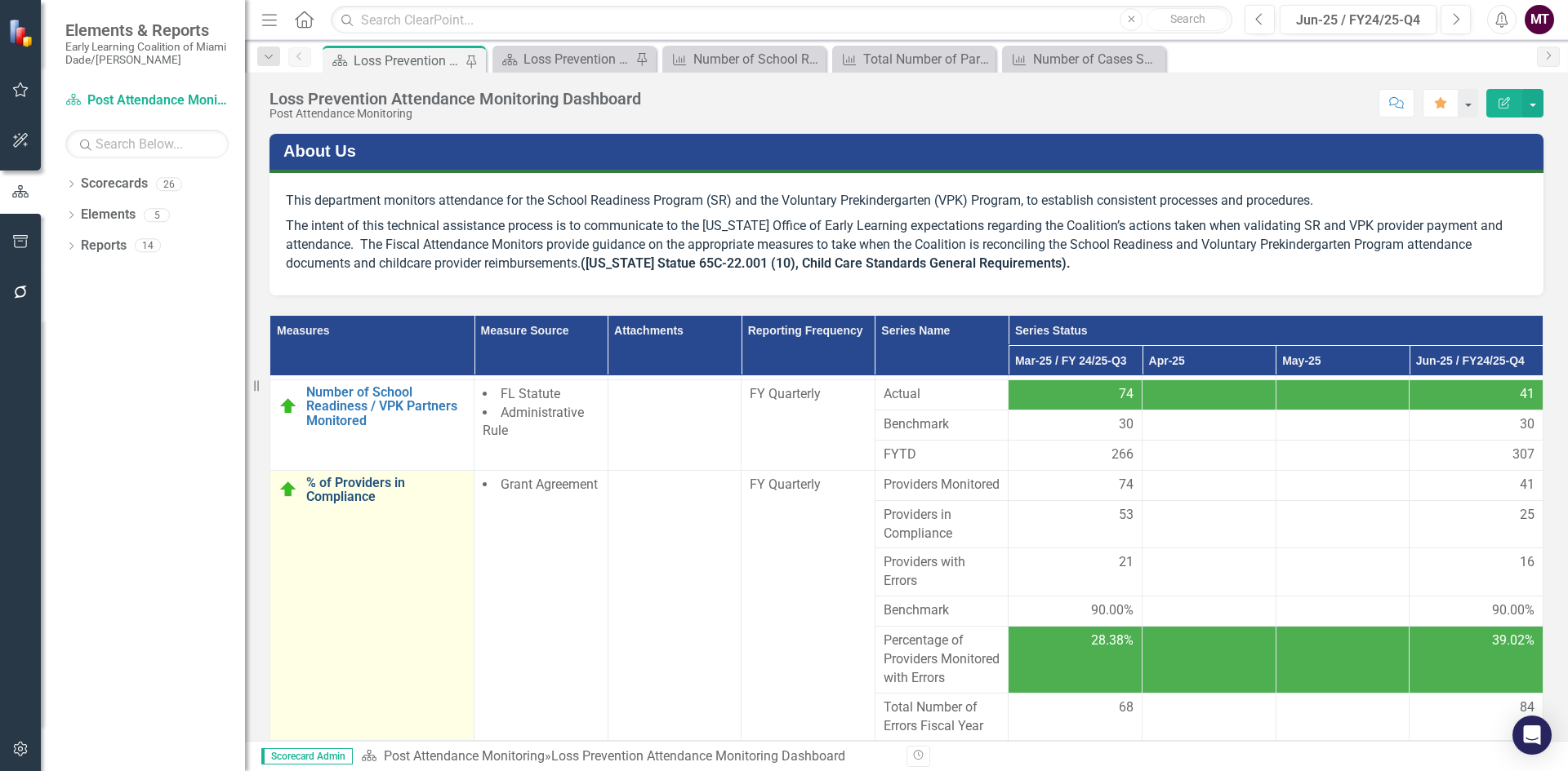
click at [338, 488] on link "% of Providers in Compliance" at bounding box center [385, 490] width 159 height 29
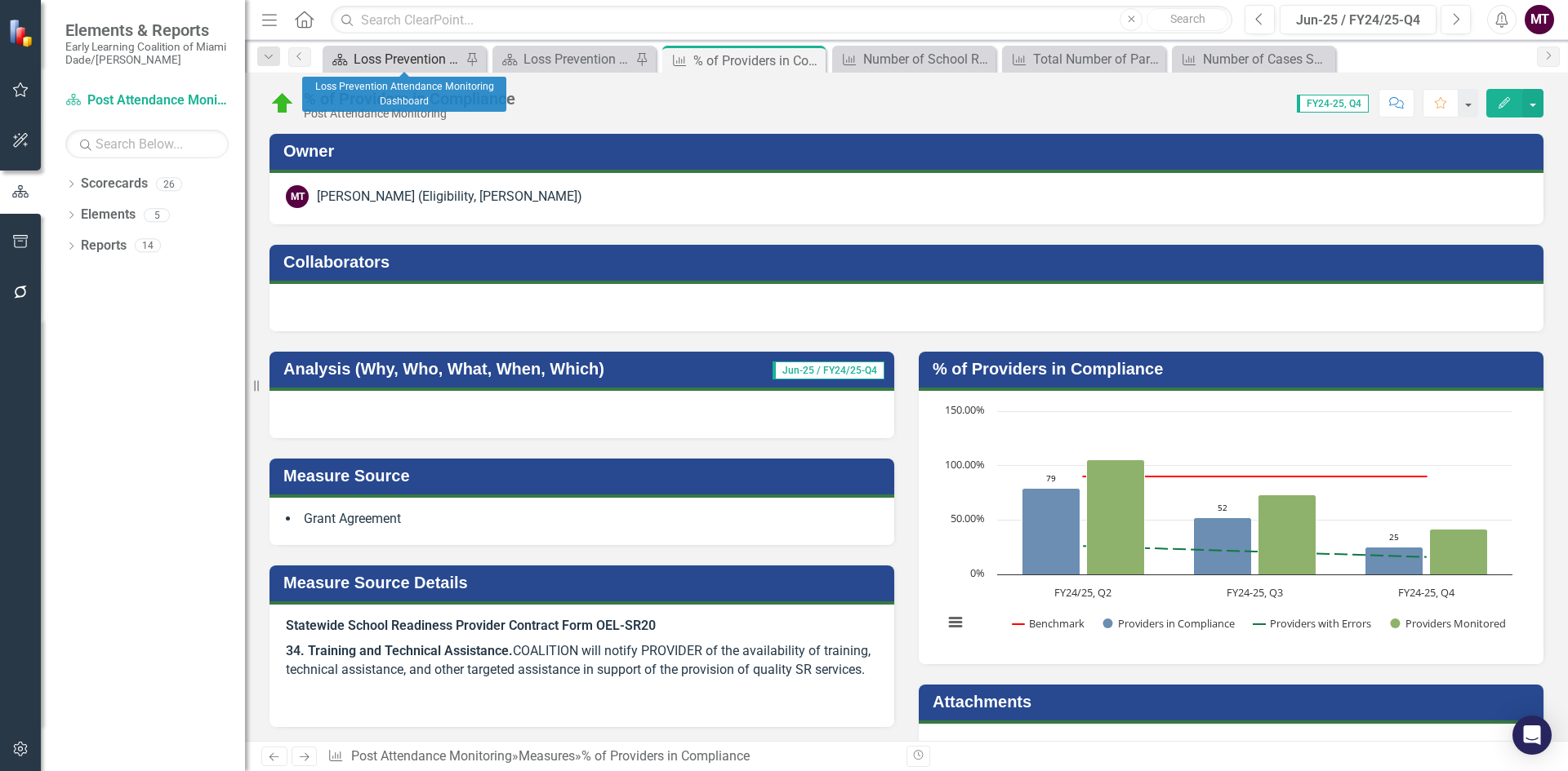
click at [392, 56] on div "Loss Prevention Attendance Monitoring Dashboard" at bounding box center [407, 59] width 108 height 20
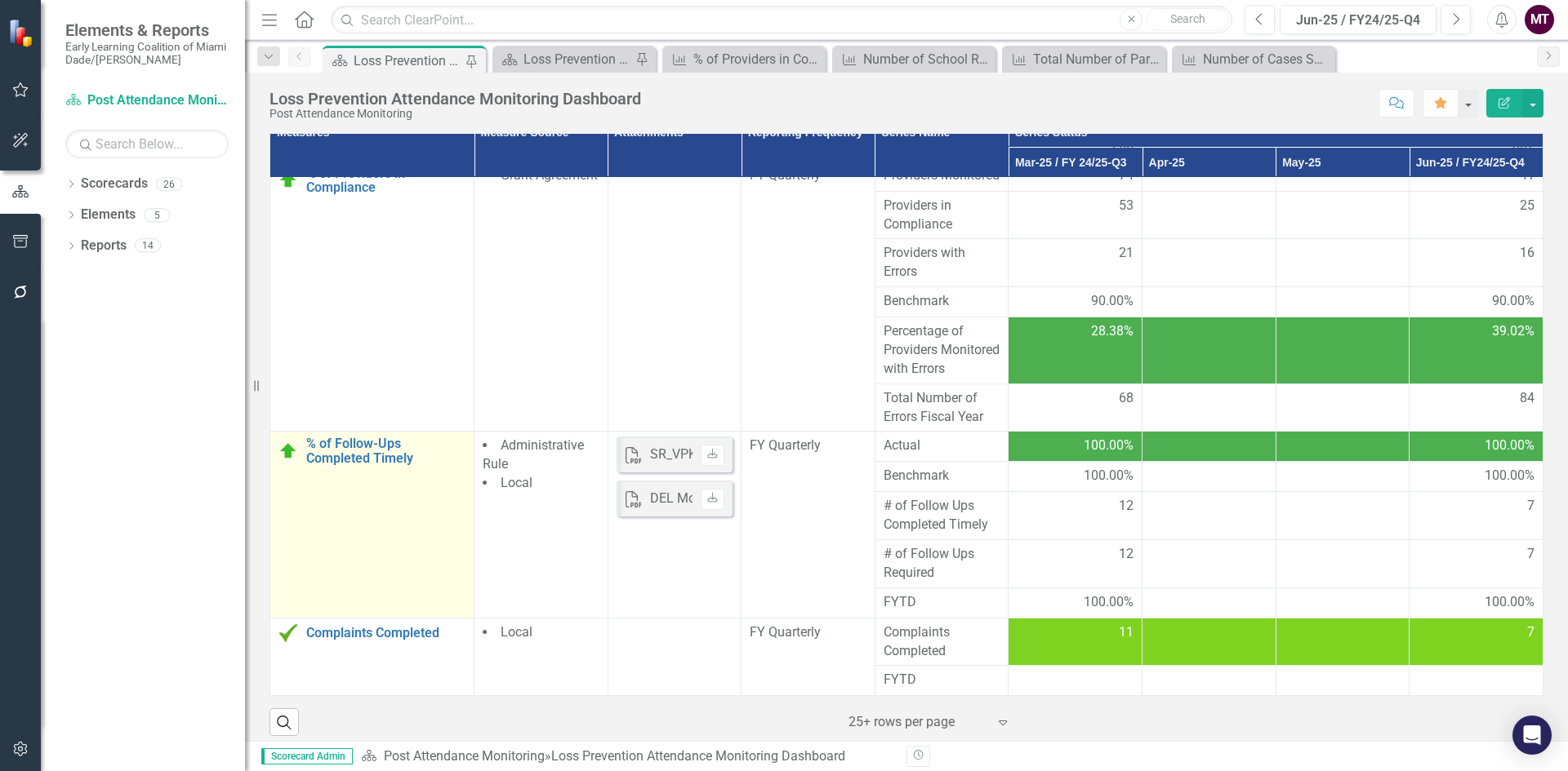
scroll to position [209, 0]
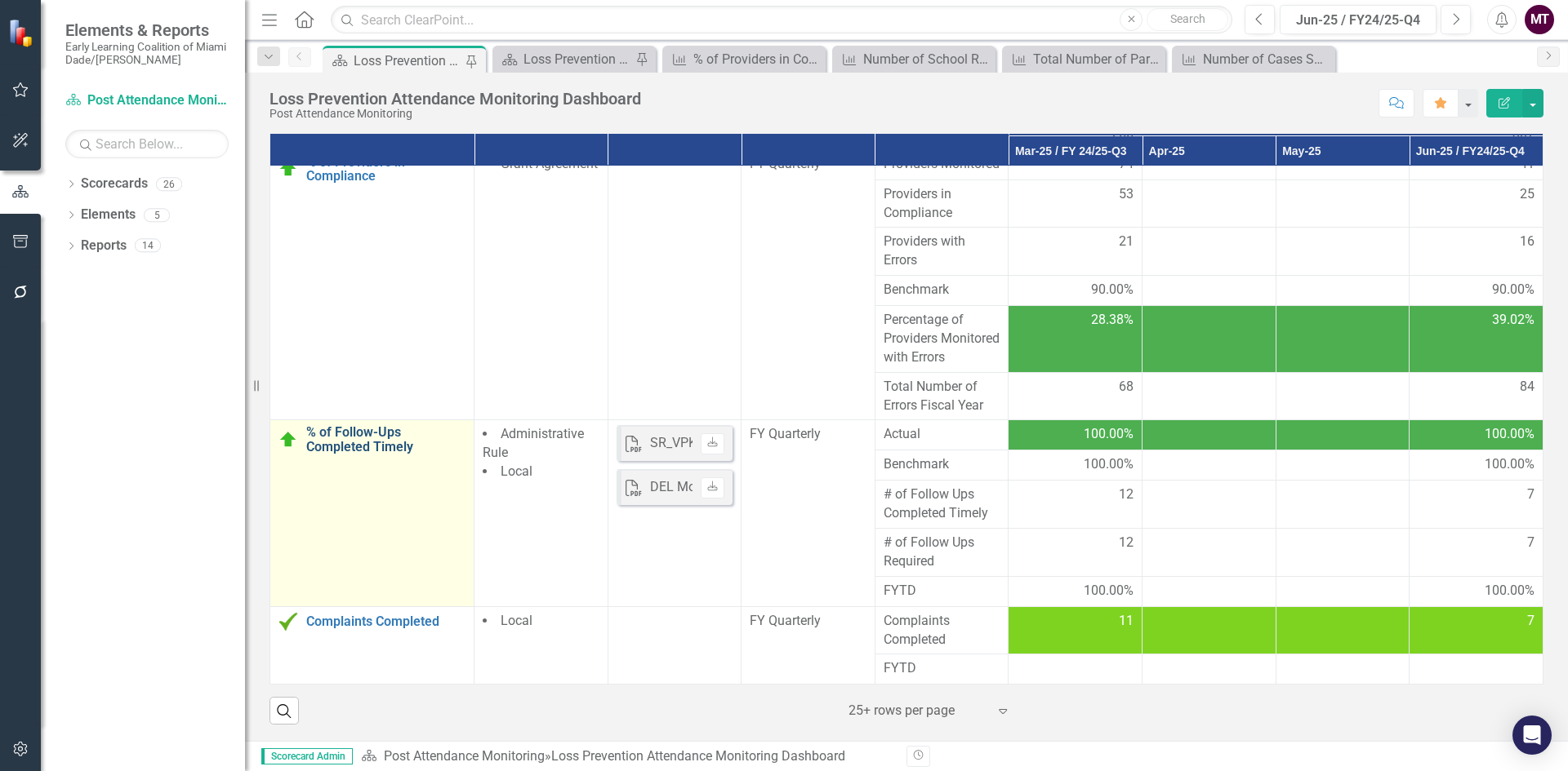
click at [342, 441] on link "% of Follow-Ups Completed Timely" at bounding box center [385, 440] width 159 height 29
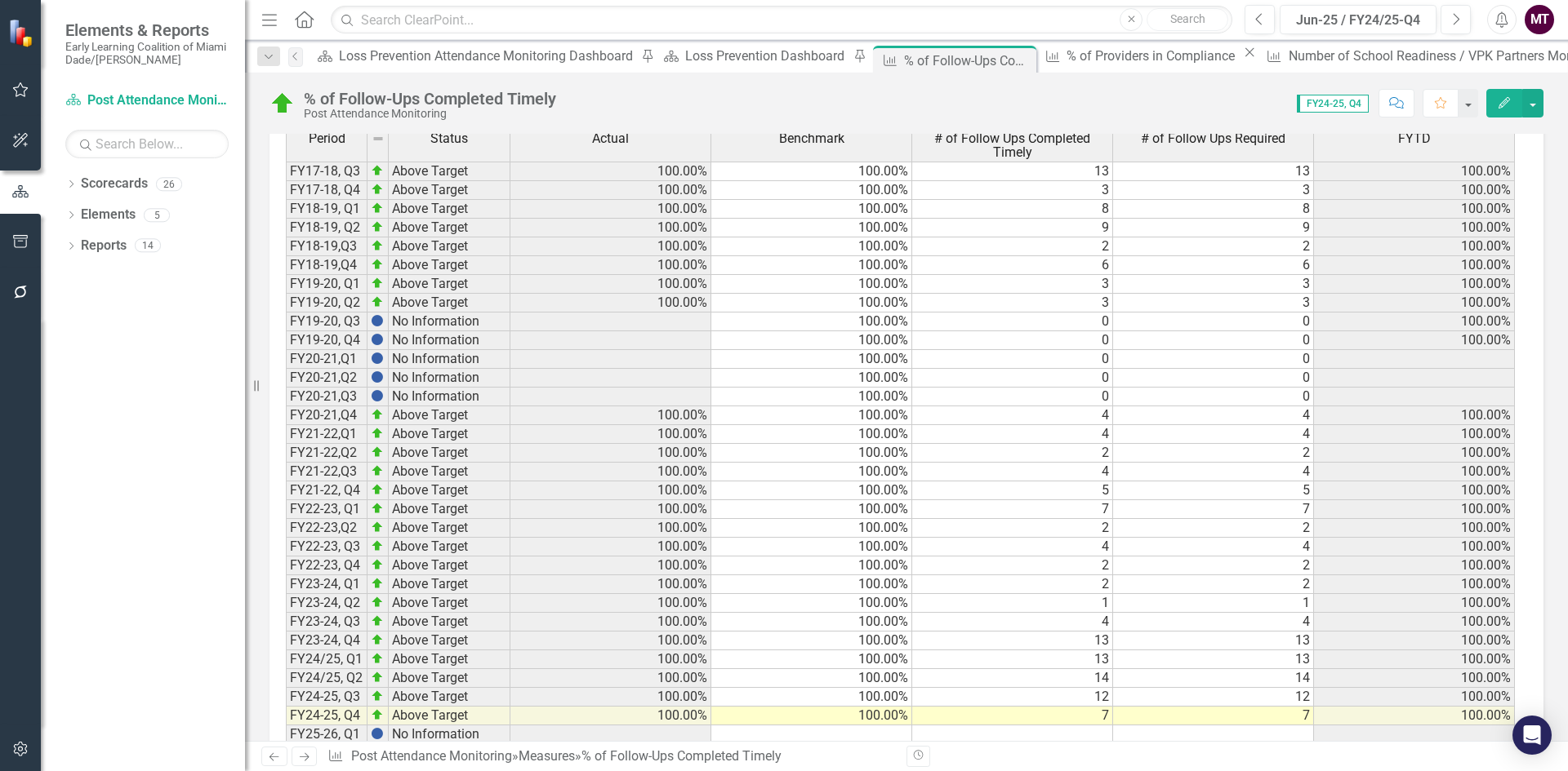
scroll to position [1101, 0]
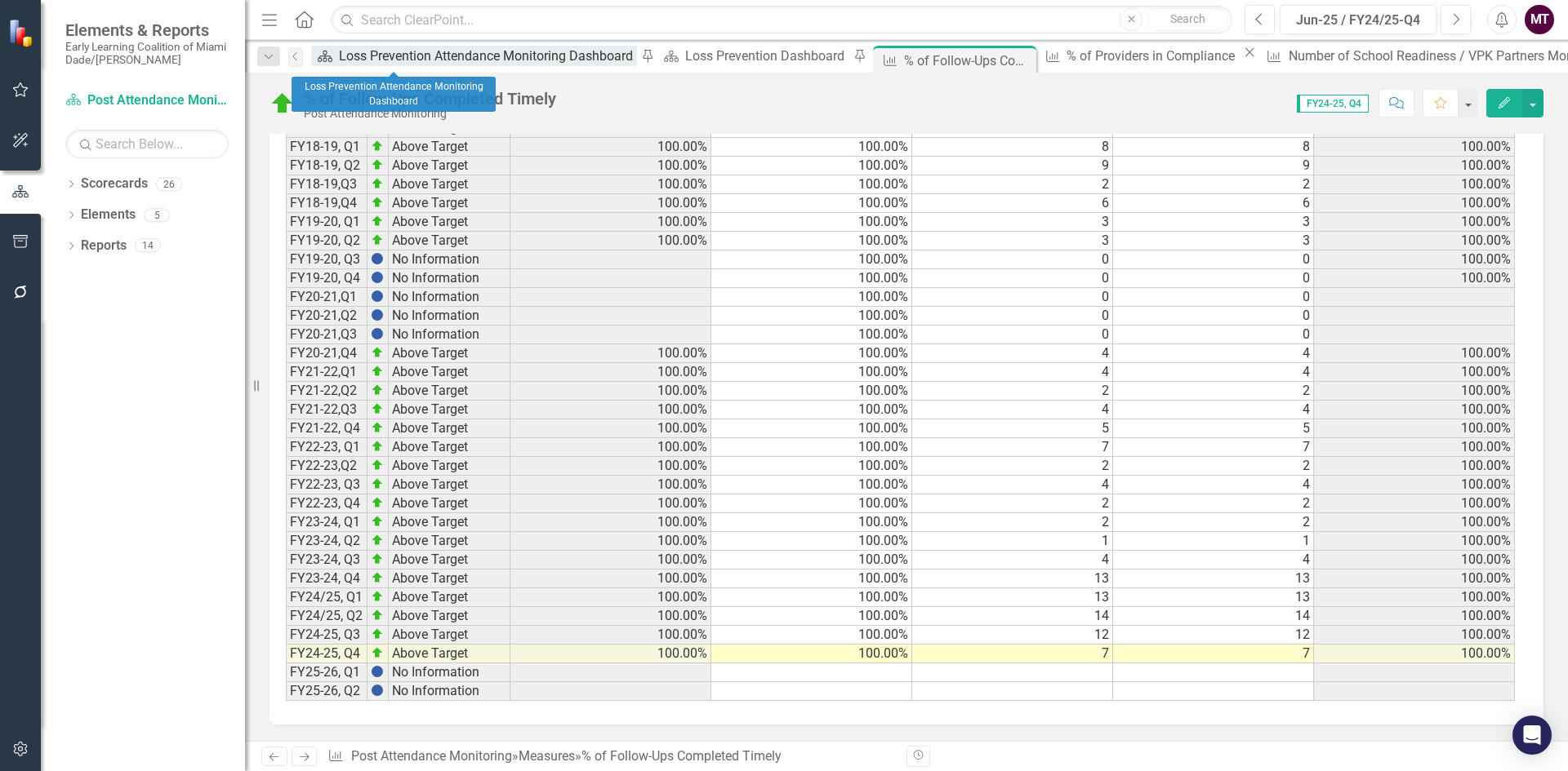
click at [382, 59] on div "Loss Prevention Attendance Monitoring Dashboard" at bounding box center [488, 55] width 298 height 20
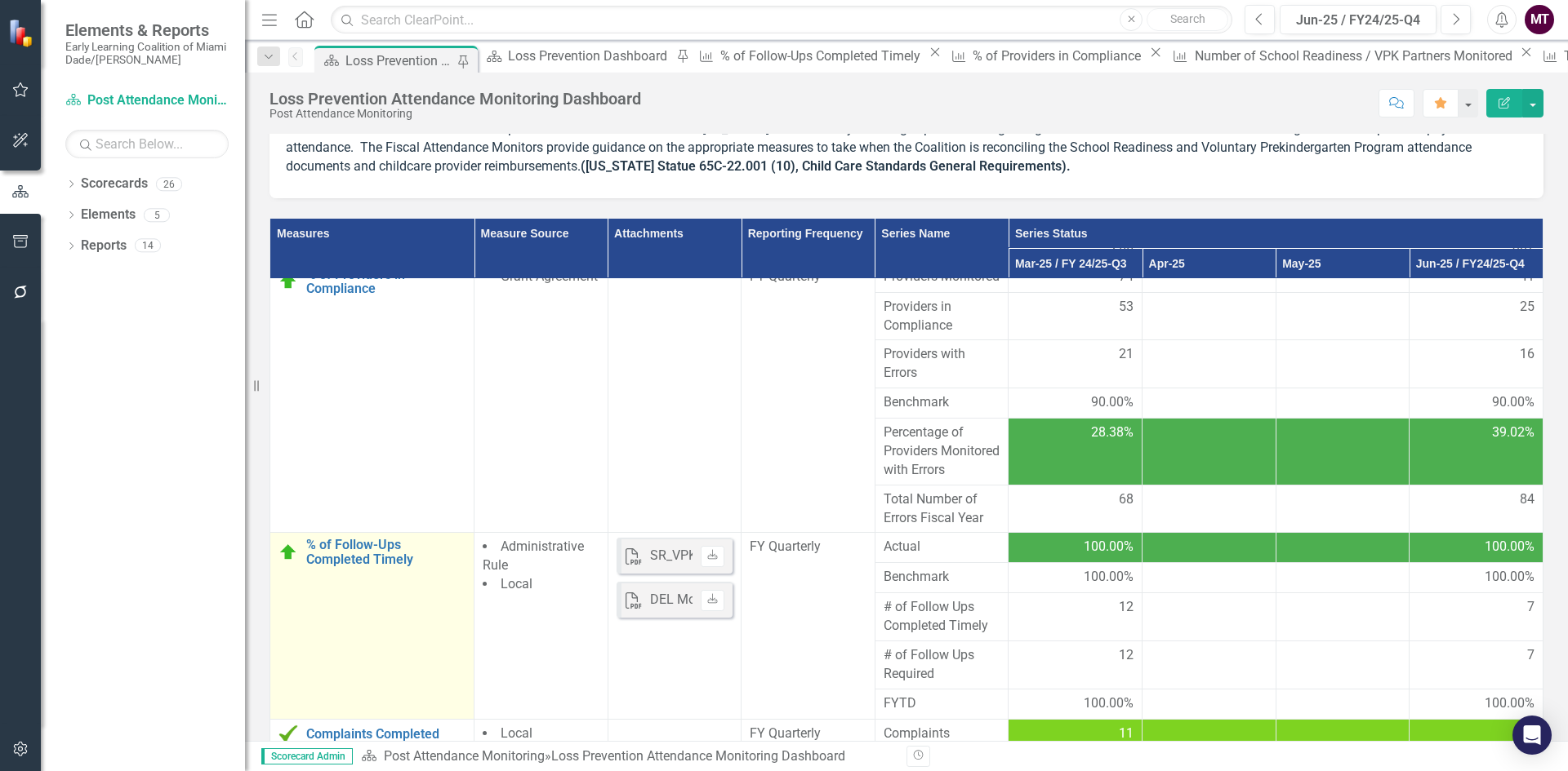
scroll to position [209, 0]
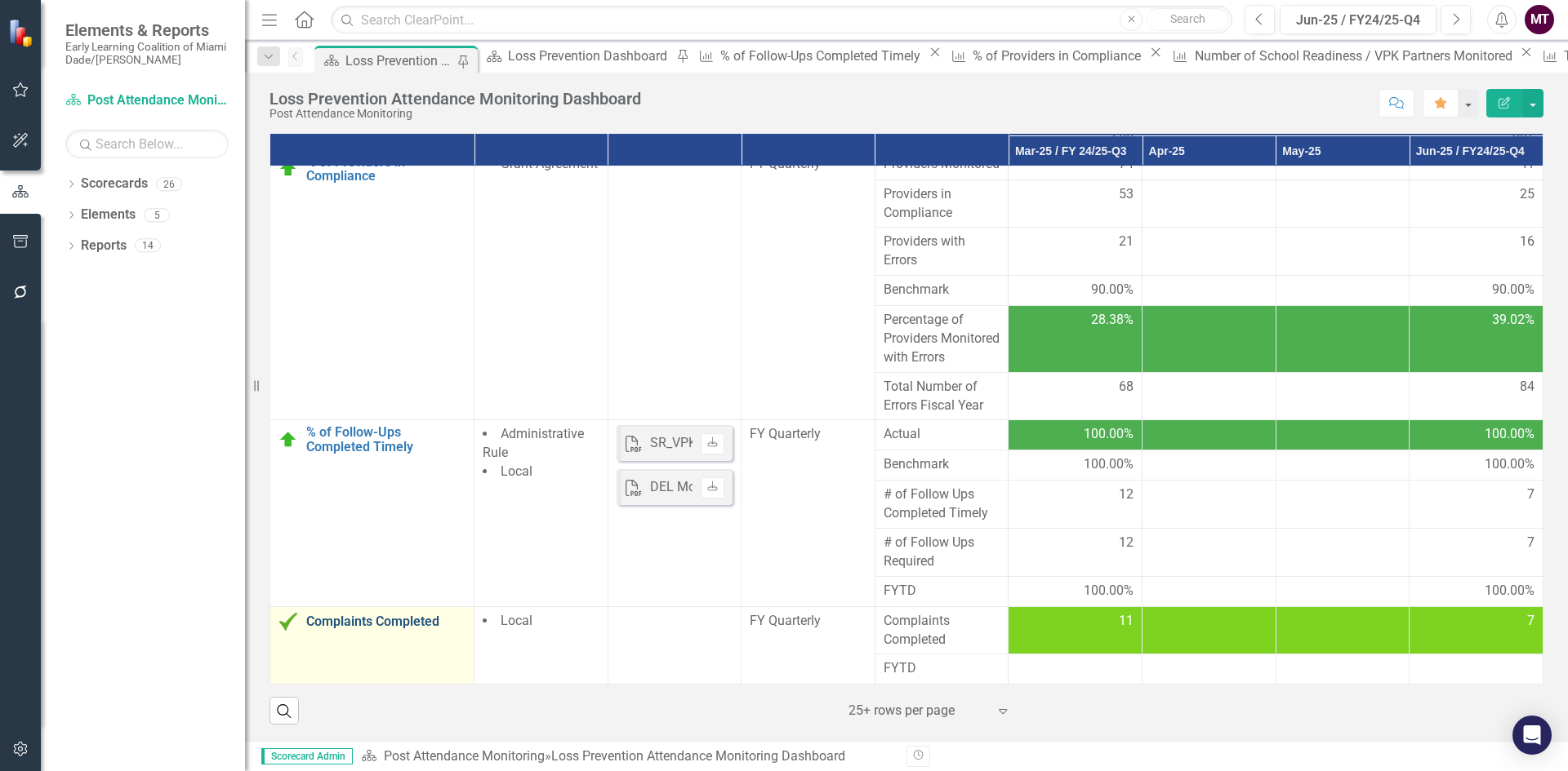
click at [366, 624] on link "Complaints Completed" at bounding box center [385, 621] width 159 height 14
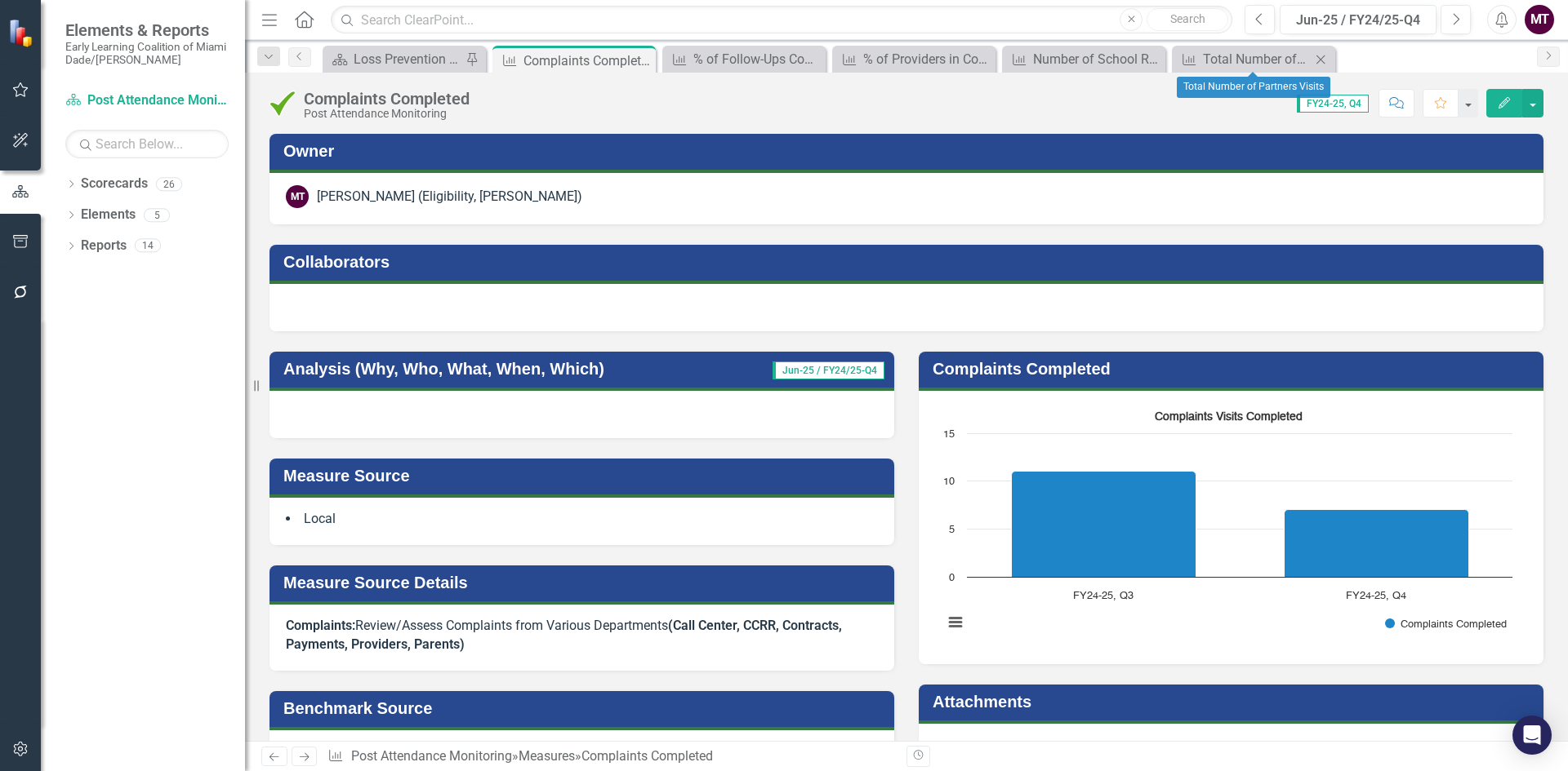
click at [1322, 61] on icon "Close" at bounding box center [1320, 60] width 16 height 13
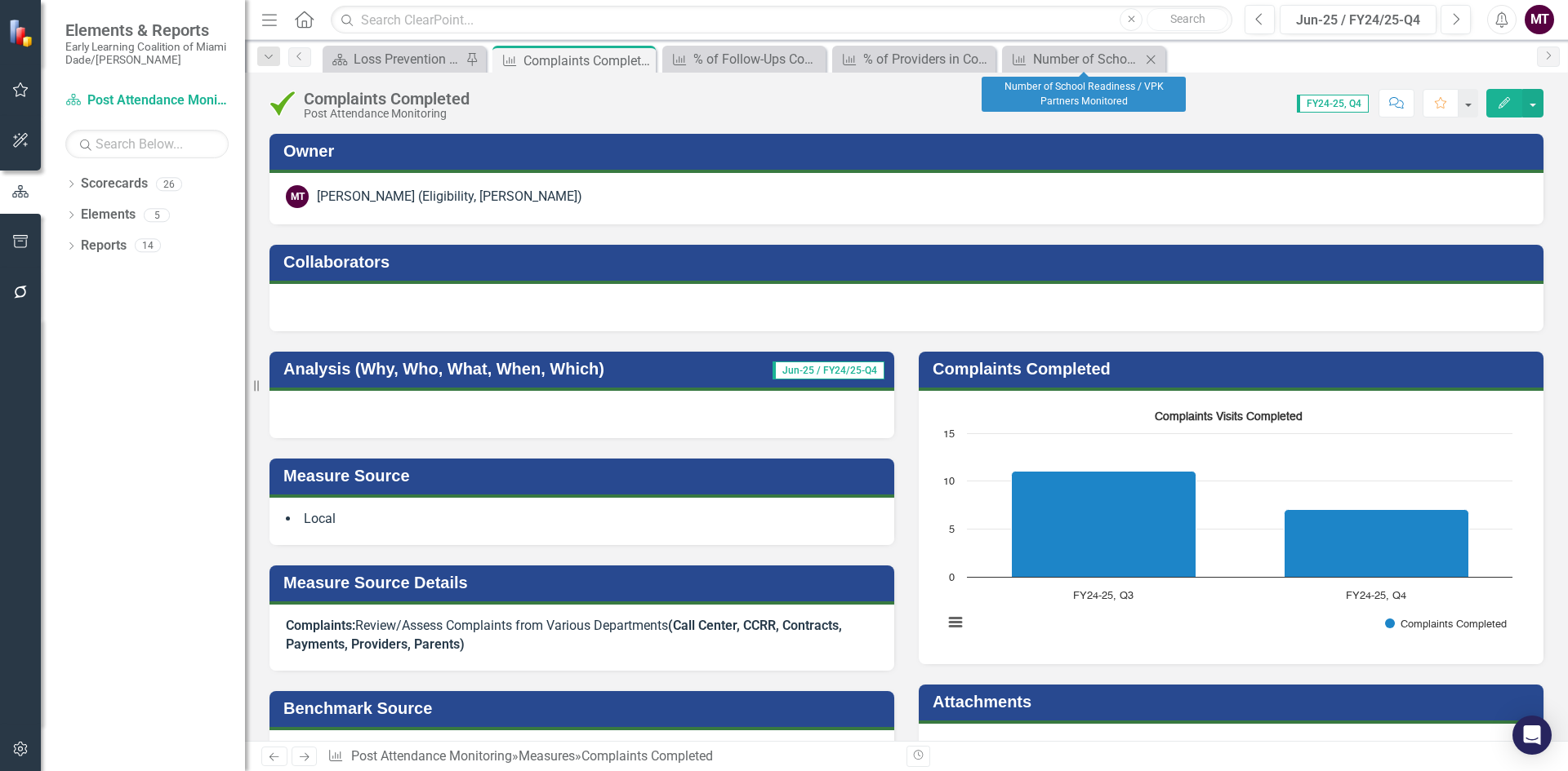
click at [1153, 60] on icon "Close" at bounding box center [1150, 60] width 16 height 13
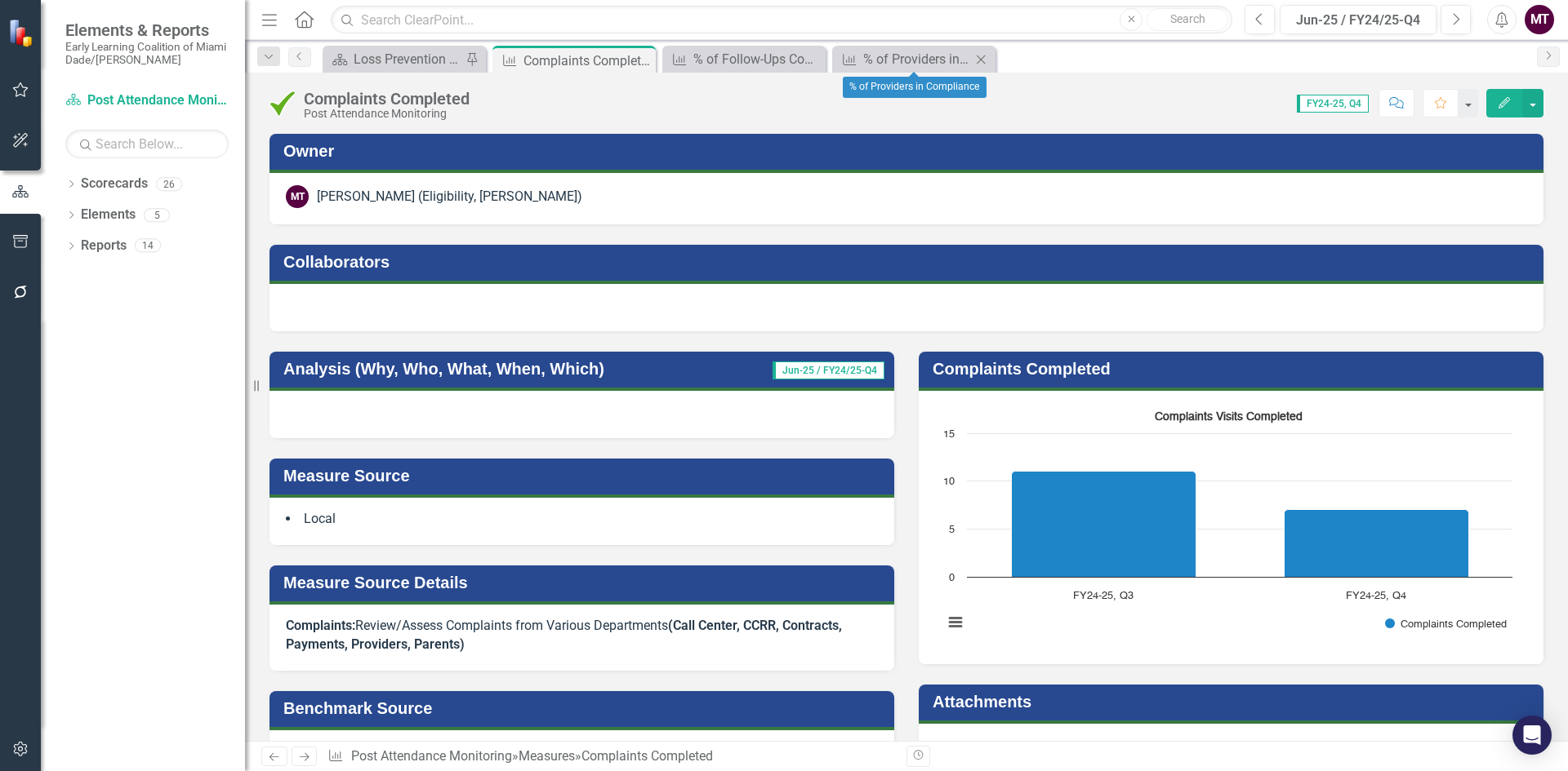
click at [982, 61] on icon "Close" at bounding box center [980, 60] width 16 height 13
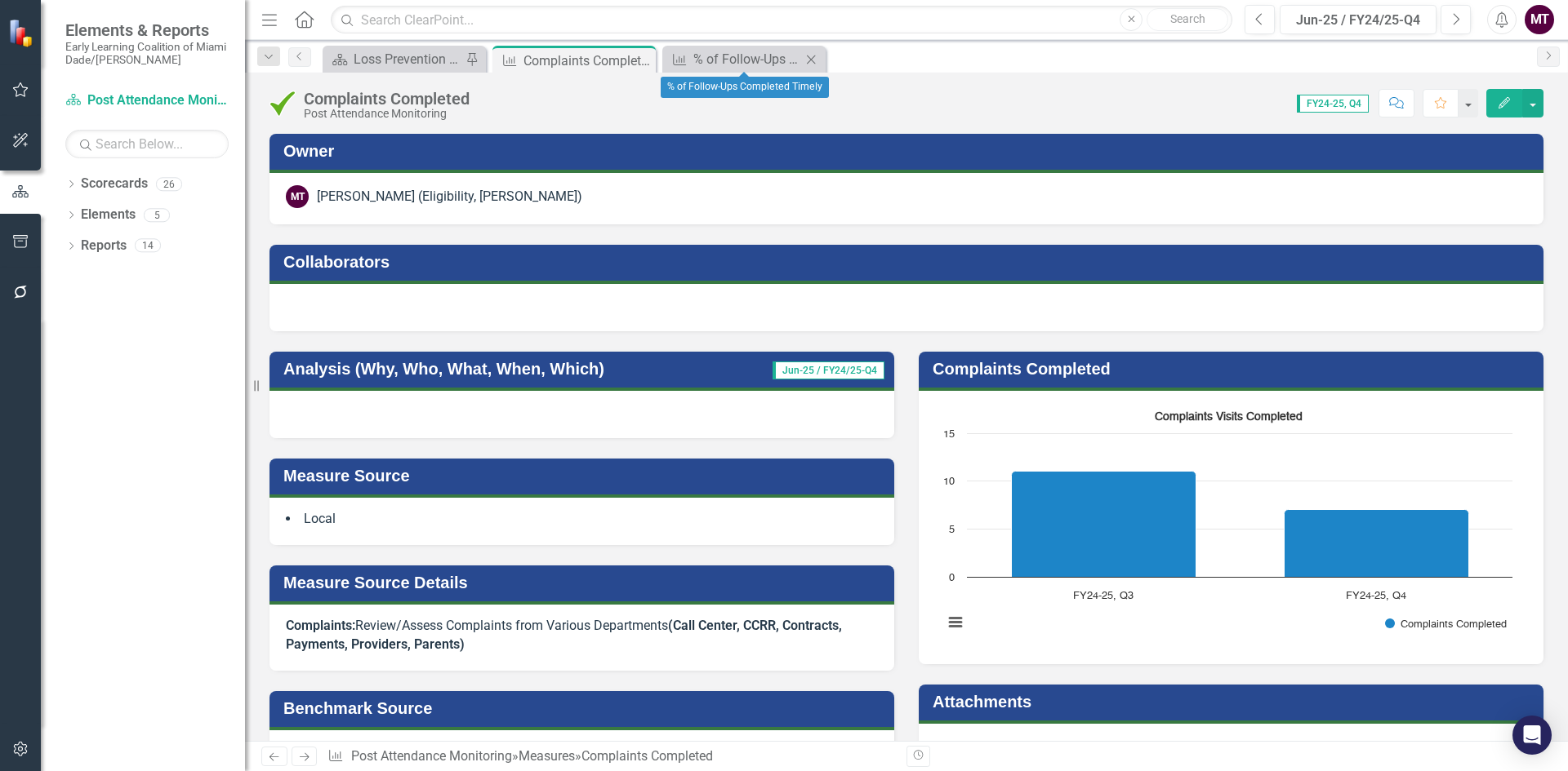
click at [818, 56] on icon "Close" at bounding box center [810, 60] width 16 height 13
